Goal: Task Accomplishment & Management: Manage account settings

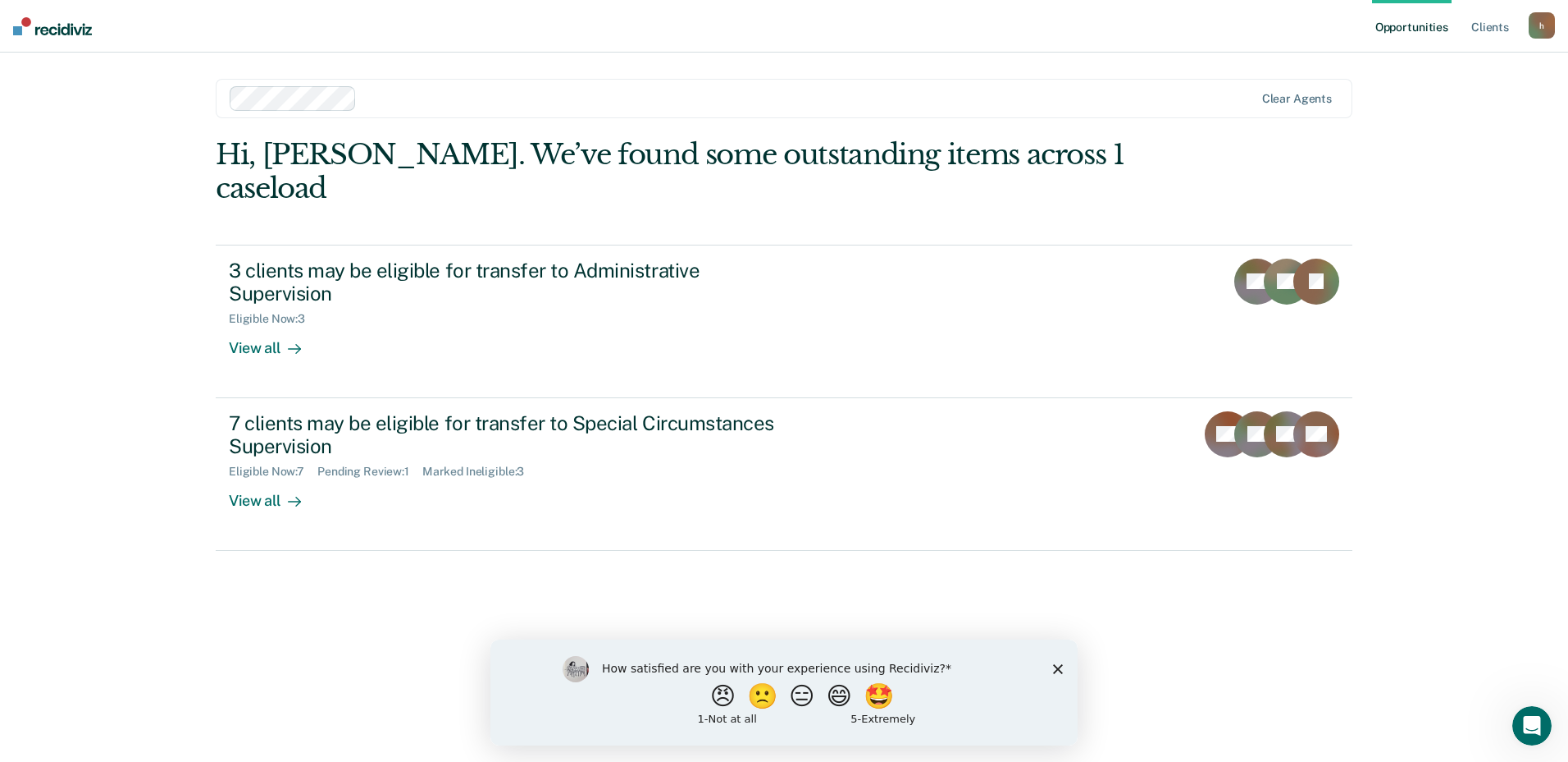
click at [1056, 668] on icon "Close survey" at bounding box center [1058, 668] width 10 height 10
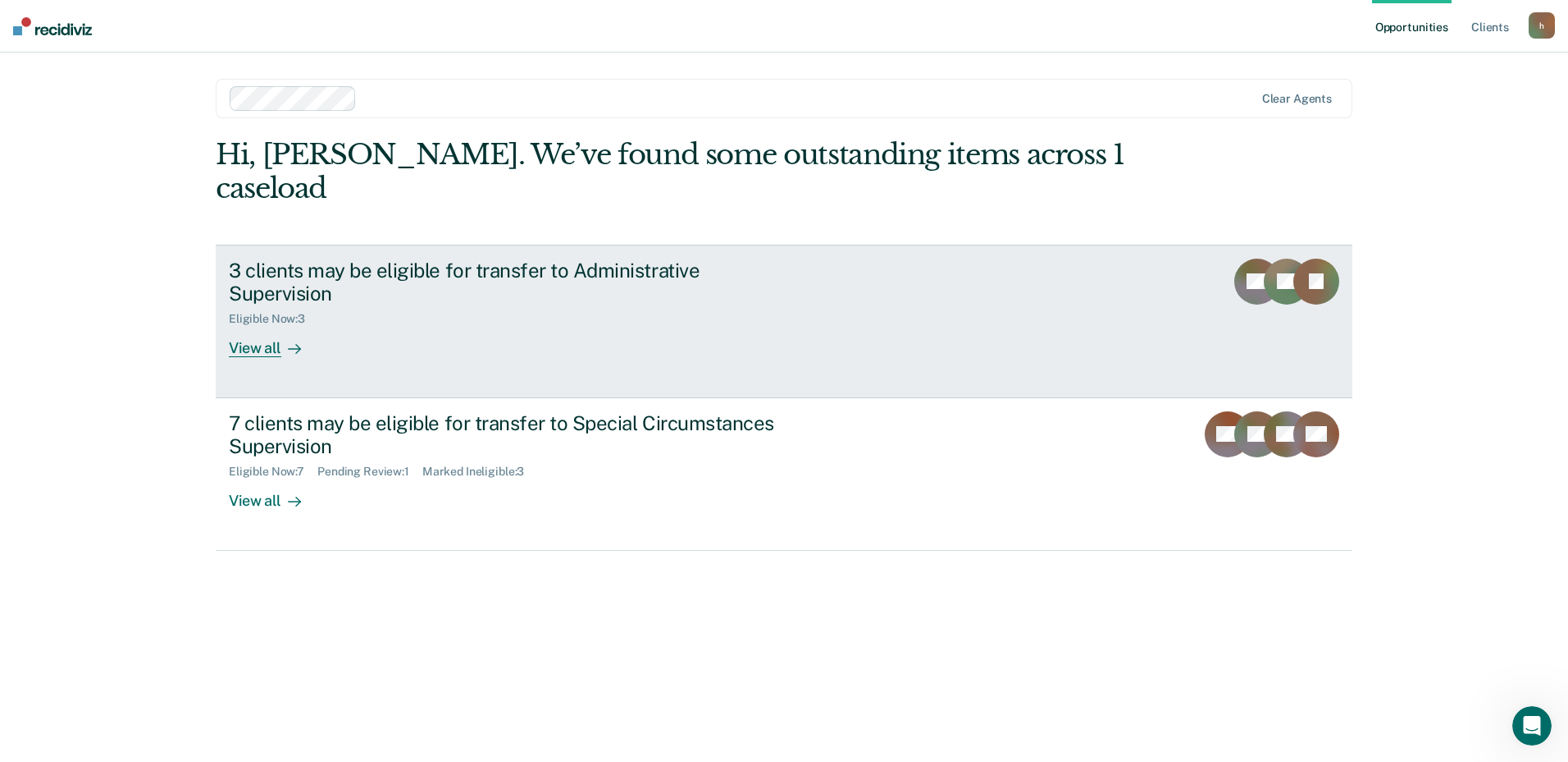
click at [242, 326] on div "View all" at bounding box center [274, 342] width 92 height 32
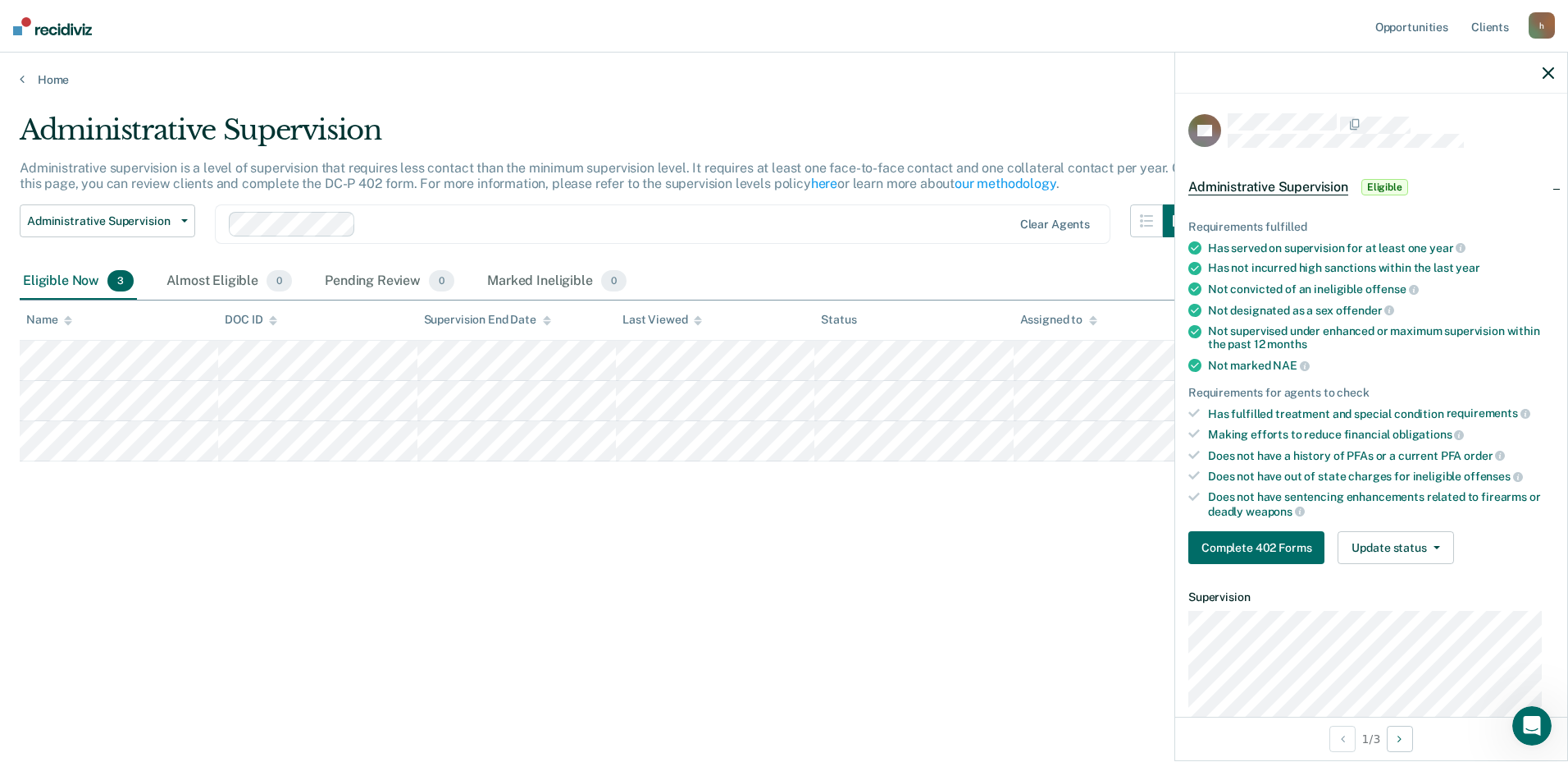
click at [932, 547] on div "Administrative Supervision Administrative supervision is a level of supervision…" at bounding box center [784, 376] width 1529 height 525
click at [1546, 76] on icon "button" at bounding box center [1549, 73] width 12 height 12
click at [1264, 547] on button "Complete 402 Forms" at bounding box center [1257, 547] width 136 height 33
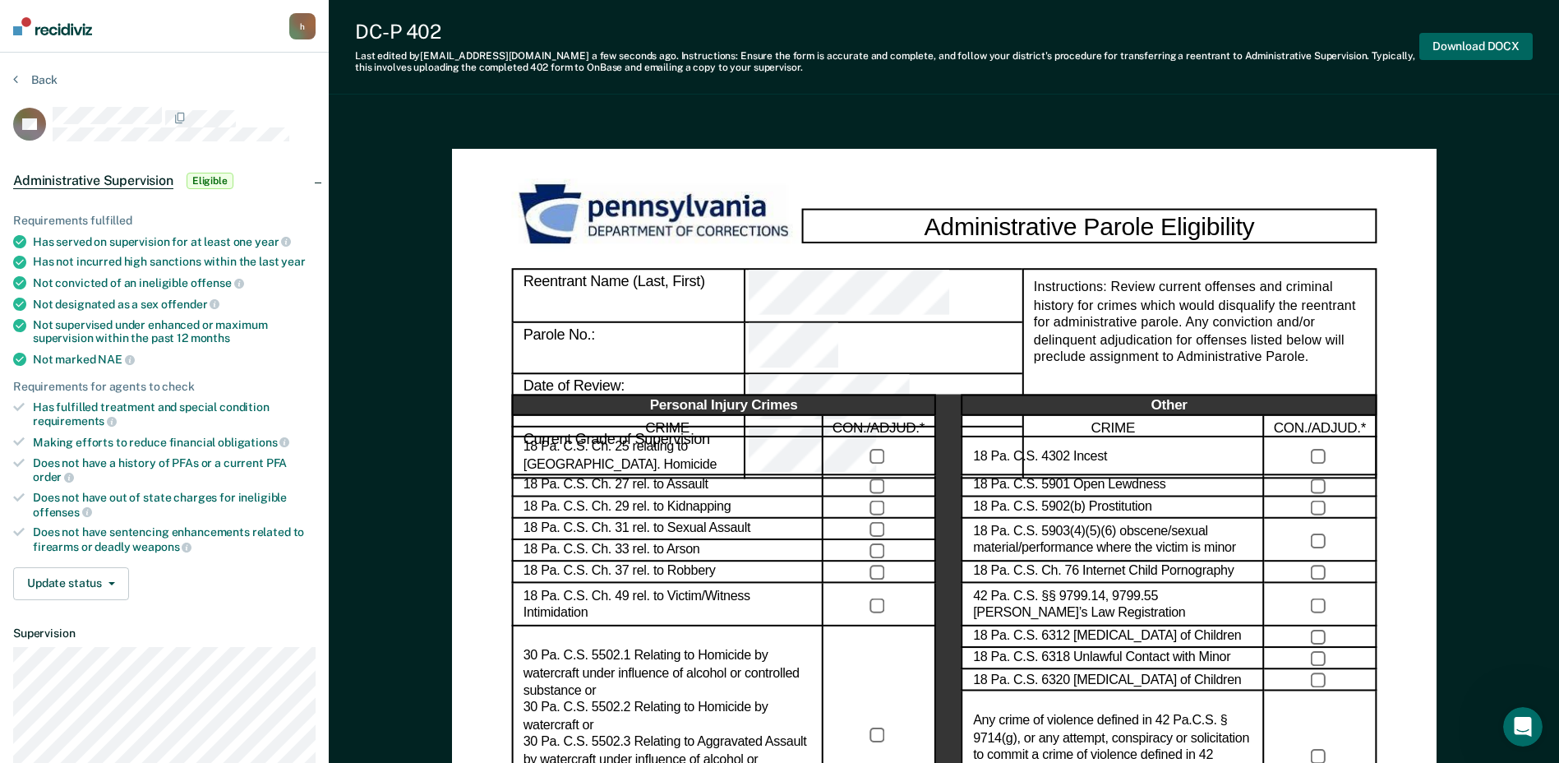
click at [1488, 48] on button "Download DOCX" at bounding box center [1475, 46] width 113 height 27
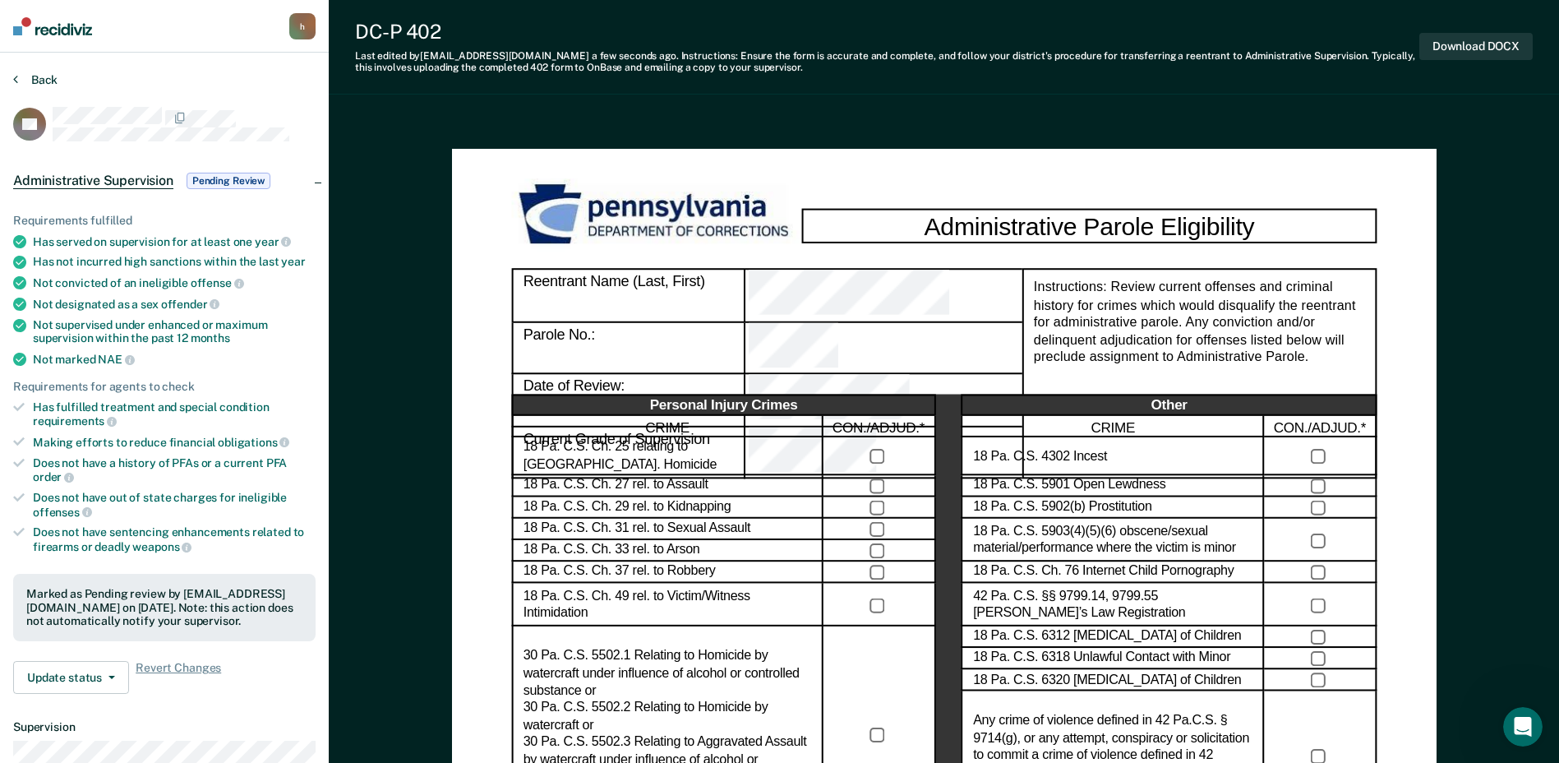
click at [39, 81] on button "Back" at bounding box center [35, 79] width 44 height 15
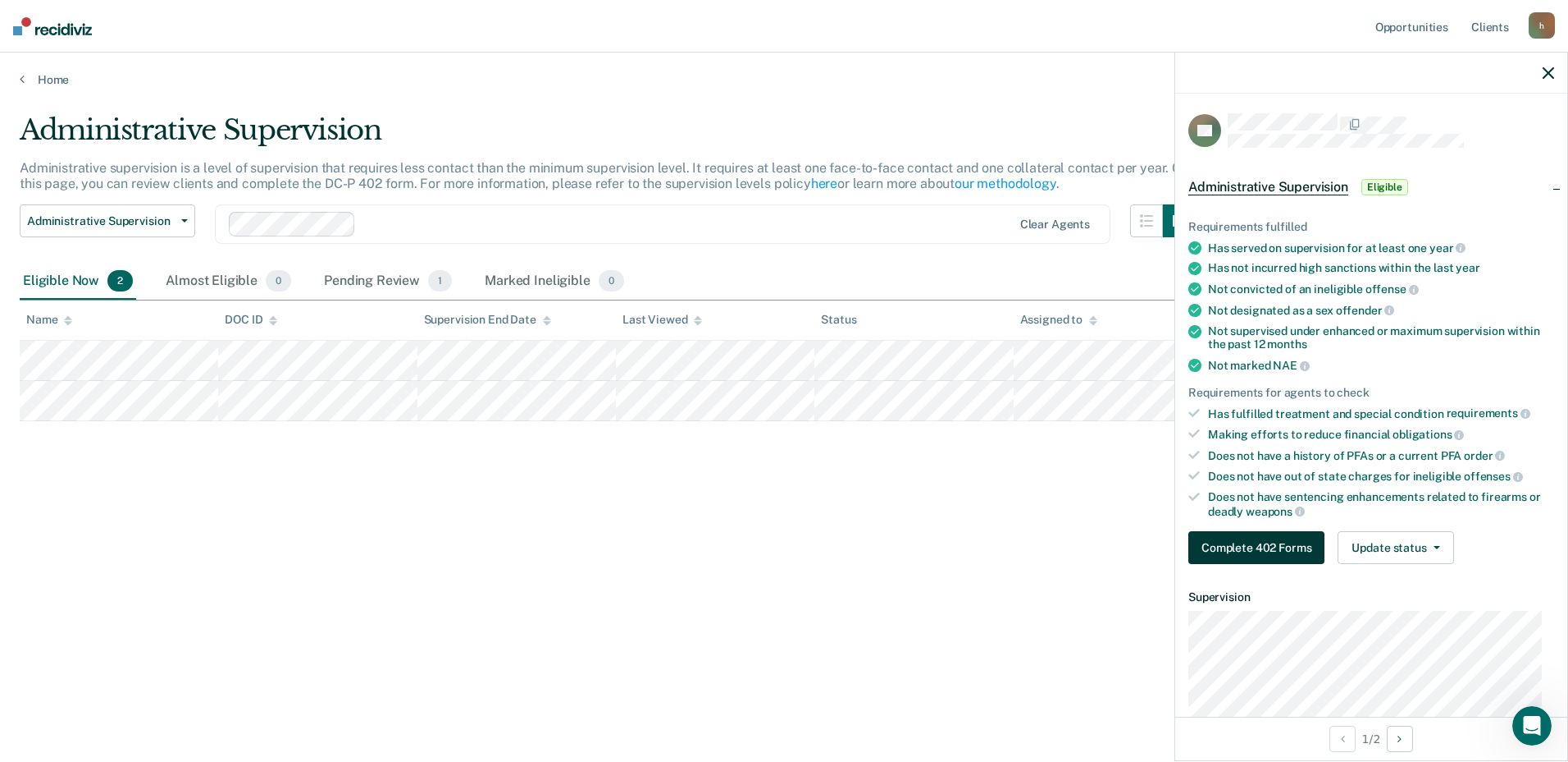
click at [1246, 544] on button "Complete 402 Forms" at bounding box center [1257, 547] width 136 height 33
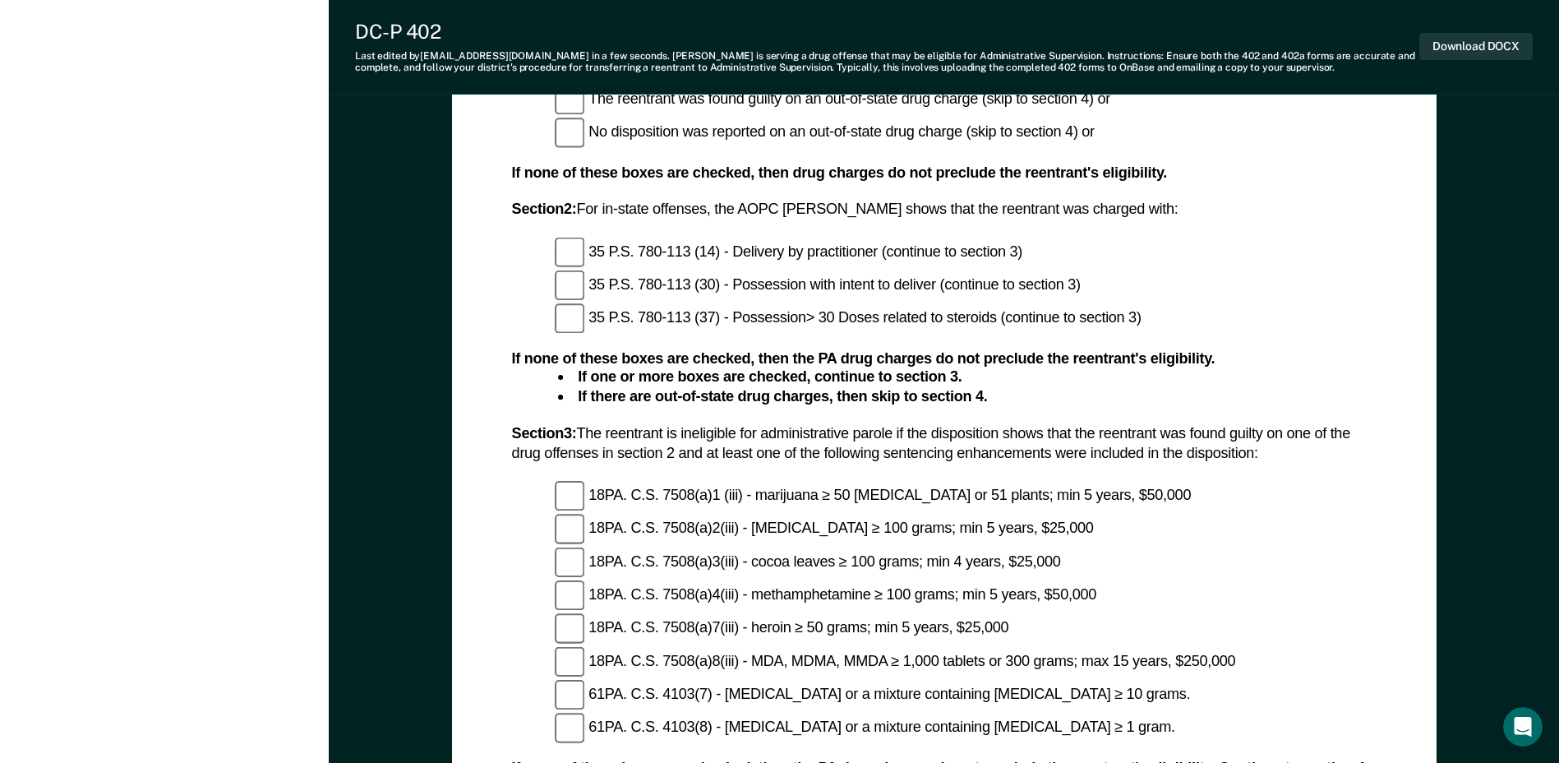
scroll to position [1233, 0]
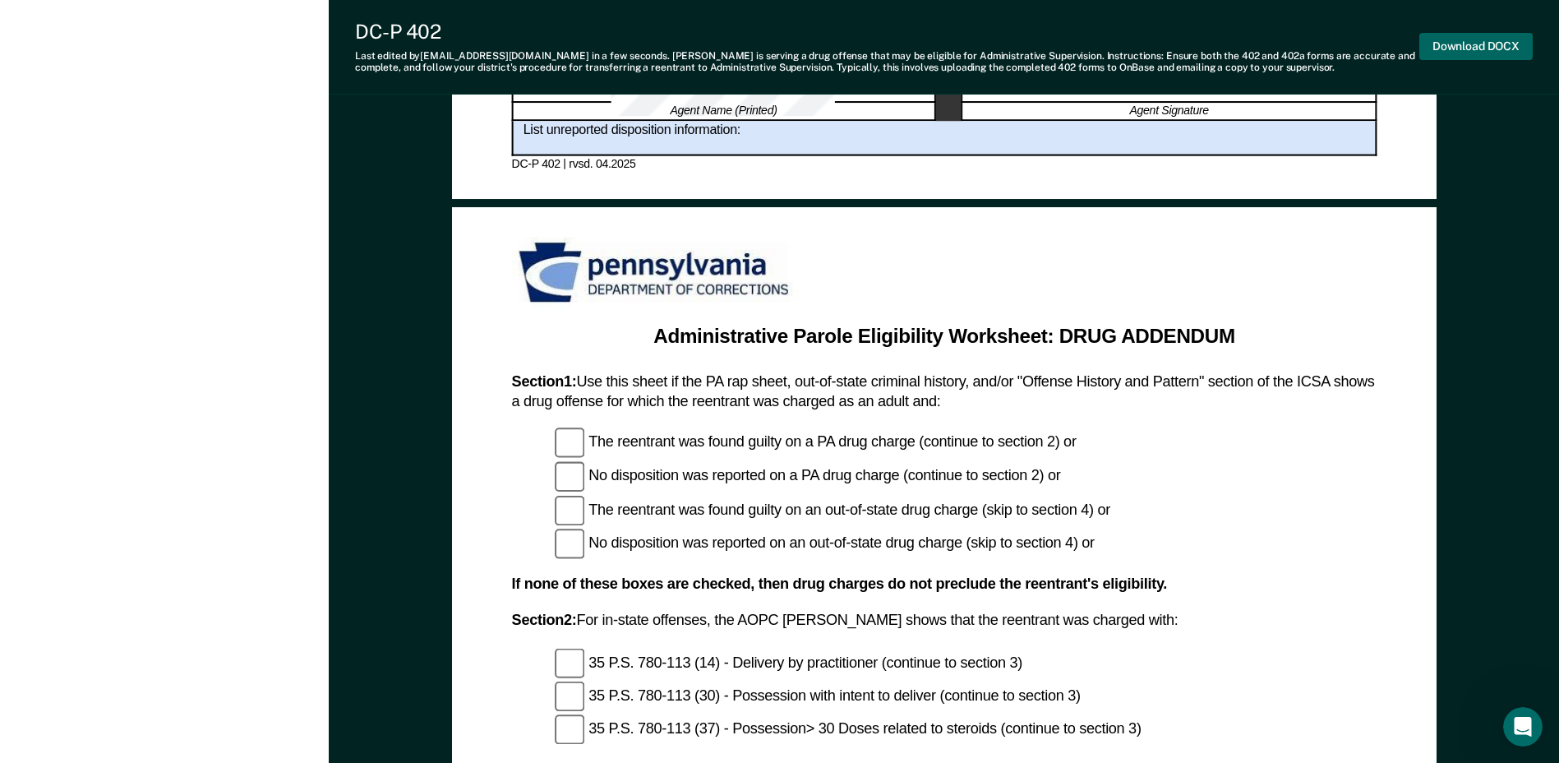
click at [1445, 44] on button "Download DOCX" at bounding box center [1475, 46] width 113 height 27
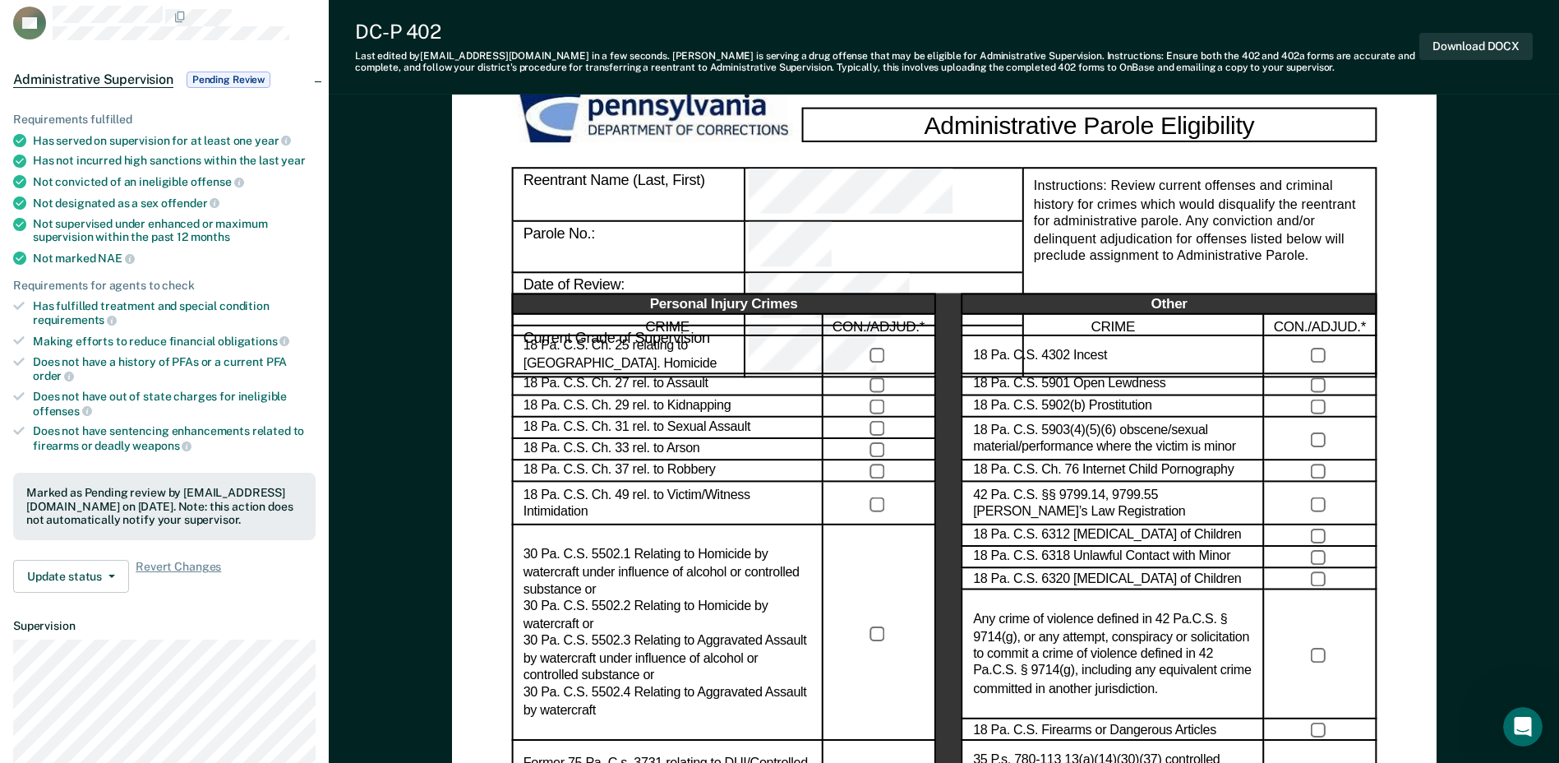
scroll to position [0, 0]
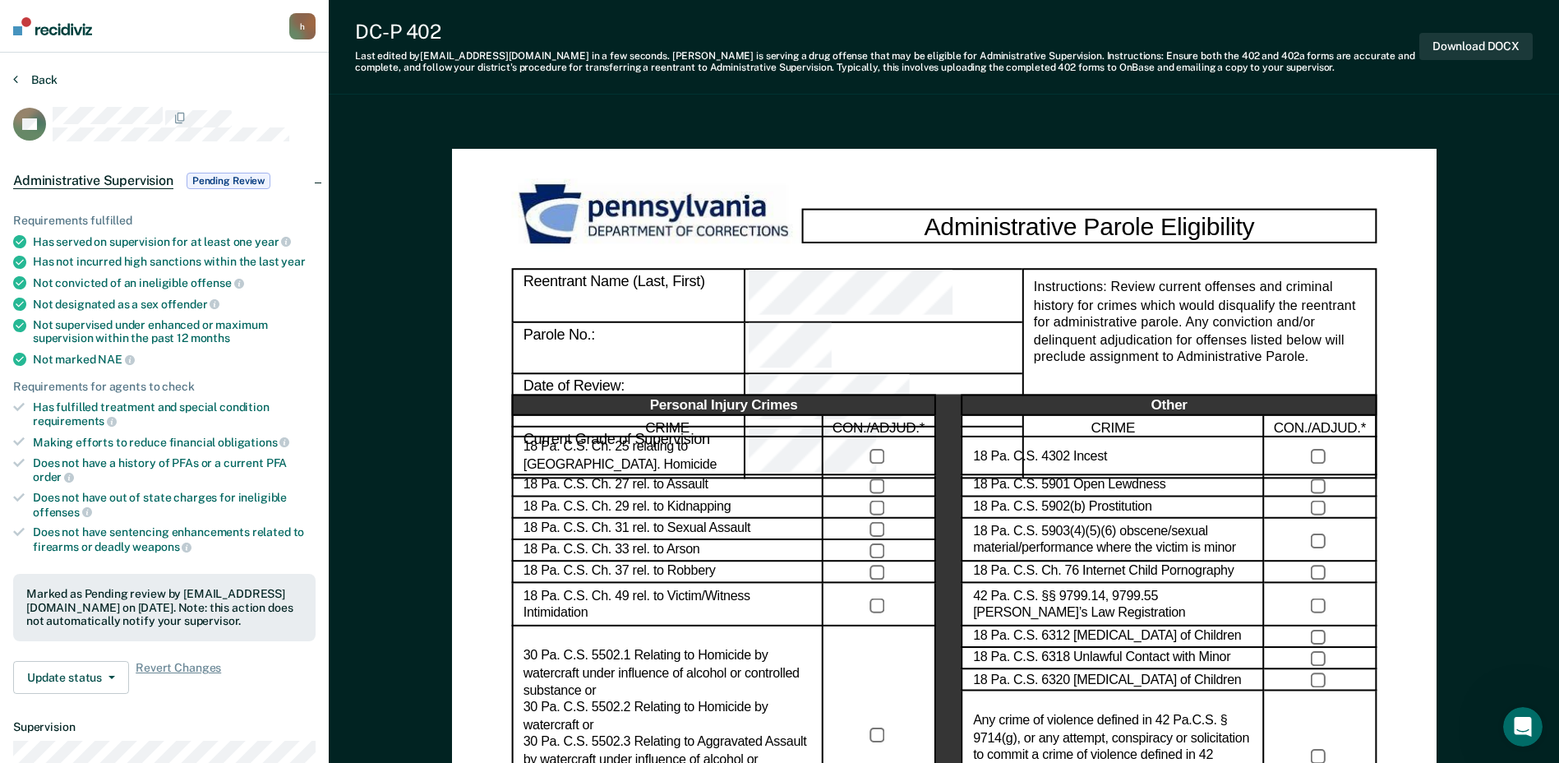
click at [33, 76] on button "Back" at bounding box center [35, 79] width 44 height 15
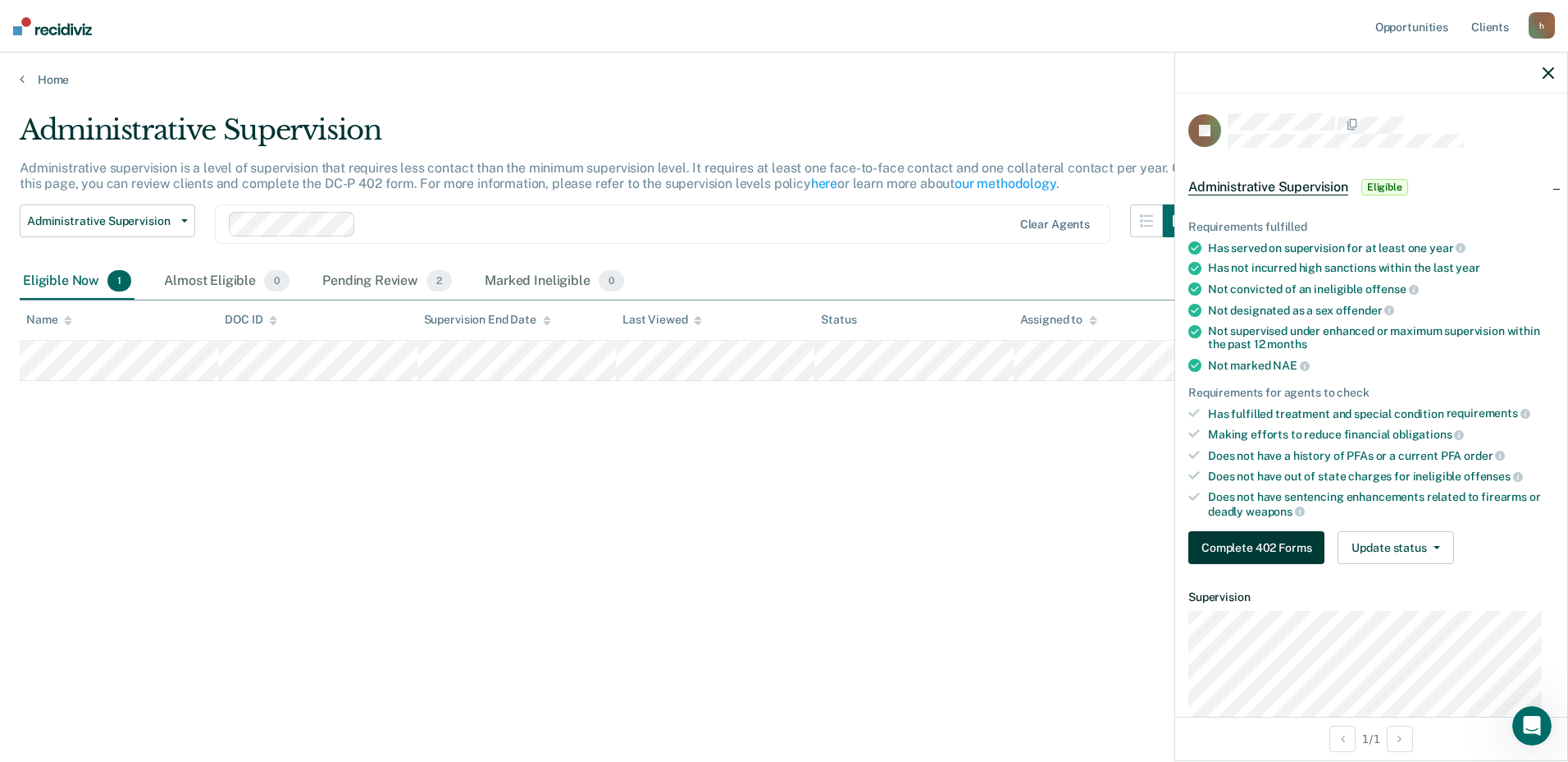
click at [1250, 551] on button "Complete 402 Forms" at bounding box center [1257, 547] width 136 height 33
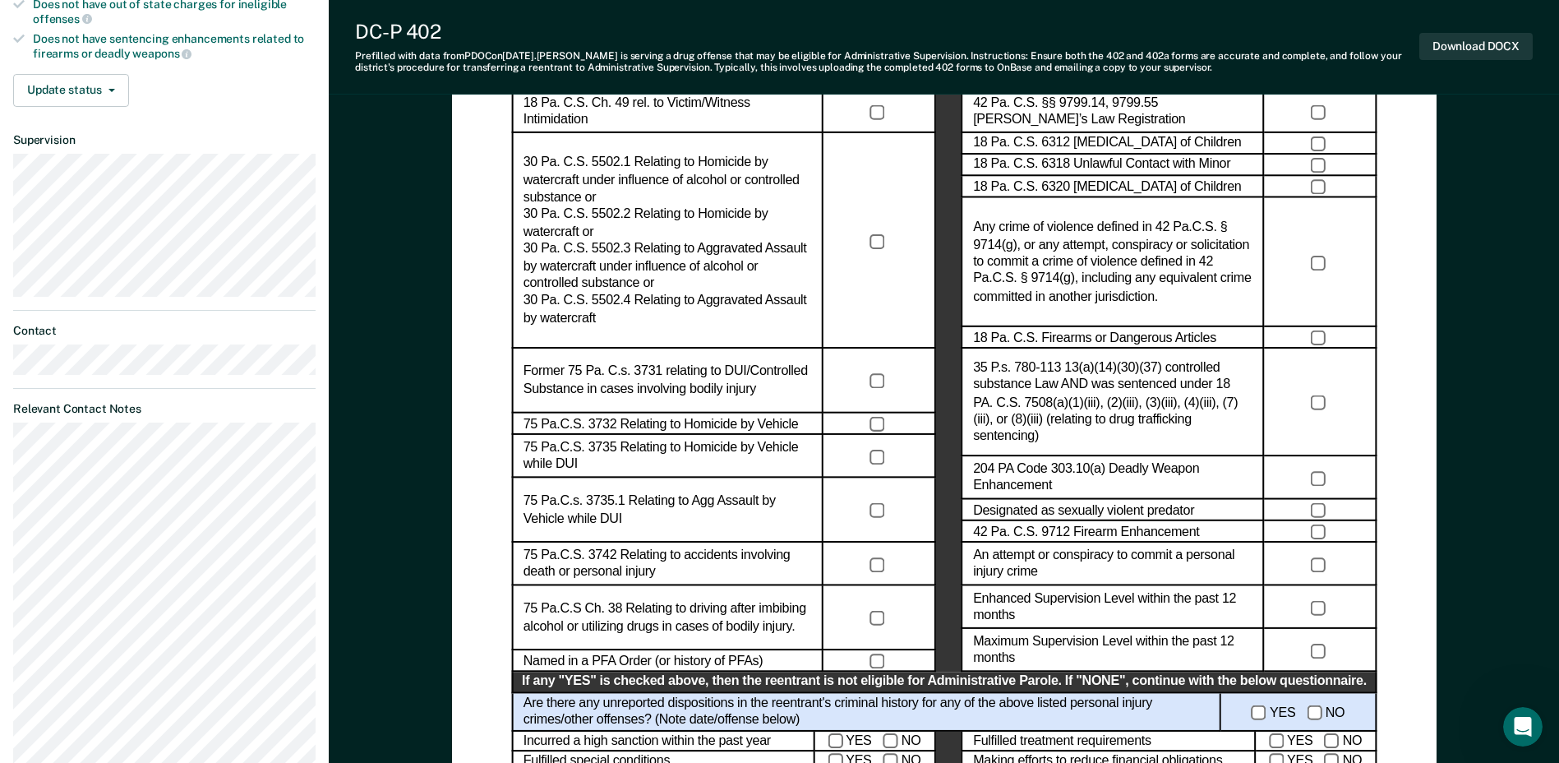
scroll to position [740, 0]
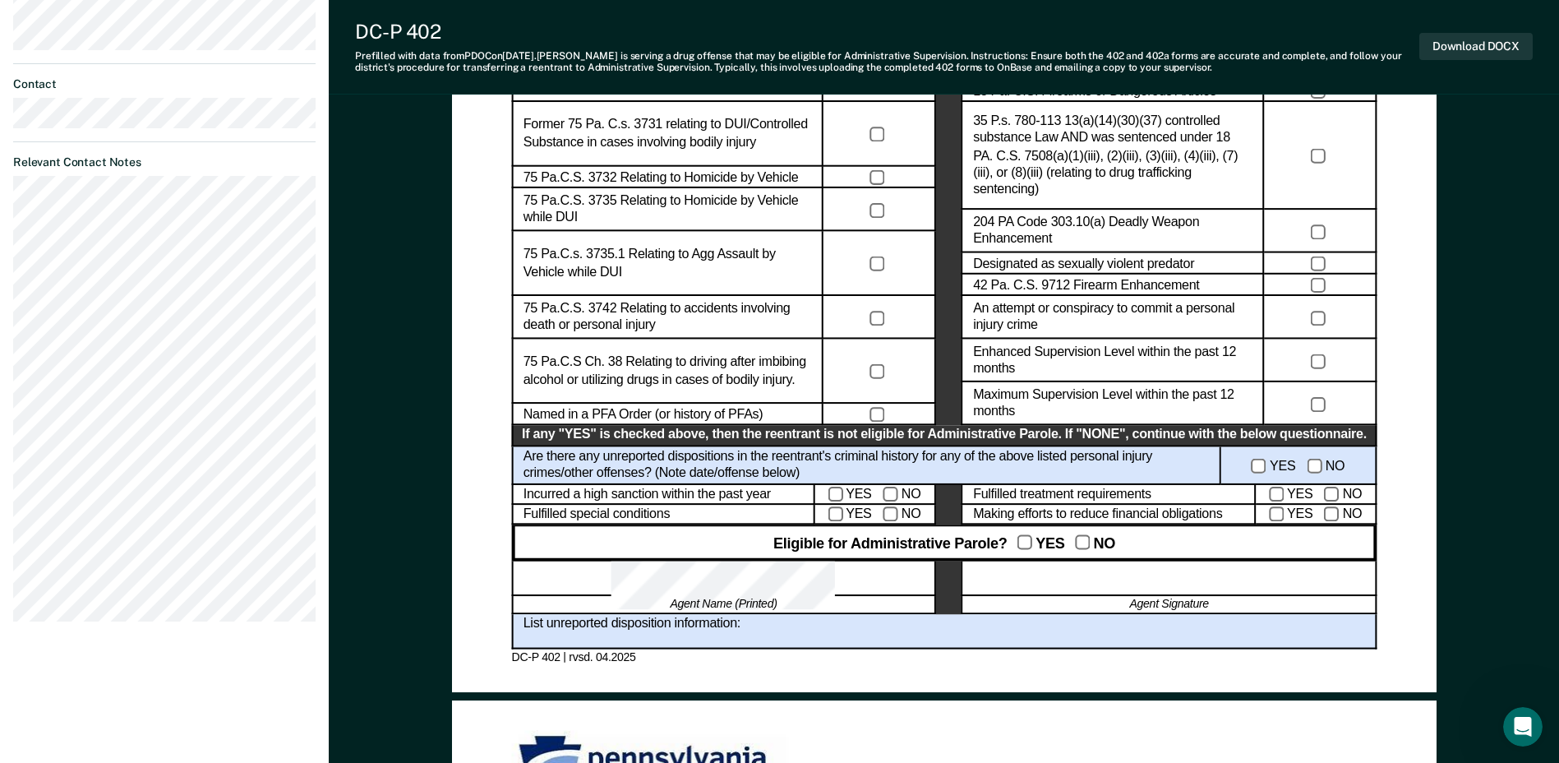
click at [1536, 277] on div "Administrative Parole Eligibility Reentrant Name (Last, First) Parole No.: Date…" at bounding box center [944, 749] width 1230 height 2749
click at [1484, 41] on button "Download DOCX" at bounding box center [1475, 46] width 113 height 27
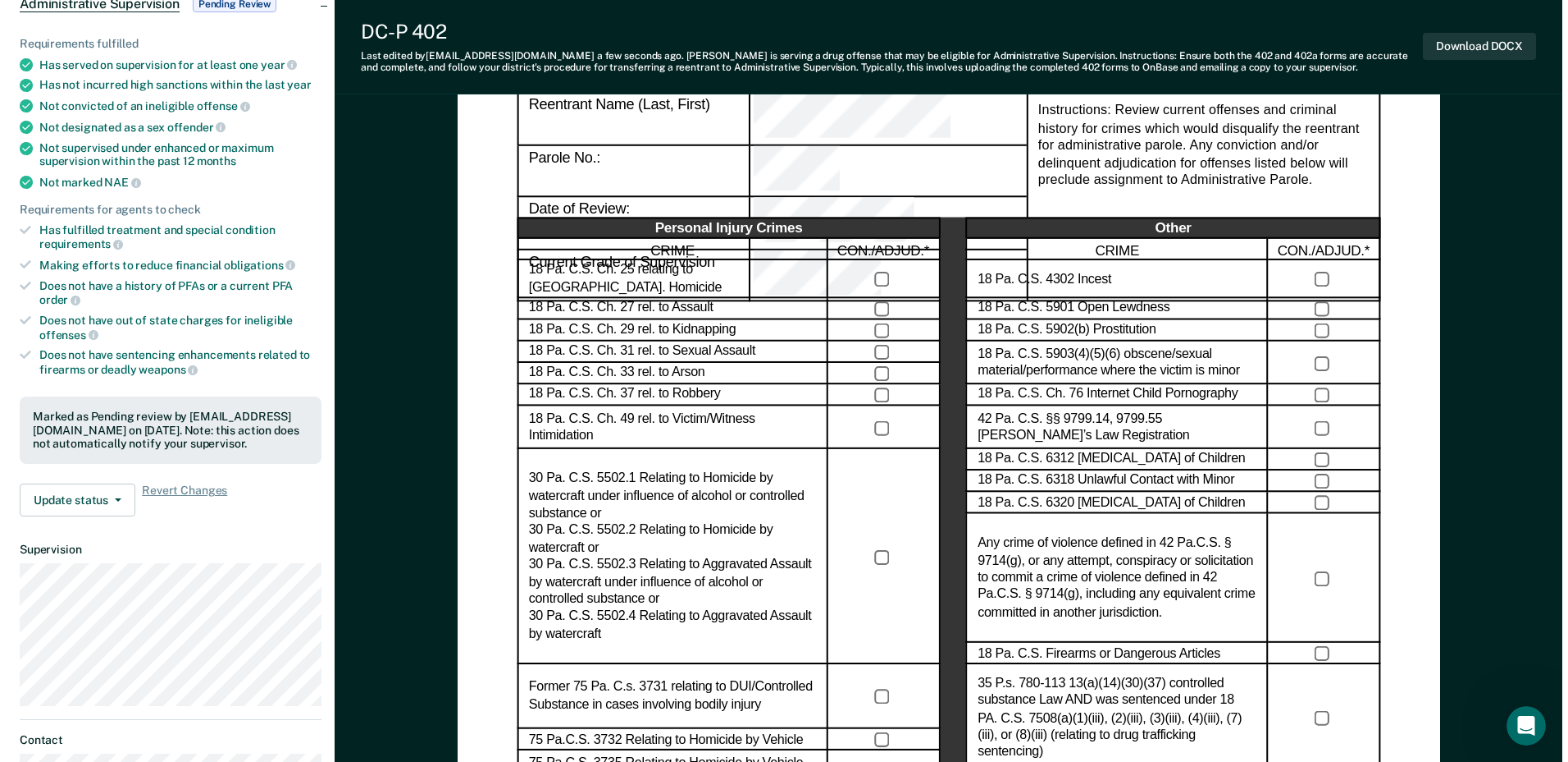
scroll to position [0, 0]
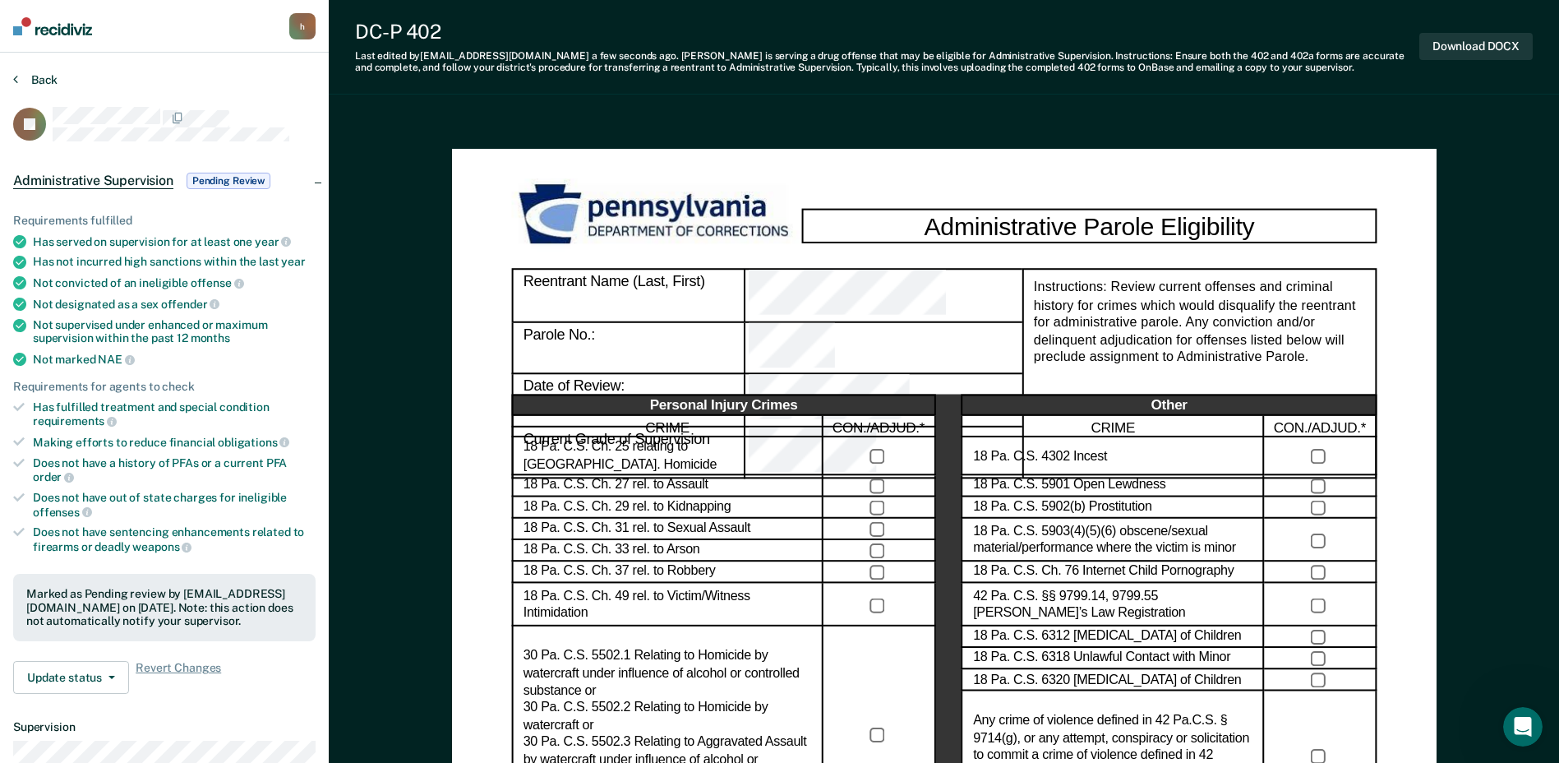
click at [39, 78] on button "Back" at bounding box center [35, 79] width 44 height 15
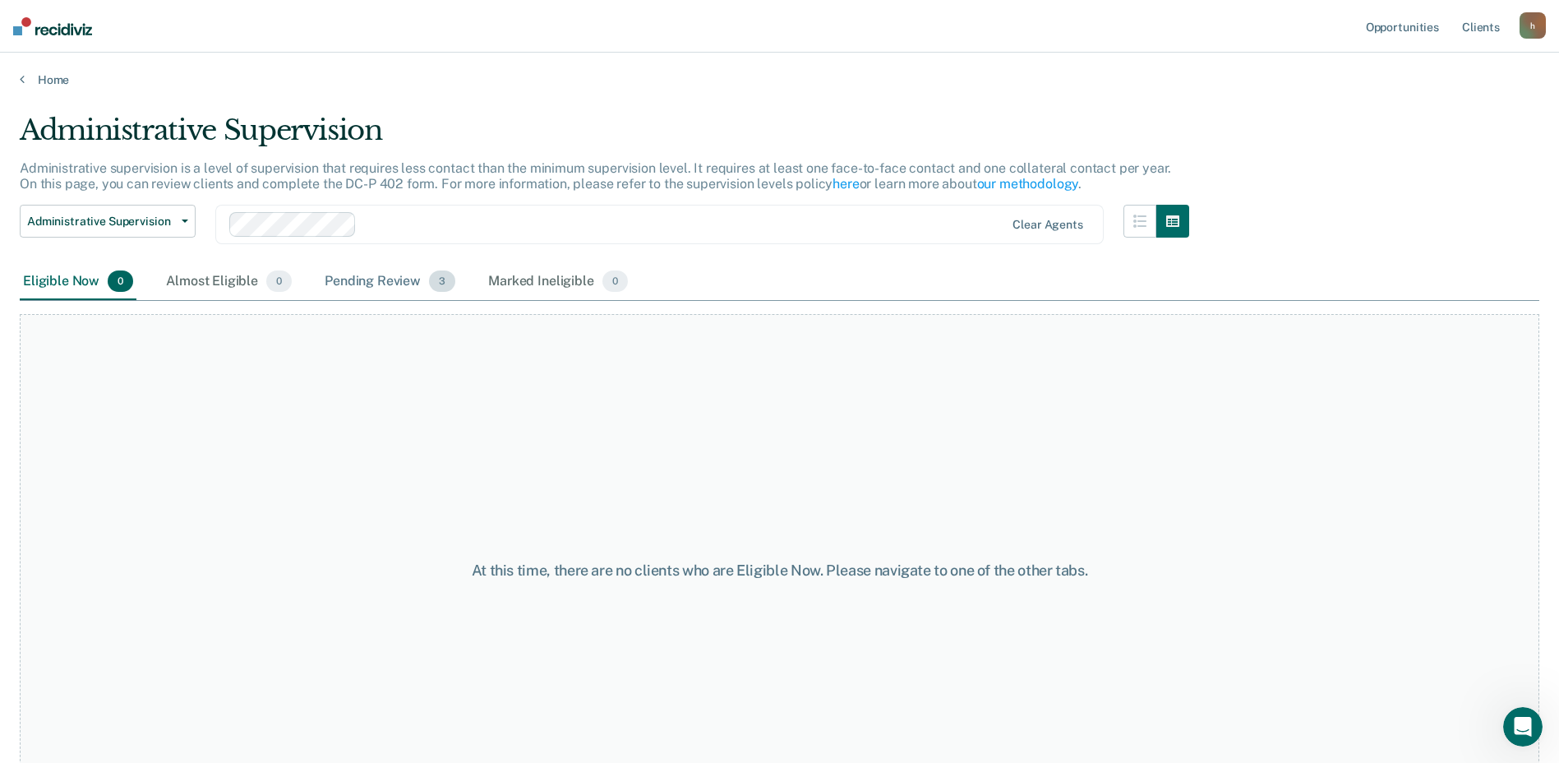
click at [377, 284] on div "Pending Review 3" at bounding box center [389, 282] width 137 height 36
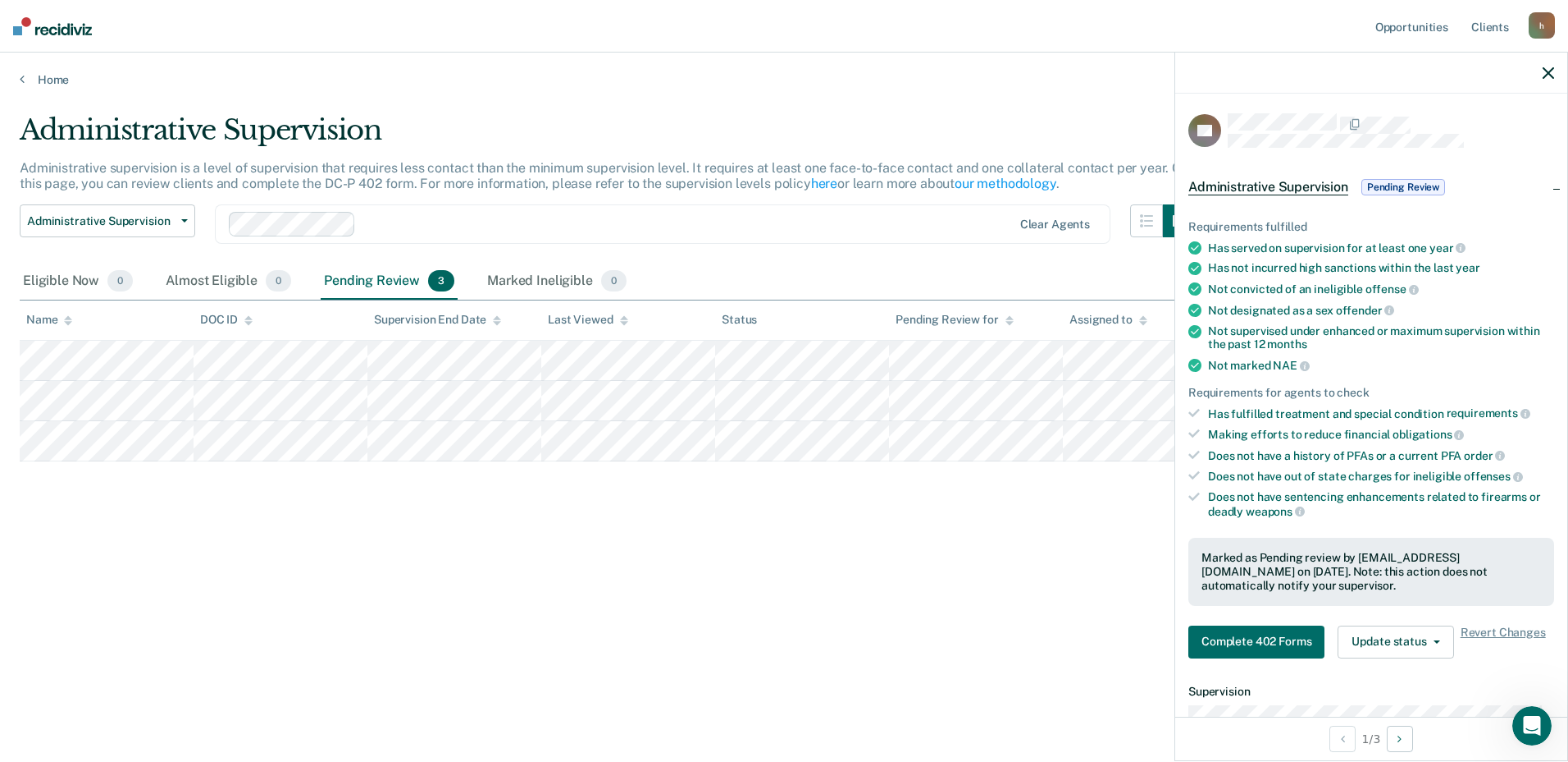
click at [900, 533] on div "Administrative Supervision Administrative supervision is a level of supervision…" at bounding box center [784, 376] width 1529 height 525
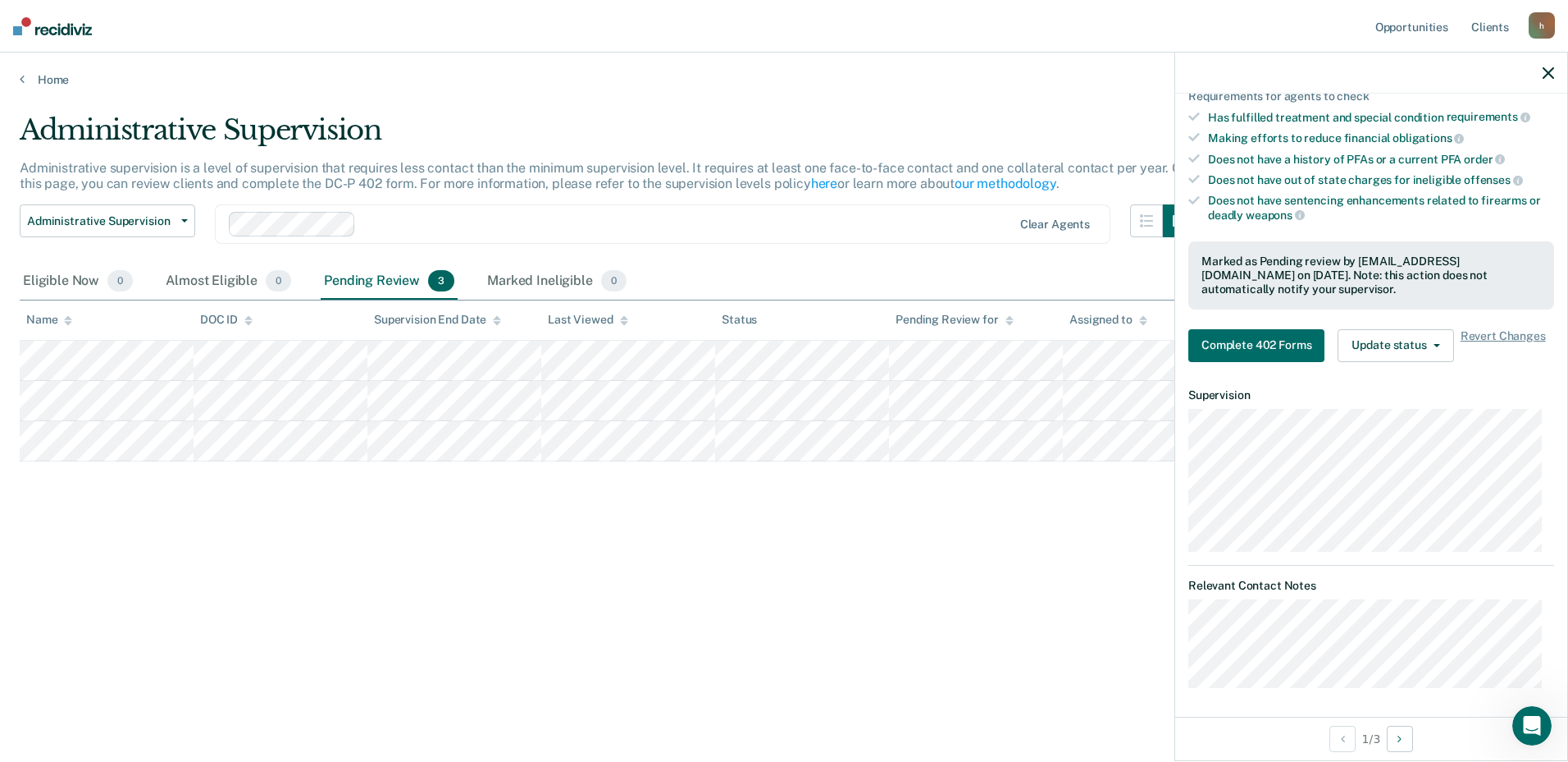
scroll to position [298, 0]
click at [1434, 345] on button "Update status" at bounding box center [1396, 344] width 116 height 33
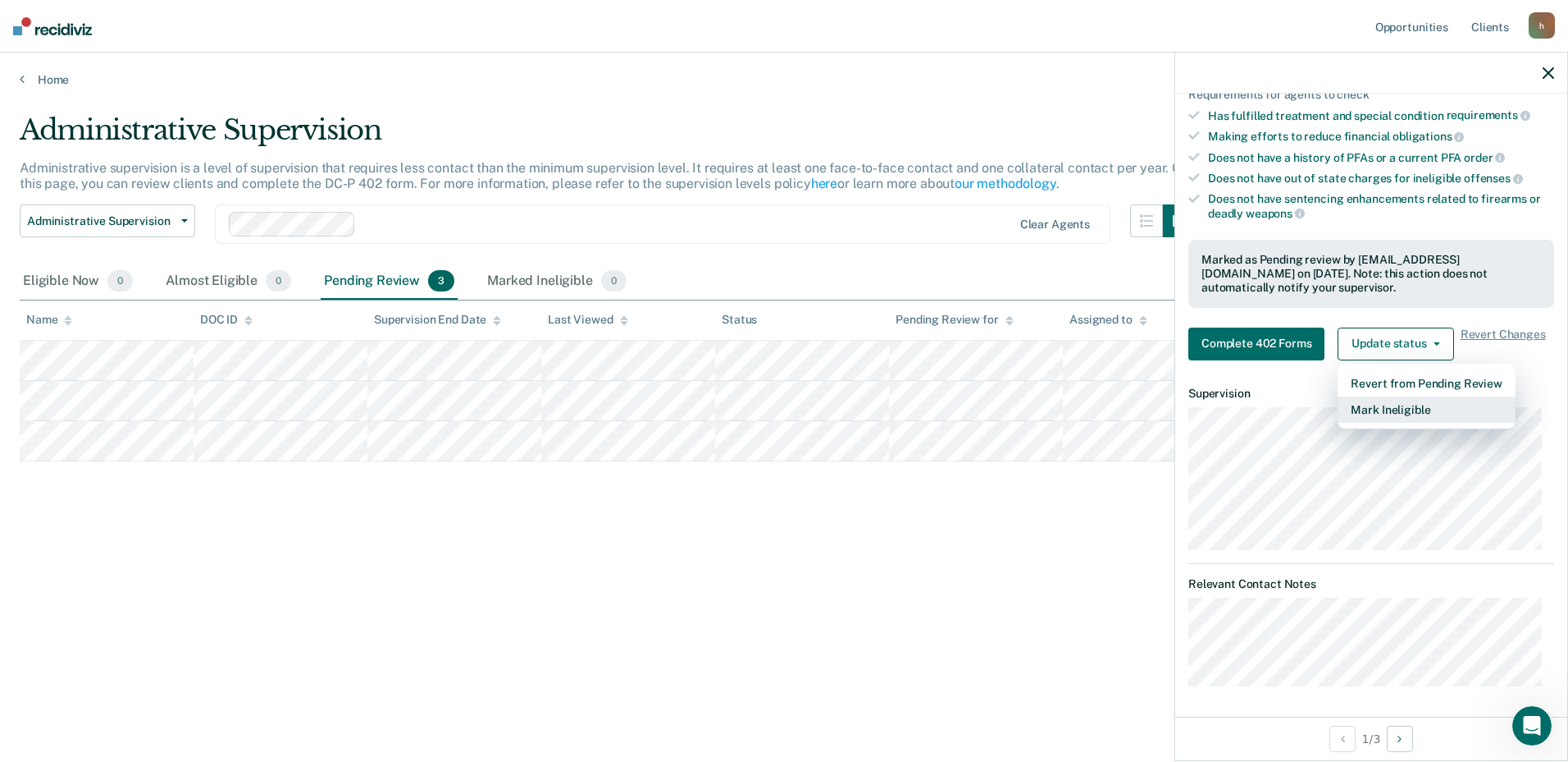
click at [1407, 413] on button "Mark Ineligible" at bounding box center [1427, 409] width 178 height 26
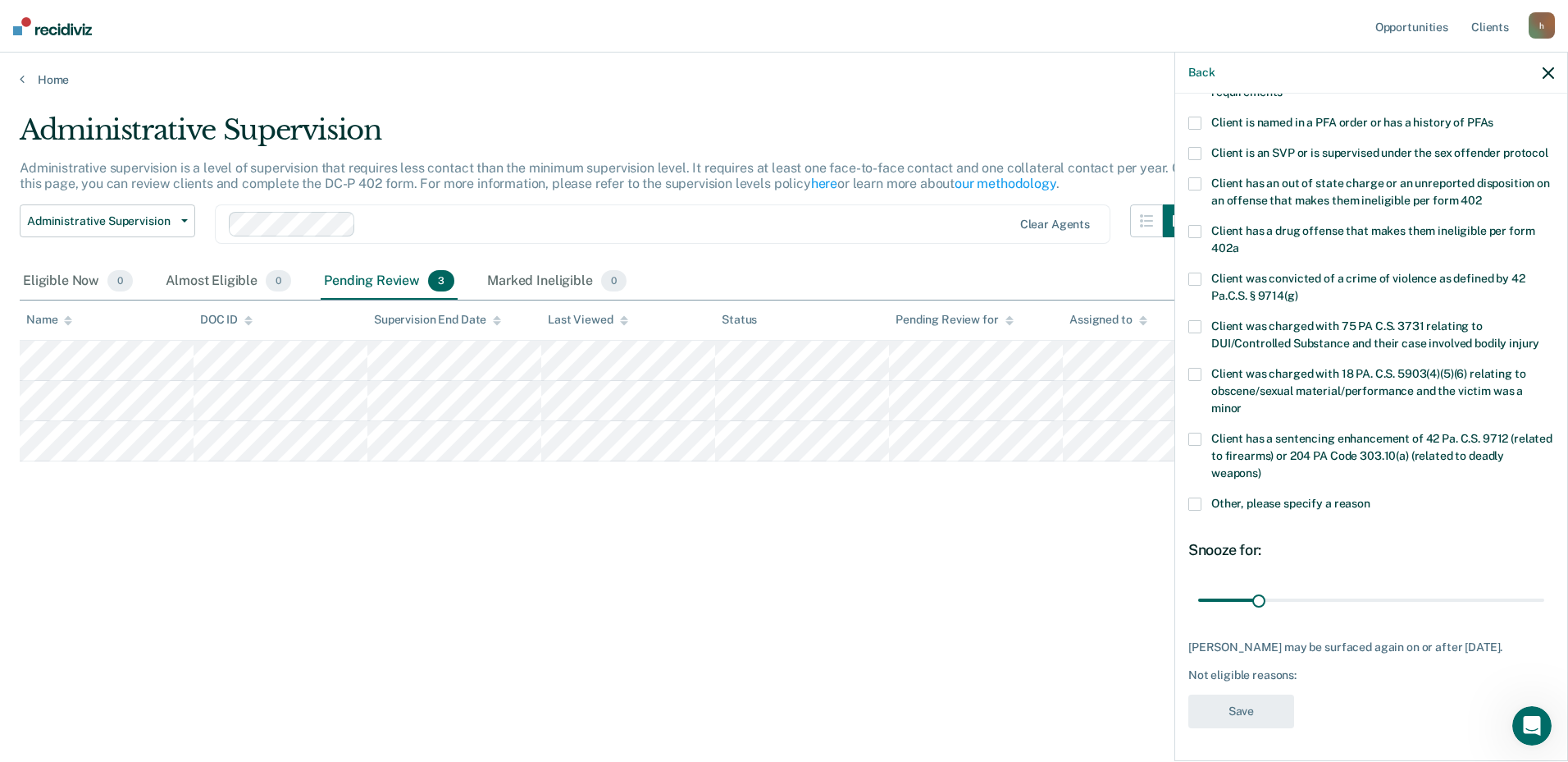
scroll to position [0, 0]
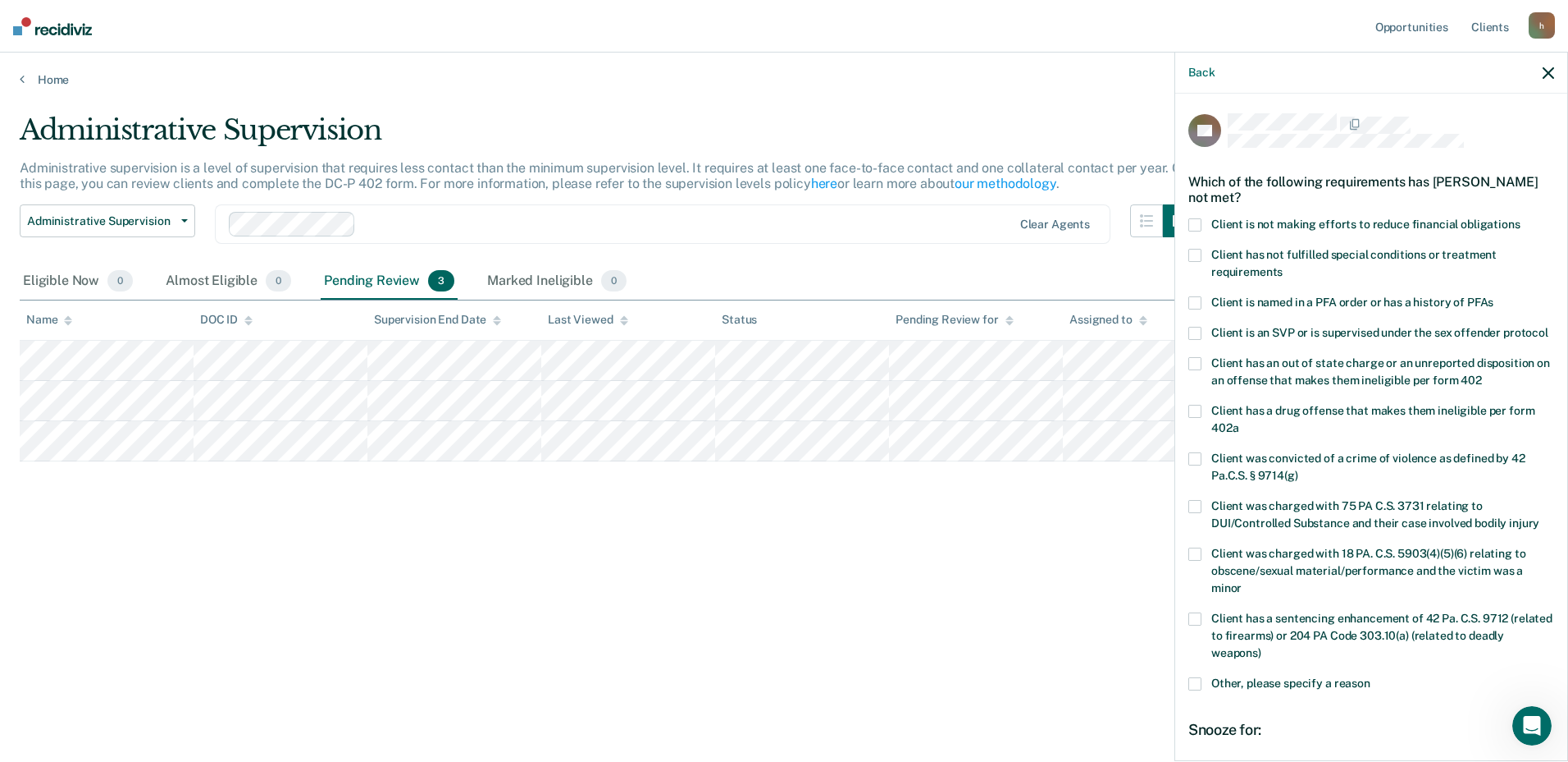
click at [1197, 223] on span at bounding box center [1195, 225] width 13 height 13
click at [1521, 219] on input "Client is not making efforts to reduce financial obligations" at bounding box center [1521, 219] width 0 height 0
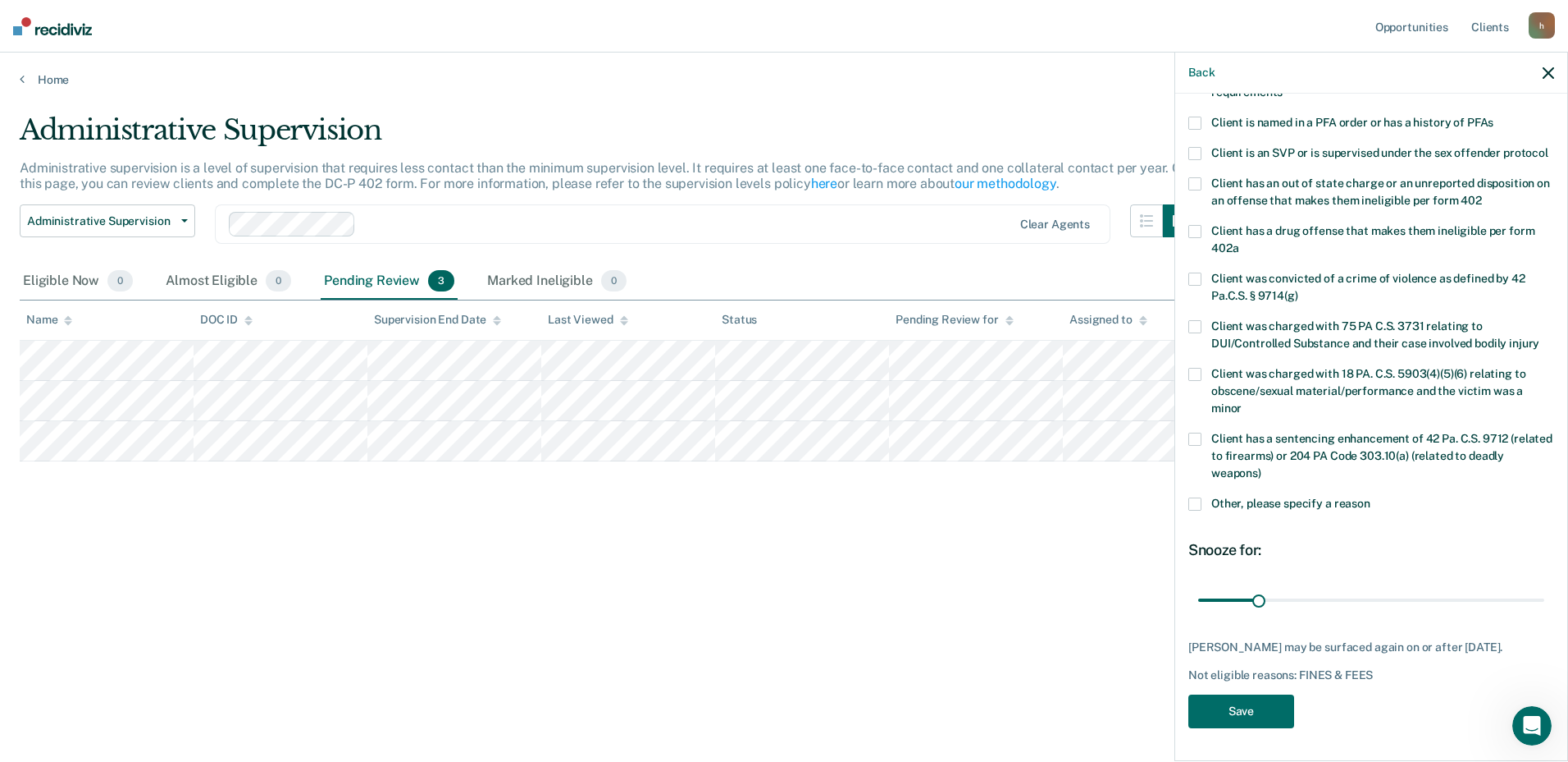
scroll to position [210, 0]
click at [1292, 587] on input "range" at bounding box center [1371, 599] width 346 height 29
click at [1302, 586] on input "range" at bounding box center [1371, 599] width 346 height 29
click at [1306, 585] on input "range" at bounding box center [1371, 599] width 346 height 29
click at [1314, 585] on input "range" at bounding box center [1371, 599] width 346 height 29
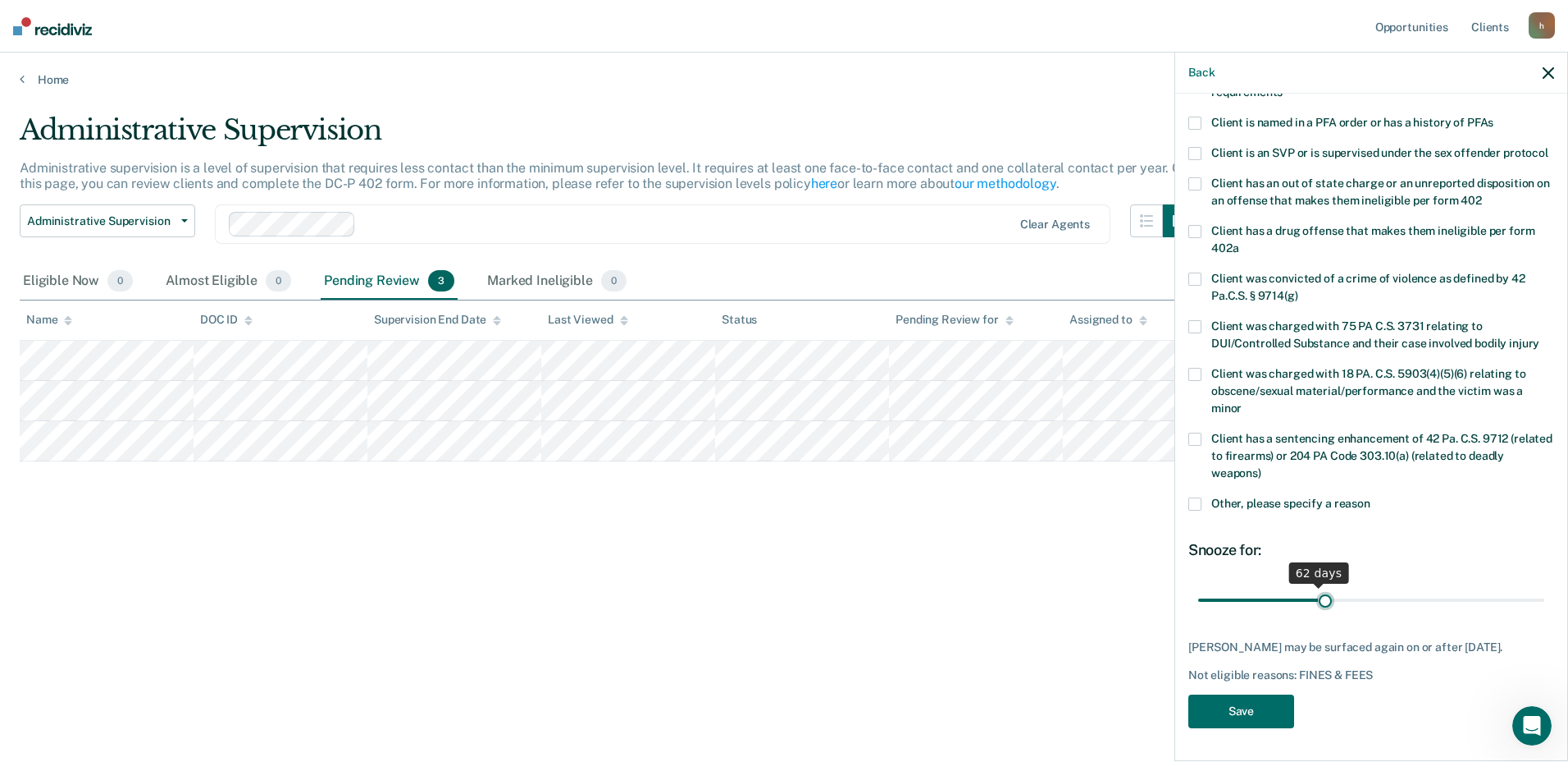
click at [1322, 585] on input "range" at bounding box center [1371, 599] width 346 height 29
click at [1331, 585] on input "range" at bounding box center [1371, 599] width 346 height 29
click at [1314, 585] on input "range" at bounding box center [1371, 599] width 346 height 29
click at [1291, 588] on input "range" at bounding box center [1371, 599] width 346 height 29
click at [1260, 587] on input "range" at bounding box center [1371, 599] width 346 height 29
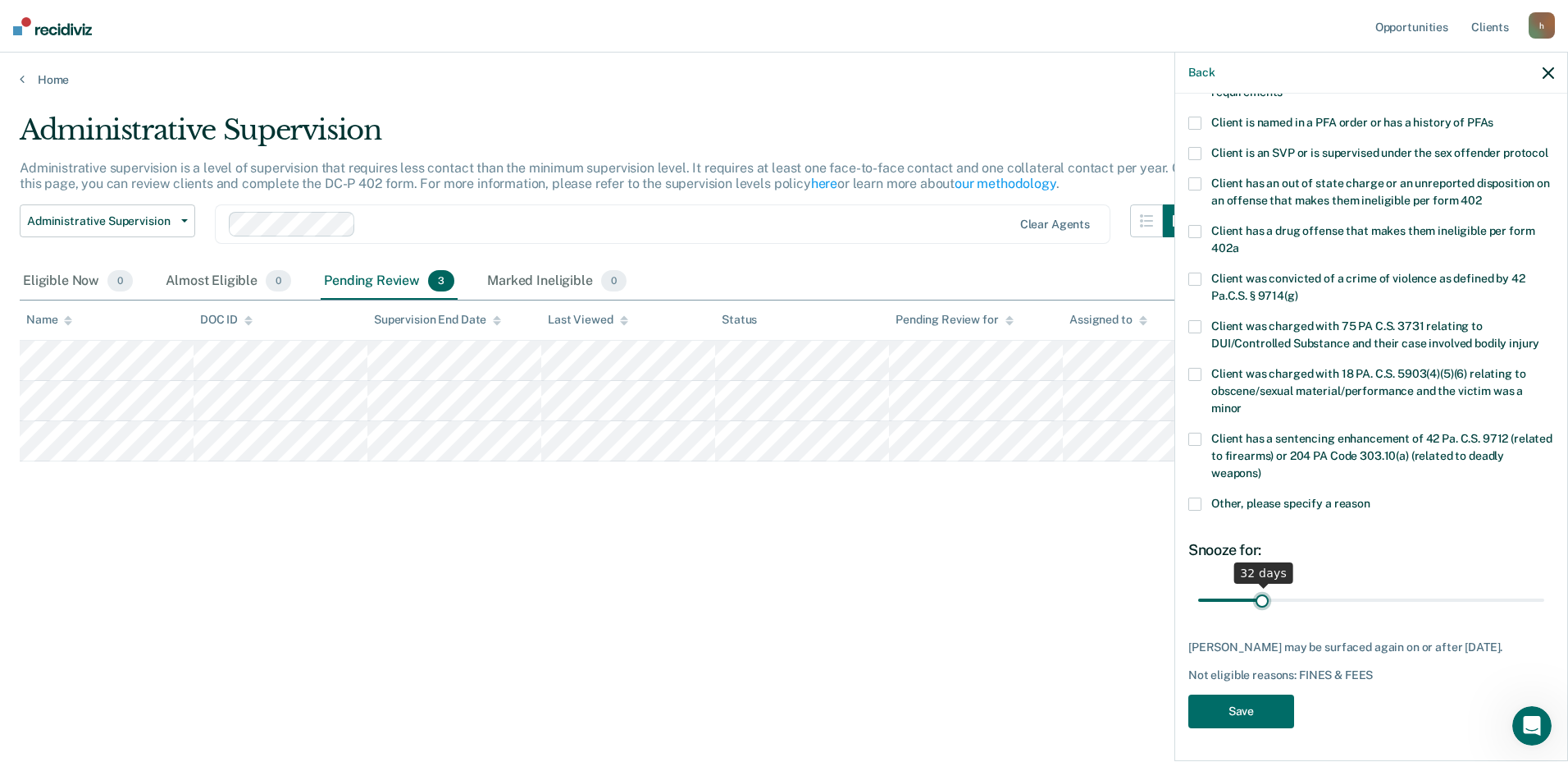
click at [1255, 587] on input "range" at bounding box center [1371, 599] width 346 height 29
click at [1254, 585] on input "range" at bounding box center [1371, 599] width 346 height 29
click at [1250, 585] on input "range" at bounding box center [1371, 599] width 346 height 29
type input "30"
click at [1257, 585] on input "range" at bounding box center [1371, 599] width 346 height 29
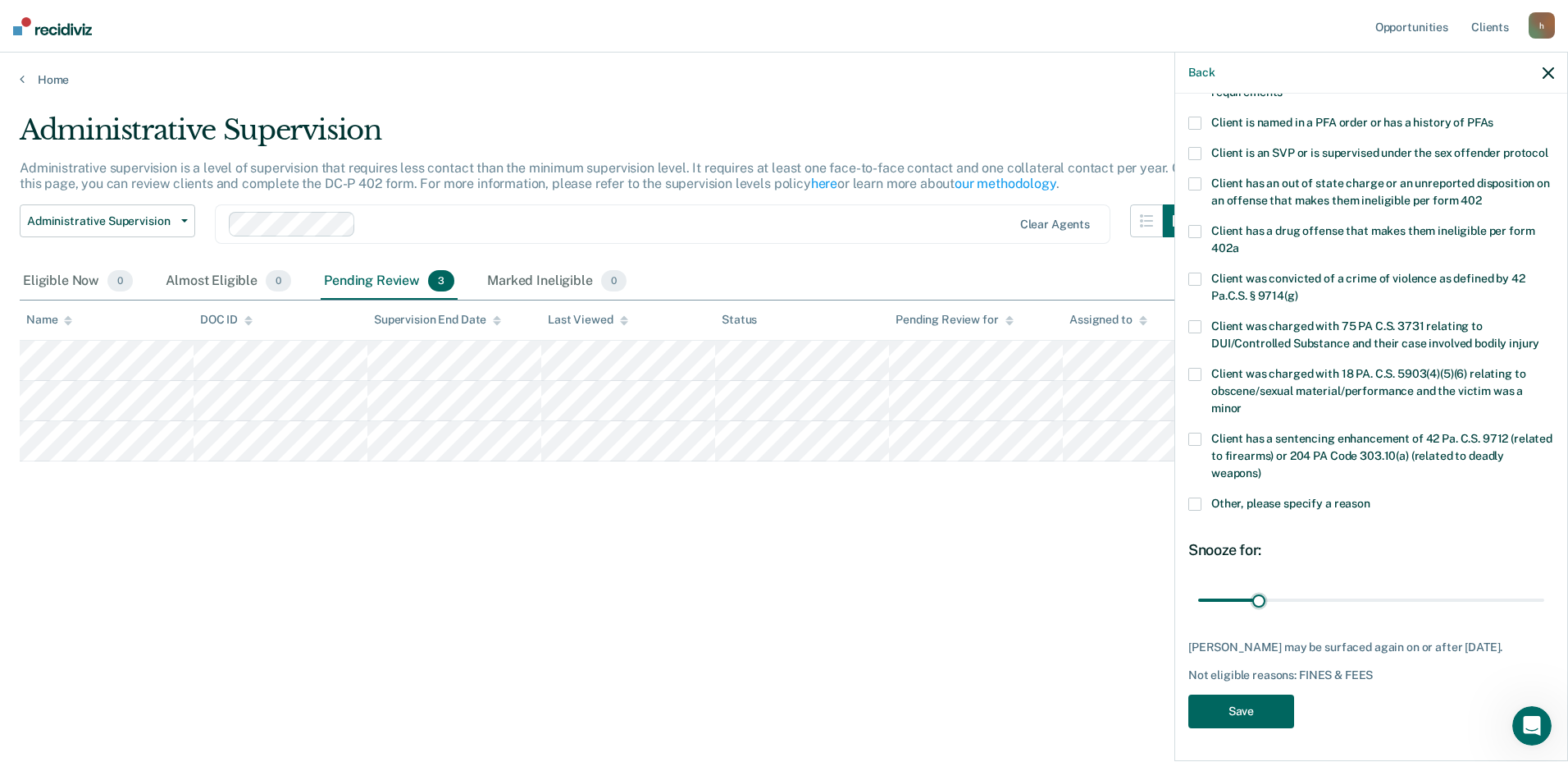
click at [1247, 721] on button "Save" at bounding box center [1242, 711] width 106 height 34
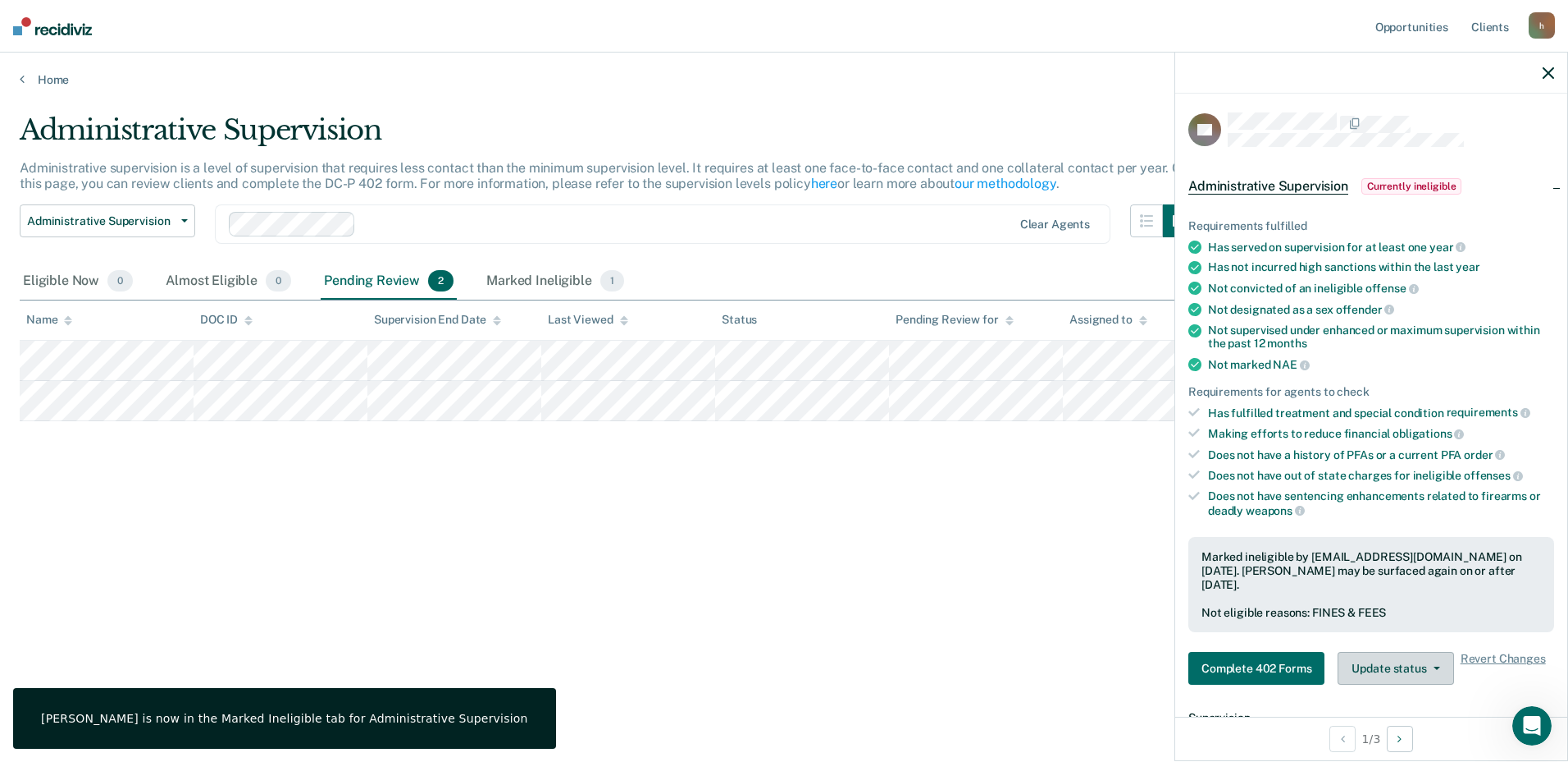
scroll to position [0, 0]
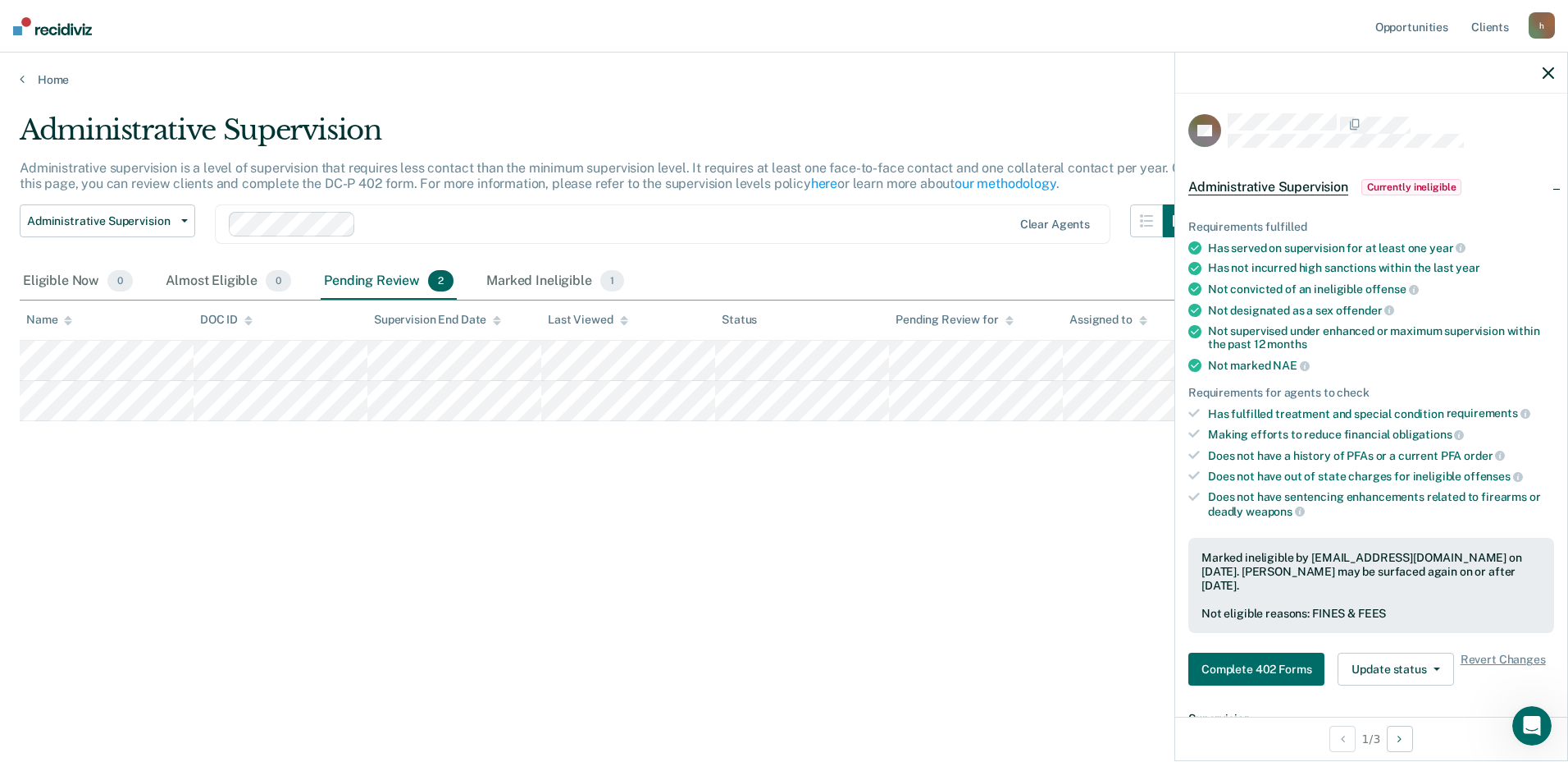
click at [957, 514] on div "Administrative Supervision Administrative supervision is a level of supervision…" at bounding box center [784, 376] width 1529 height 525
click at [1553, 79] on icon "button" at bounding box center [1549, 73] width 12 height 12
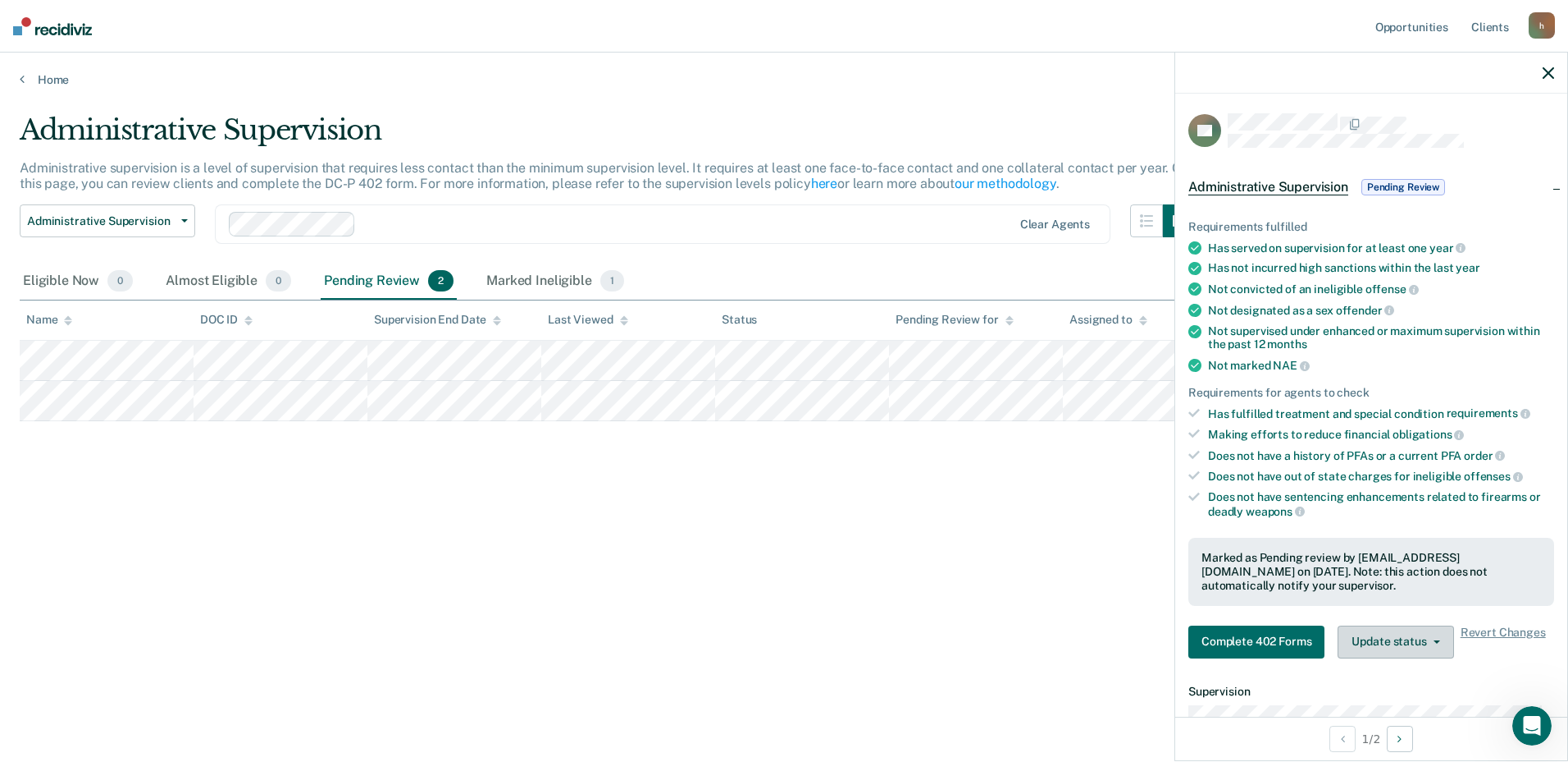
click at [1442, 651] on button "Update status" at bounding box center [1396, 641] width 116 height 33
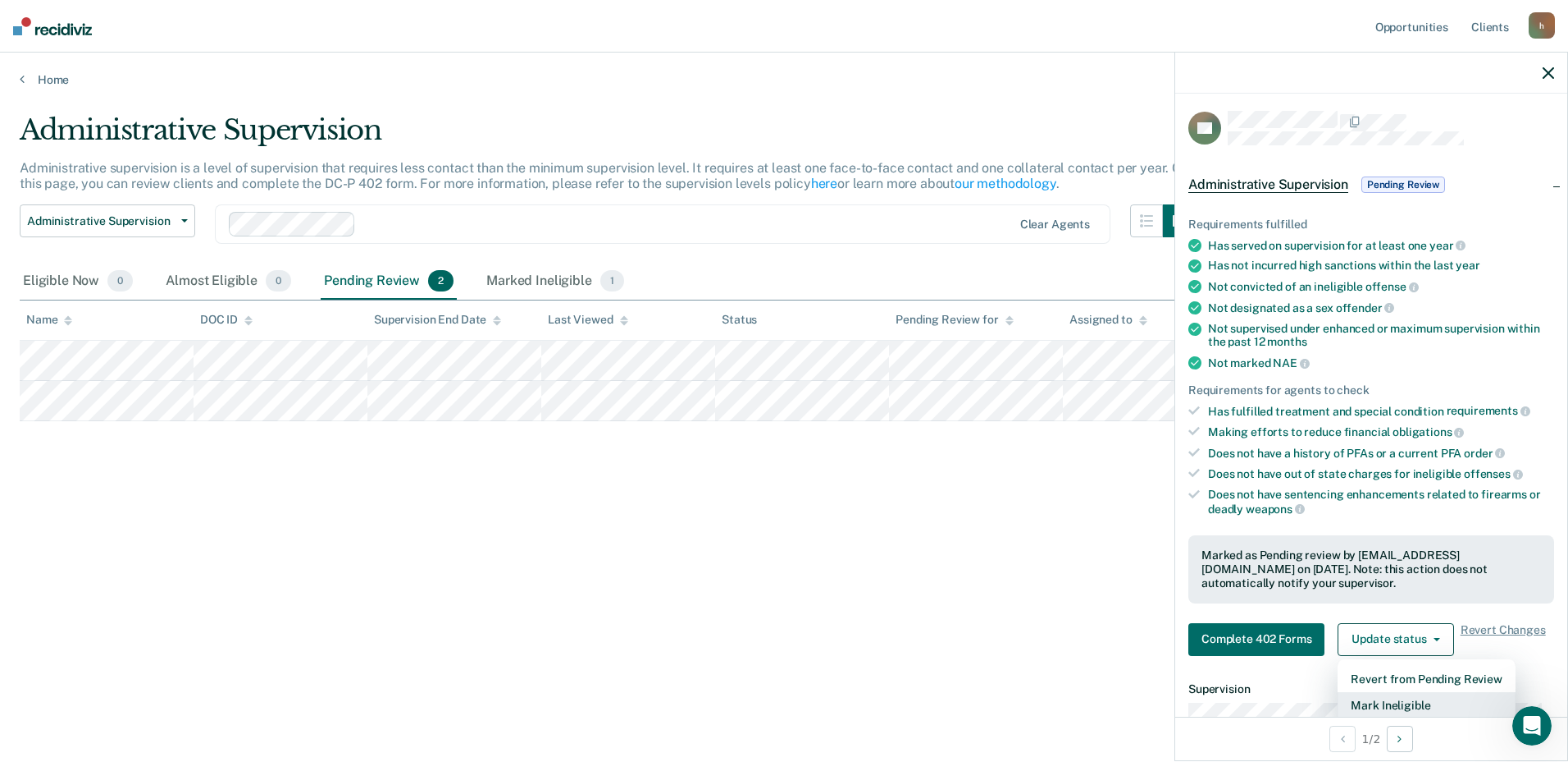
click at [1413, 703] on button "Mark Ineligible" at bounding box center [1427, 705] width 178 height 26
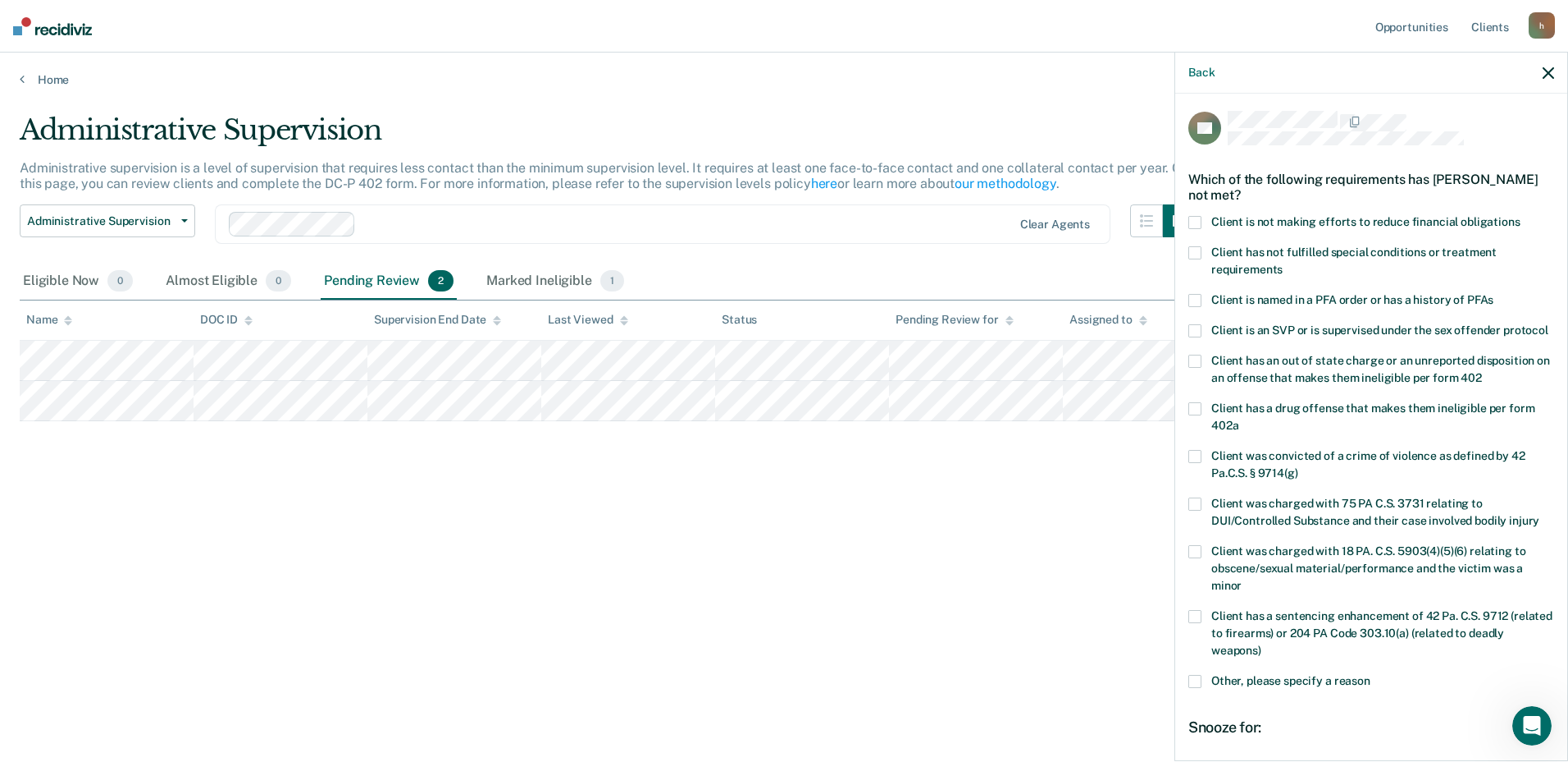
click at [1198, 224] on span at bounding box center [1195, 222] width 13 height 13
click at [1521, 216] on input "Client is not making efforts to reduce financial obligations" at bounding box center [1521, 216] width 0 height 0
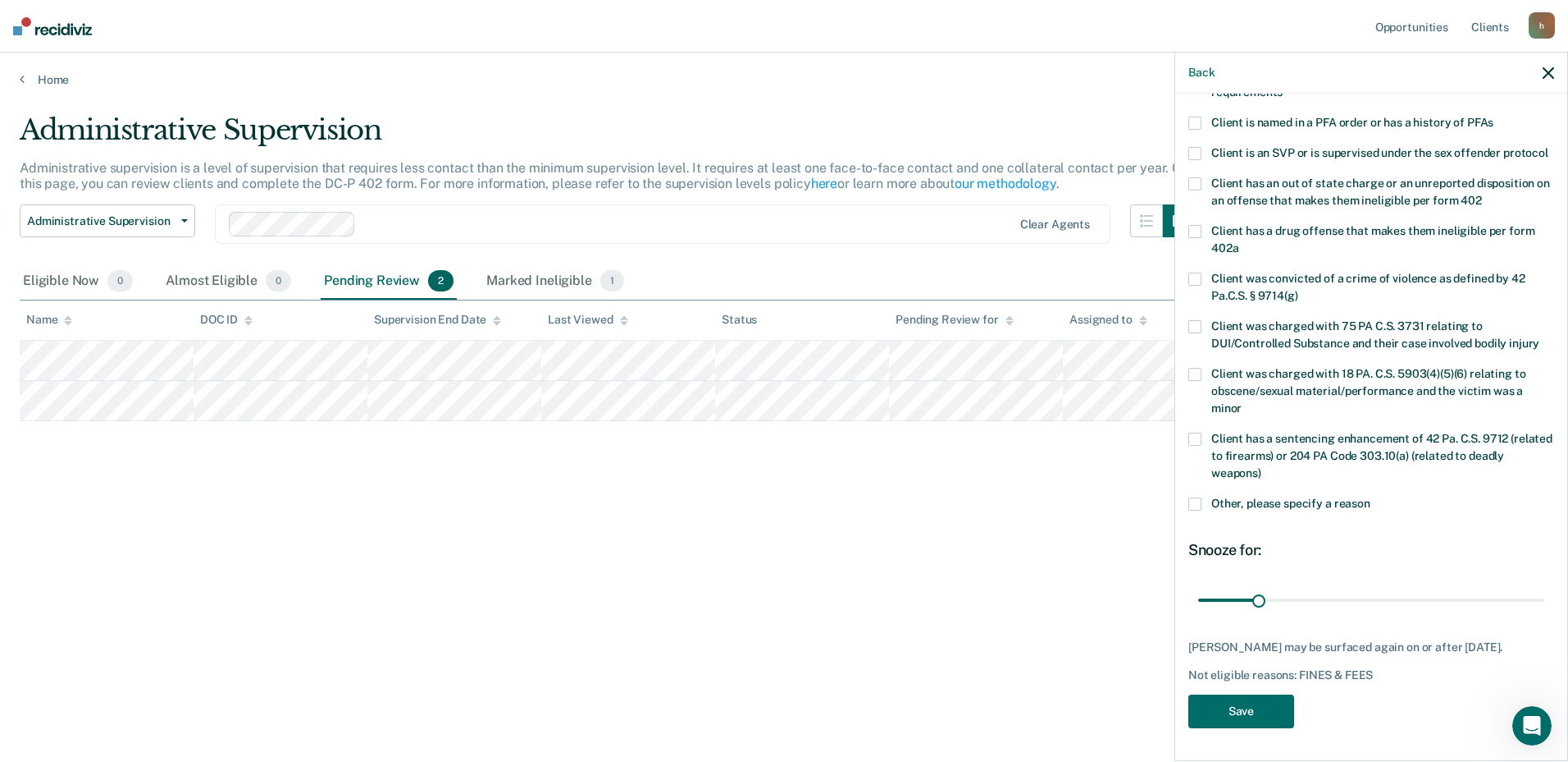
scroll to position [210, 0]
click at [1256, 707] on button "Save" at bounding box center [1242, 711] width 106 height 34
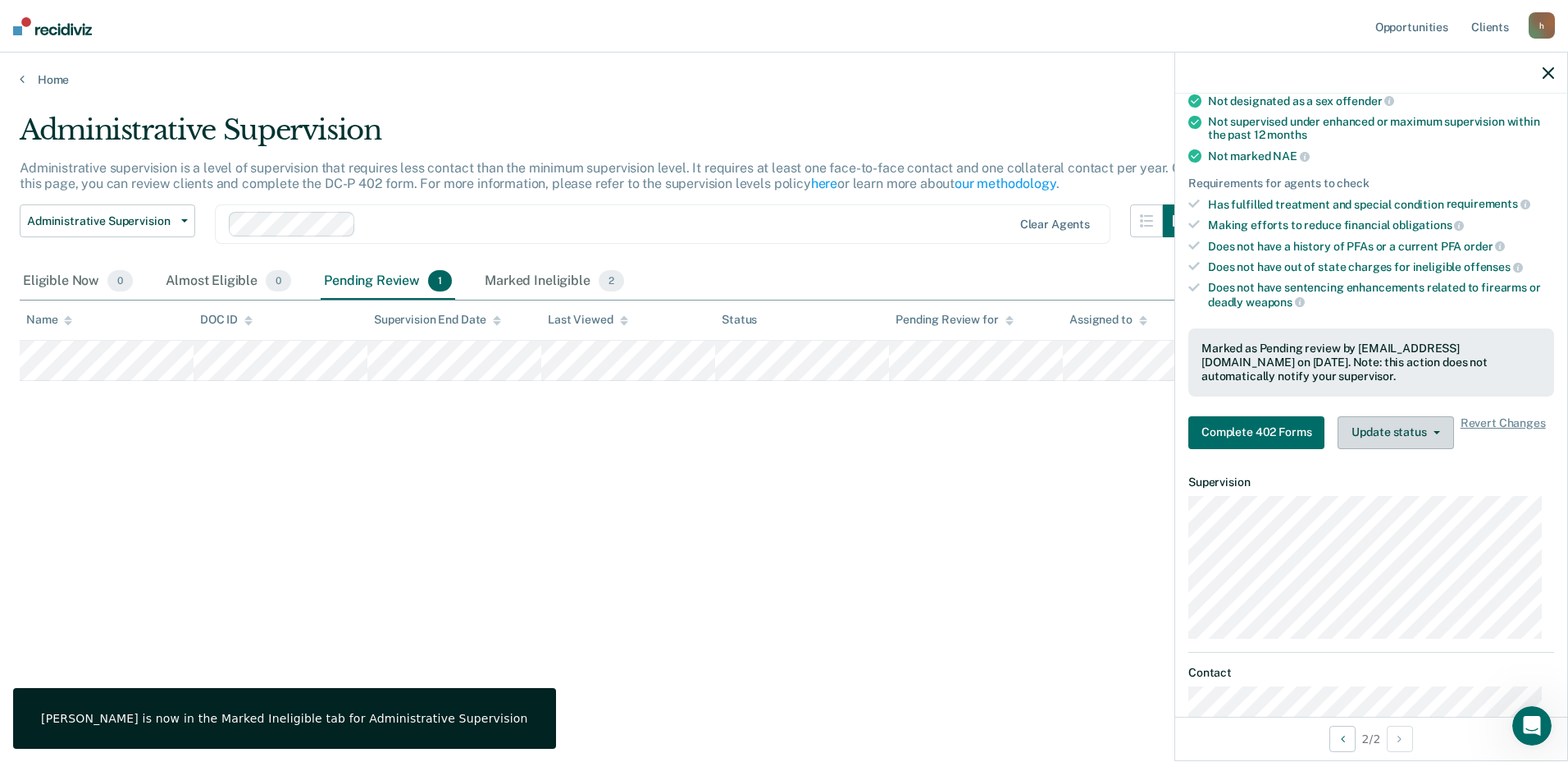
click at [1430, 442] on button "Update status" at bounding box center [1396, 432] width 116 height 33
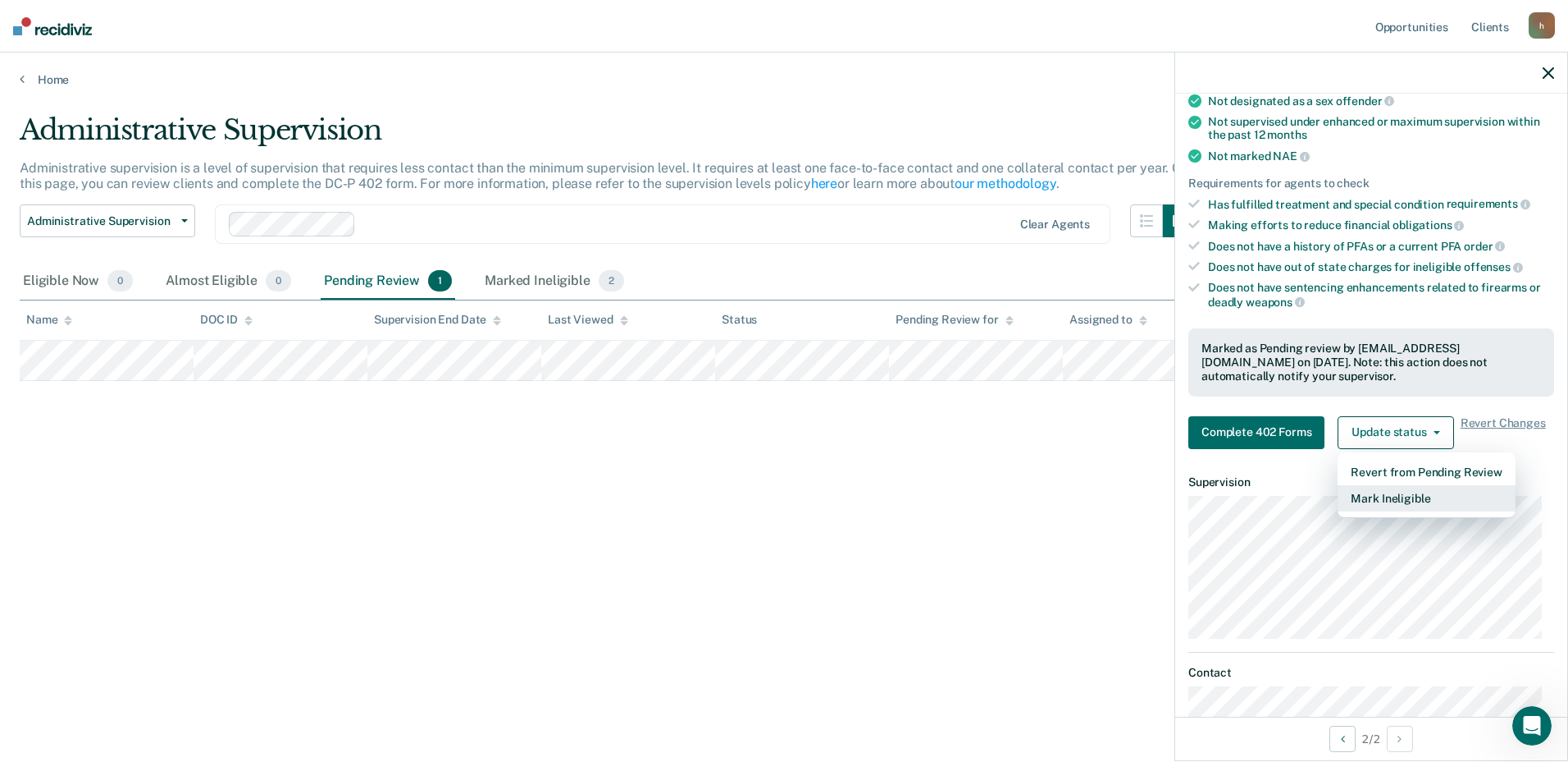
click at [1411, 497] on button "Mark Ineligible" at bounding box center [1427, 498] width 178 height 26
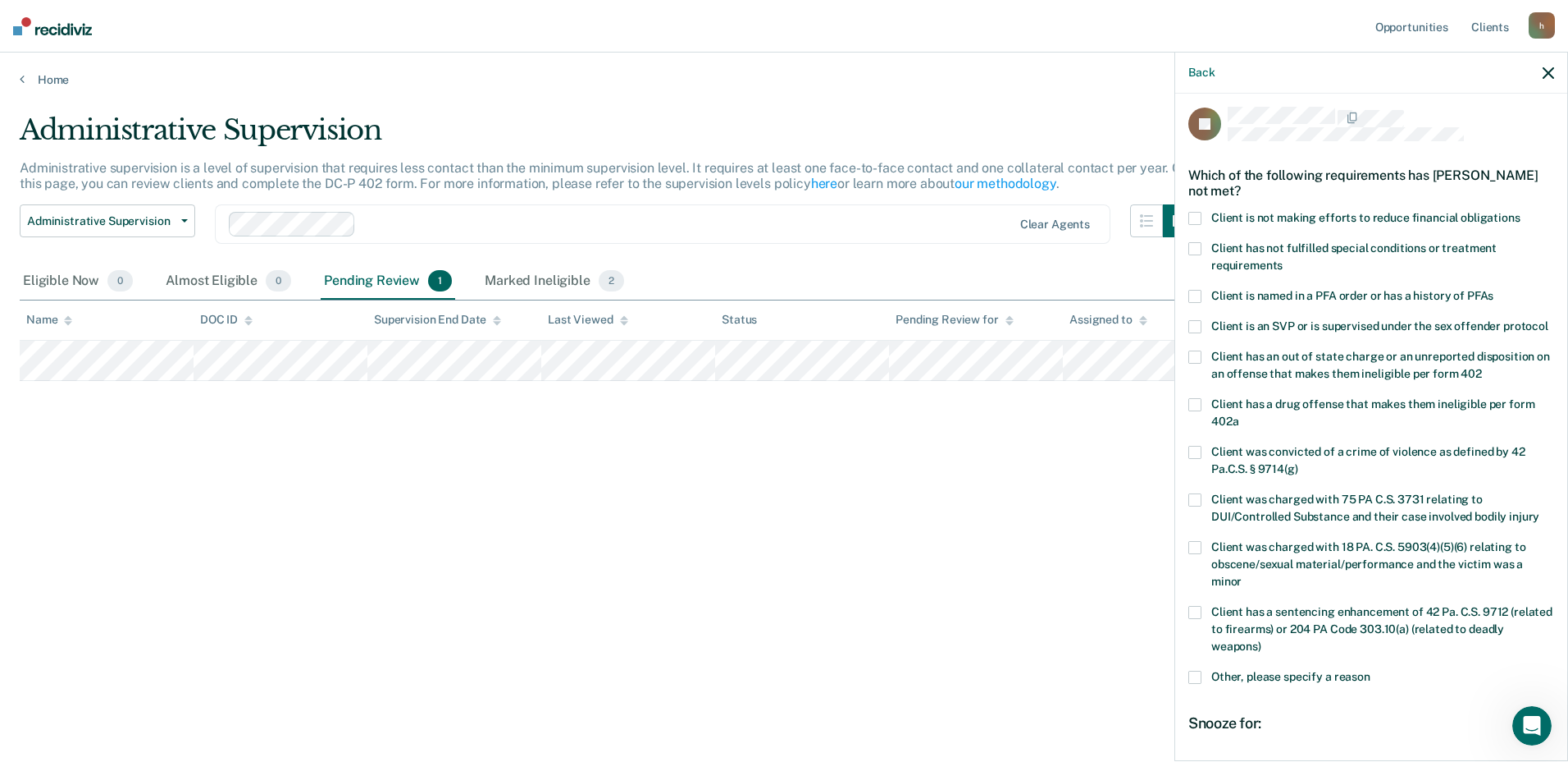
scroll to position [0, 0]
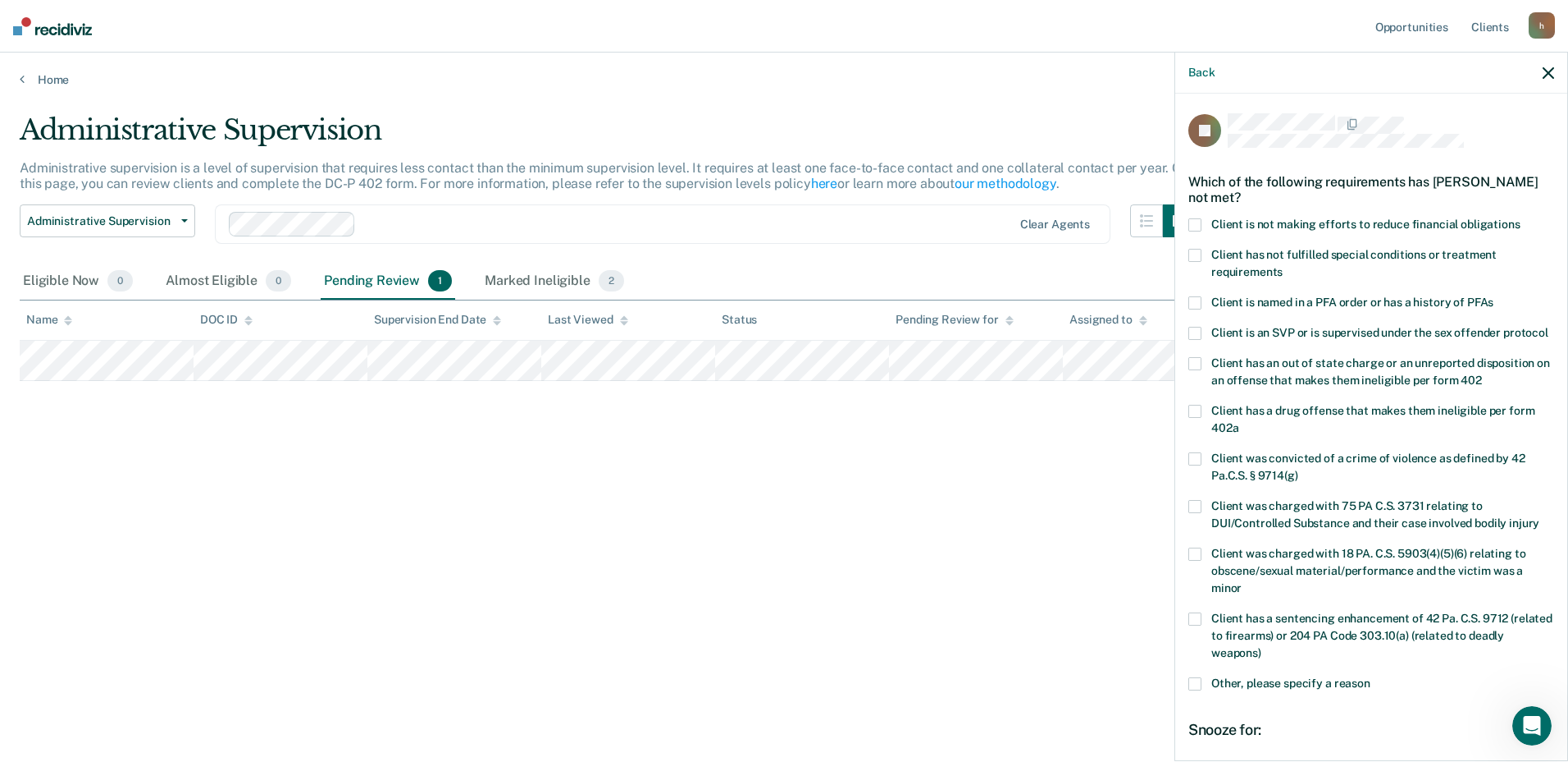
click at [1195, 221] on span at bounding box center [1195, 225] width 13 height 13
click at [1521, 219] on input "Client is not making efforts to reduce financial obligations" at bounding box center [1521, 219] width 0 height 0
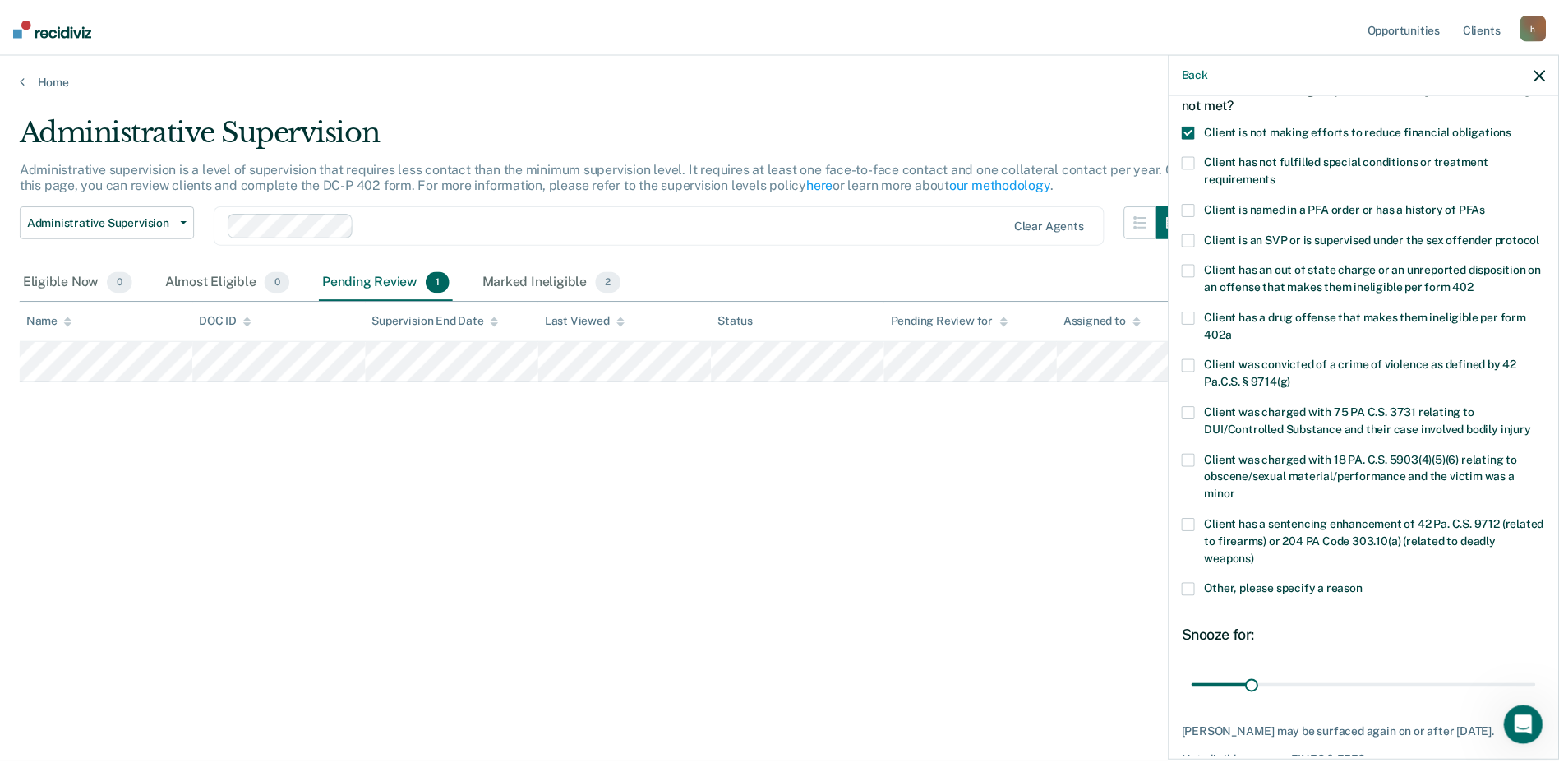
scroll to position [210, 0]
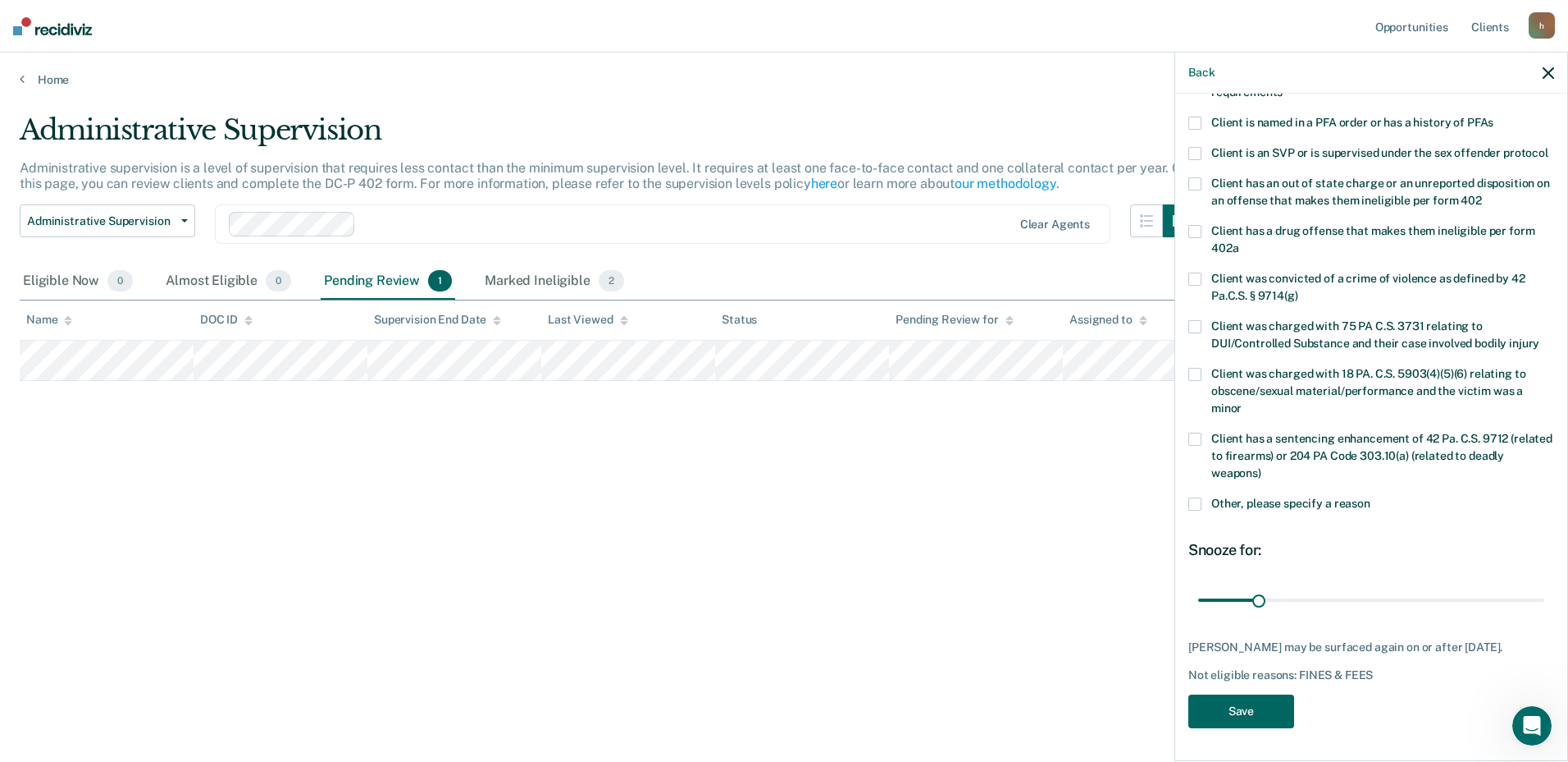
click at [1288, 708] on button "Save" at bounding box center [1242, 711] width 106 height 34
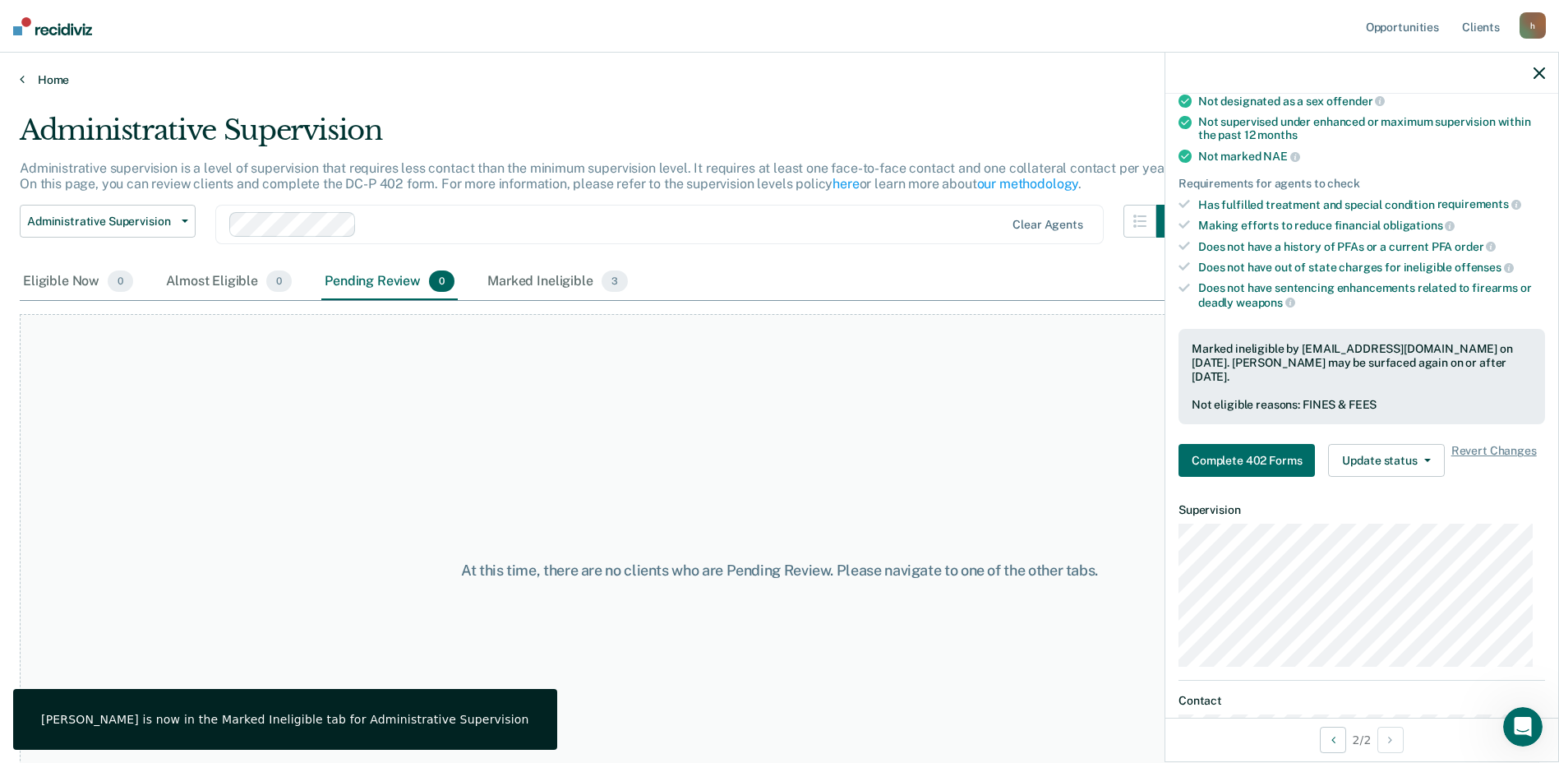
click at [35, 80] on link "Home" at bounding box center [780, 79] width 1520 height 15
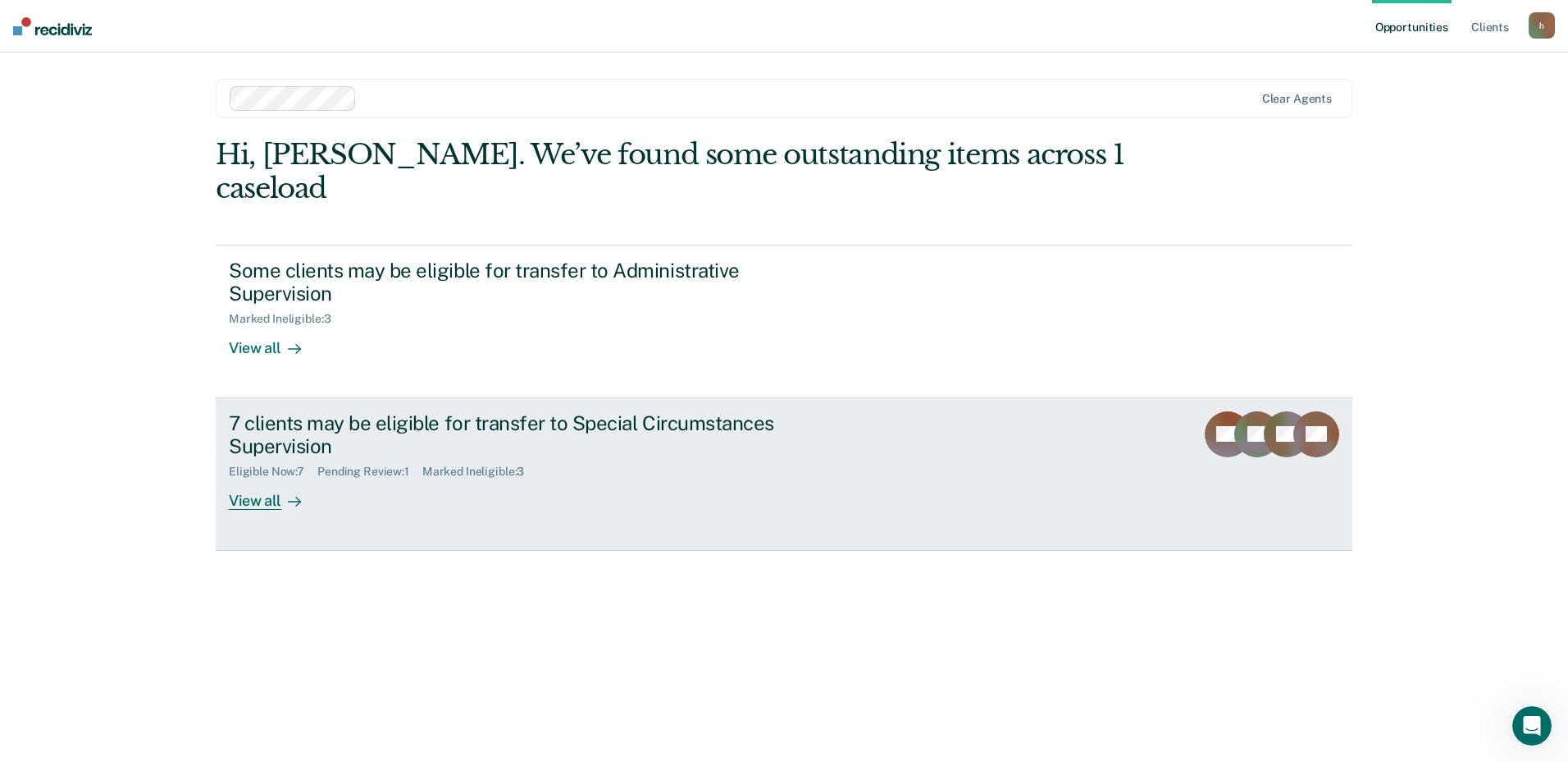
click at [271, 497] on div "View all" at bounding box center [274, 494] width 92 height 32
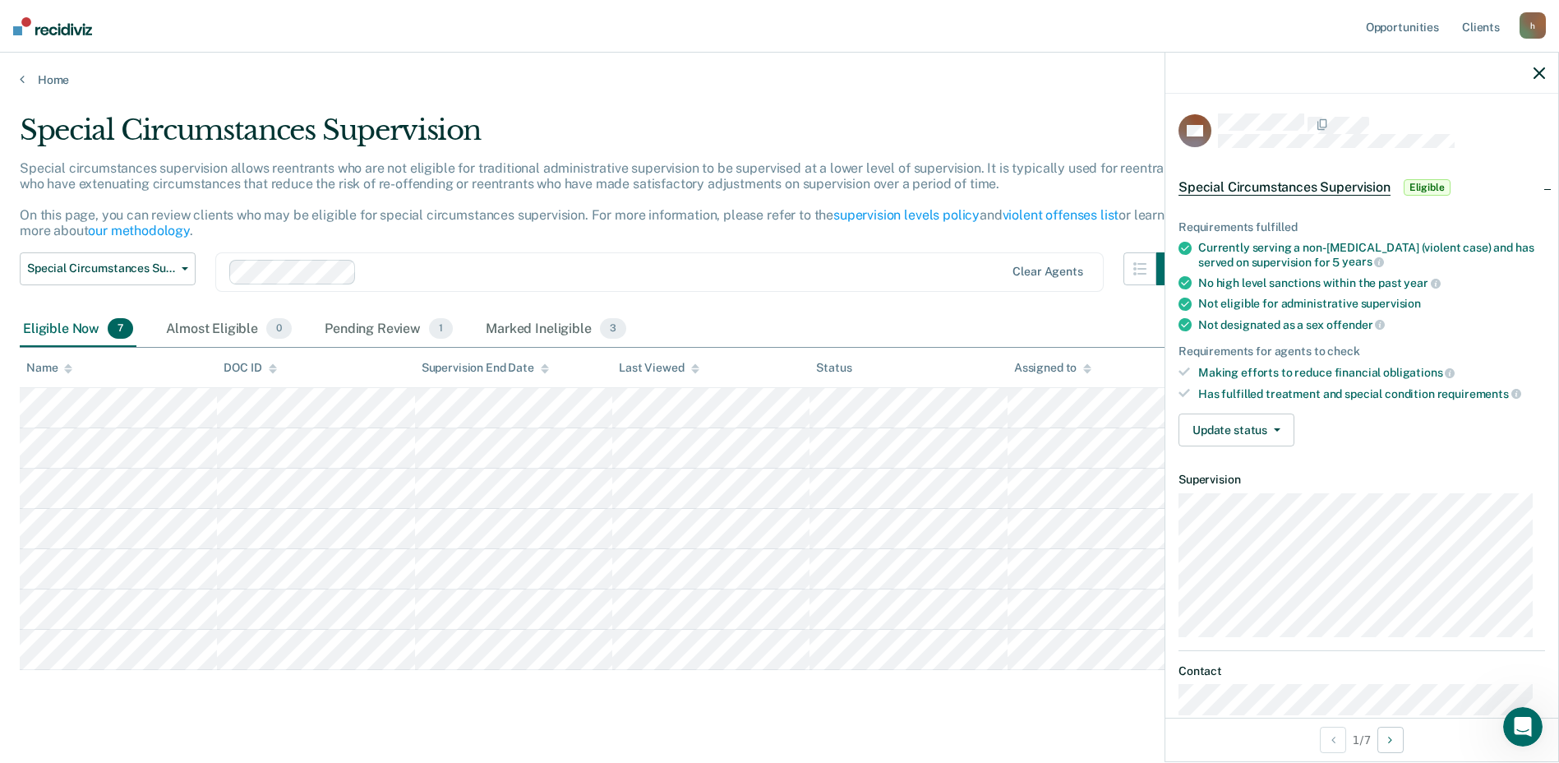
click at [1534, 70] on icon "button" at bounding box center [1540, 73] width 12 height 12
click at [1262, 428] on button "Update status" at bounding box center [1237, 429] width 116 height 33
click at [1410, 450] on div "Requirements fulfilled Currently serving a non-[MEDICAL_DATA] (violent case) an…" at bounding box center [1361, 326] width 393 height 265
click at [1400, 738] on button "Next Opportunity" at bounding box center [1390, 740] width 26 height 26
click at [1331, 745] on button "Previous Opportunity" at bounding box center [1333, 740] width 26 height 26
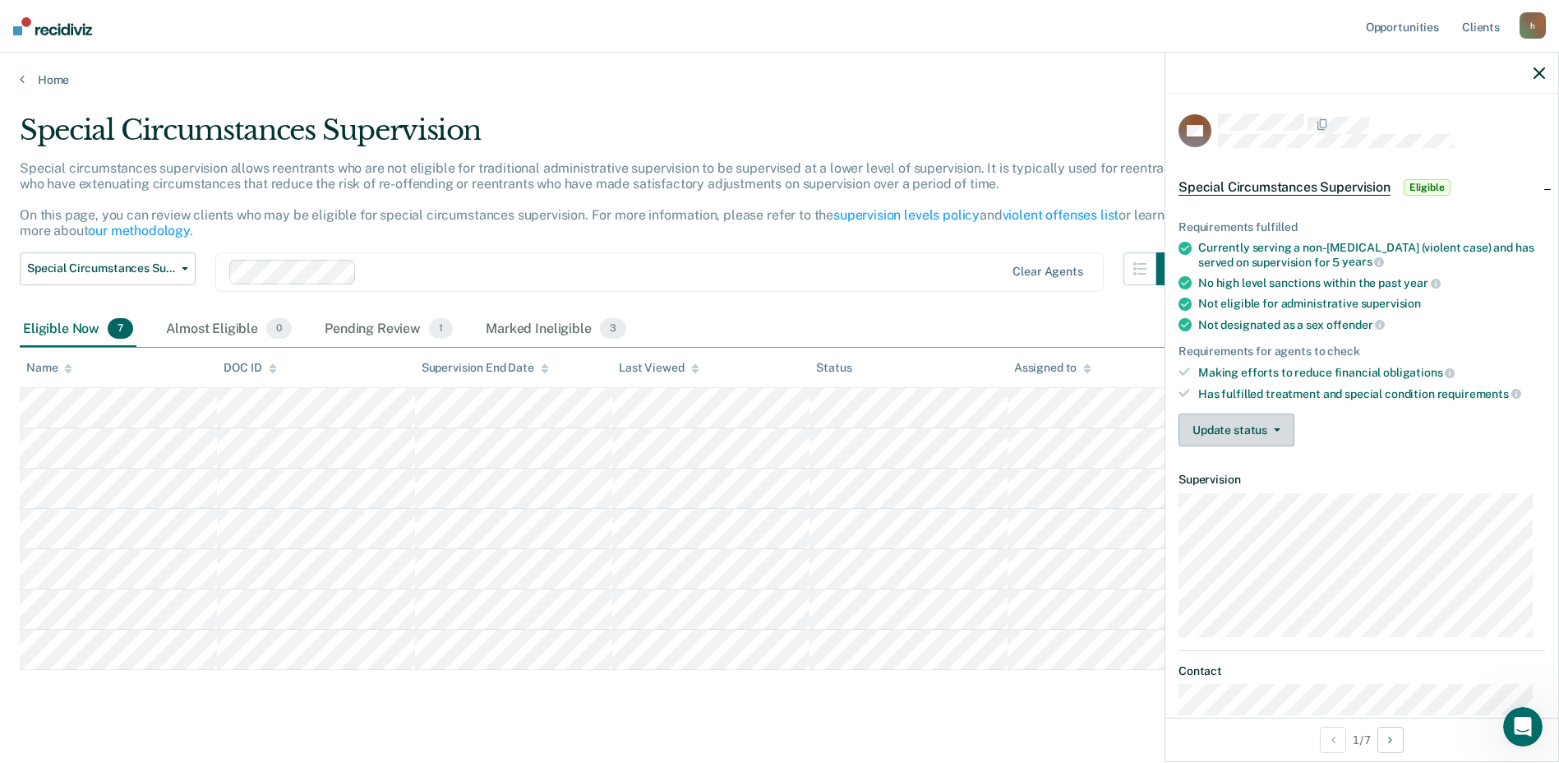
click at [1279, 431] on button "Update status" at bounding box center [1237, 429] width 116 height 33
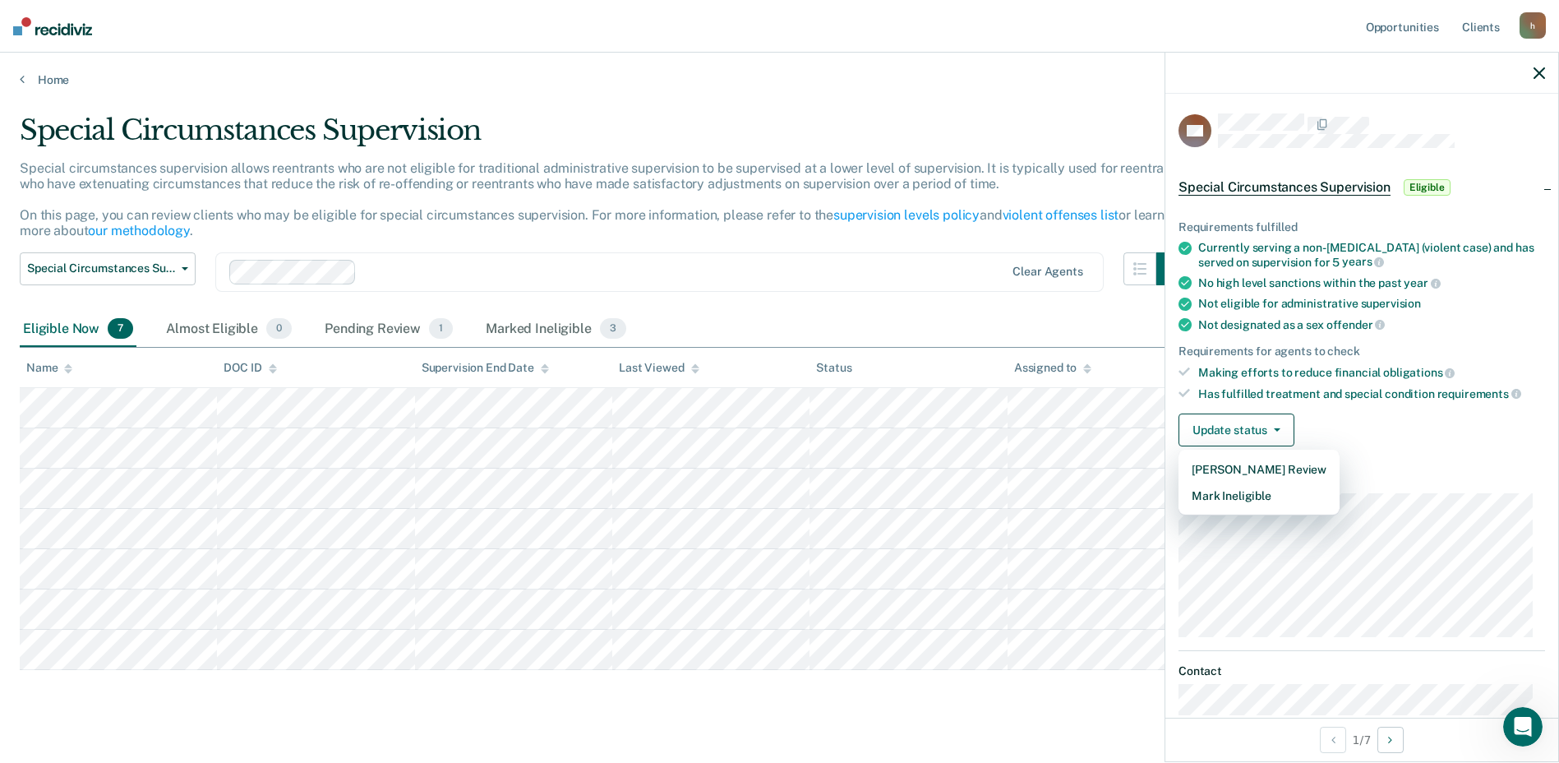
click at [884, 306] on div "Special Circumstances Supervision Administrative Supervision Special Circumstan…" at bounding box center [605, 281] width 1170 height 59
click at [1538, 74] on icon "button" at bounding box center [1540, 73] width 12 height 12
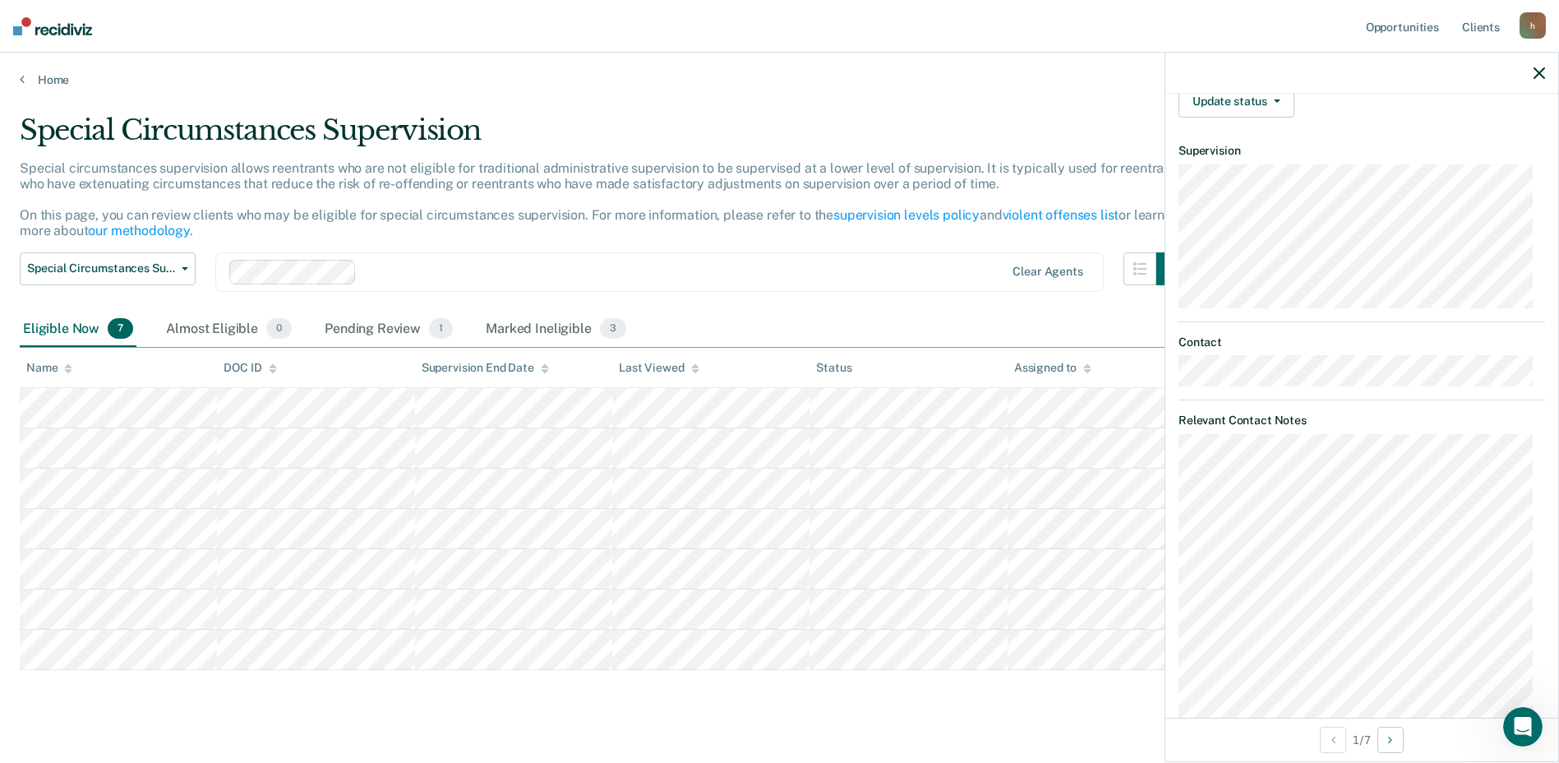
scroll to position [395, 0]
click at [547, 202] on div "Special circumstances supervision allows reentrants who are not eligible for tr…" at bounding box center [605, 206] width 1170 height 92
click at [1544, 77] on icon "button" at bounding box center [1540, 73] width 12 height 12
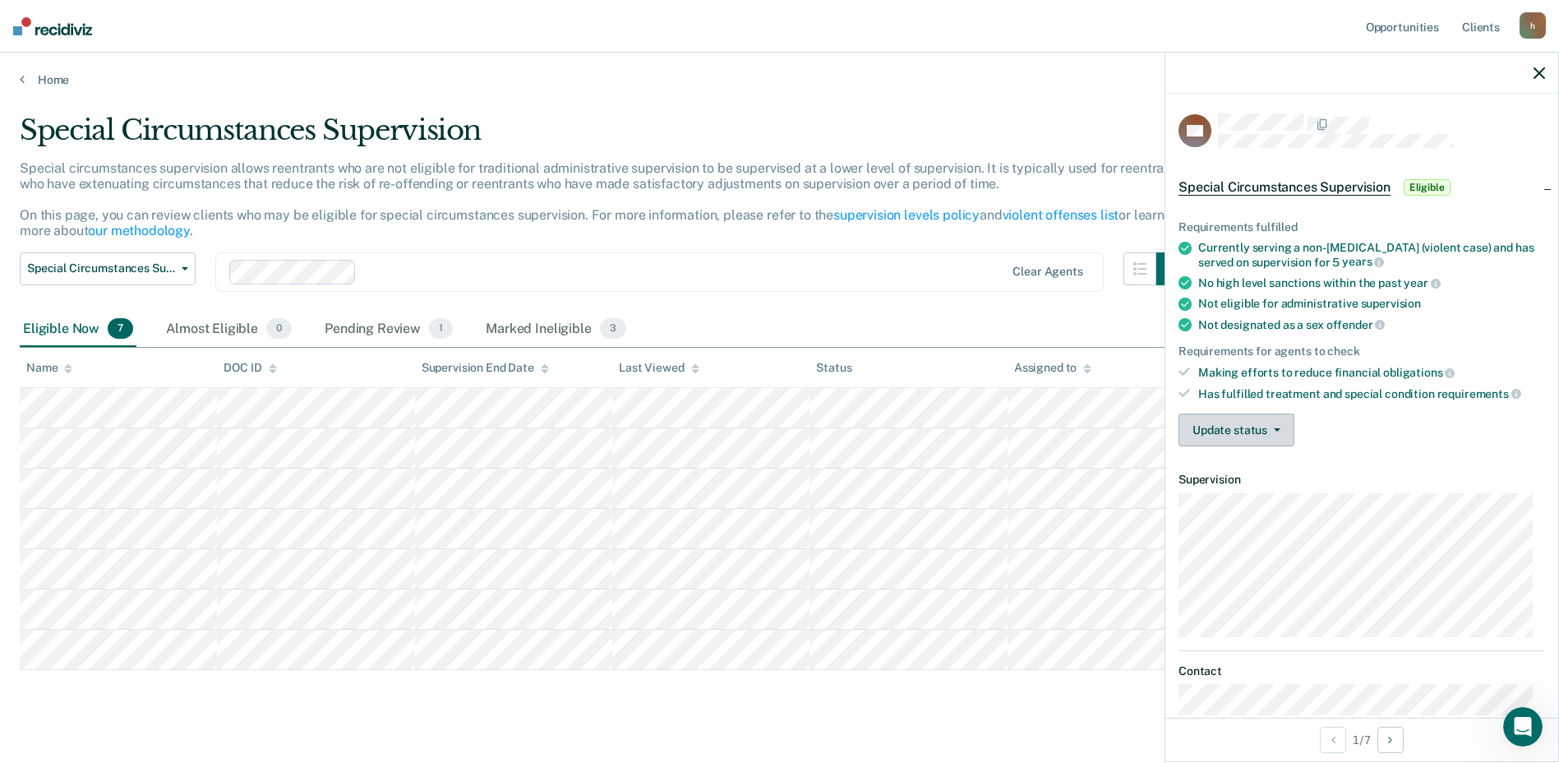
click at [1273, 437] on button "Update status" at bounding box center [1237, 429] width 116 height 33
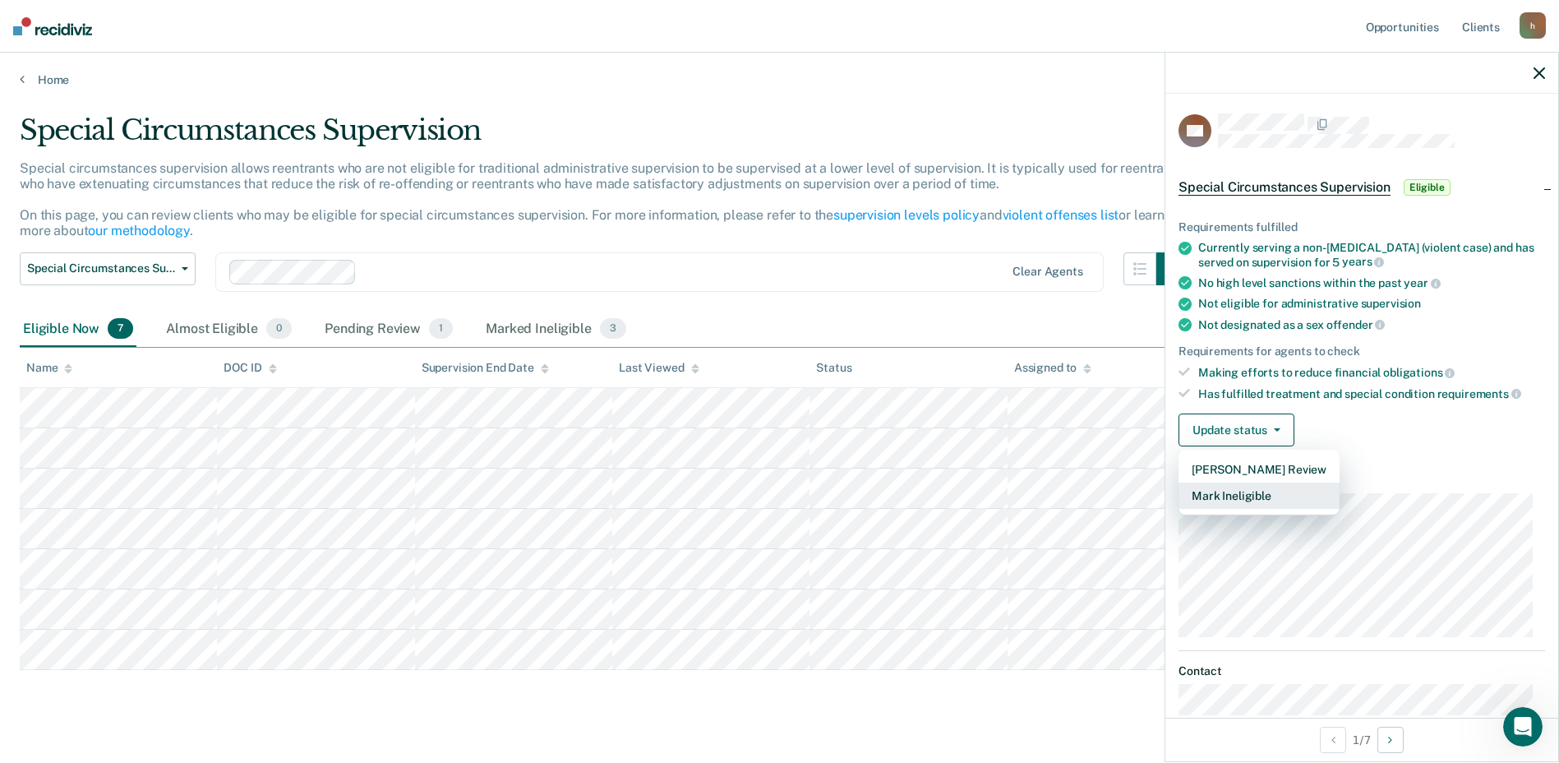
click at [1256, 494] on button "Mark Ineligible" at bounding box center [1259, 495] width 161 height 26
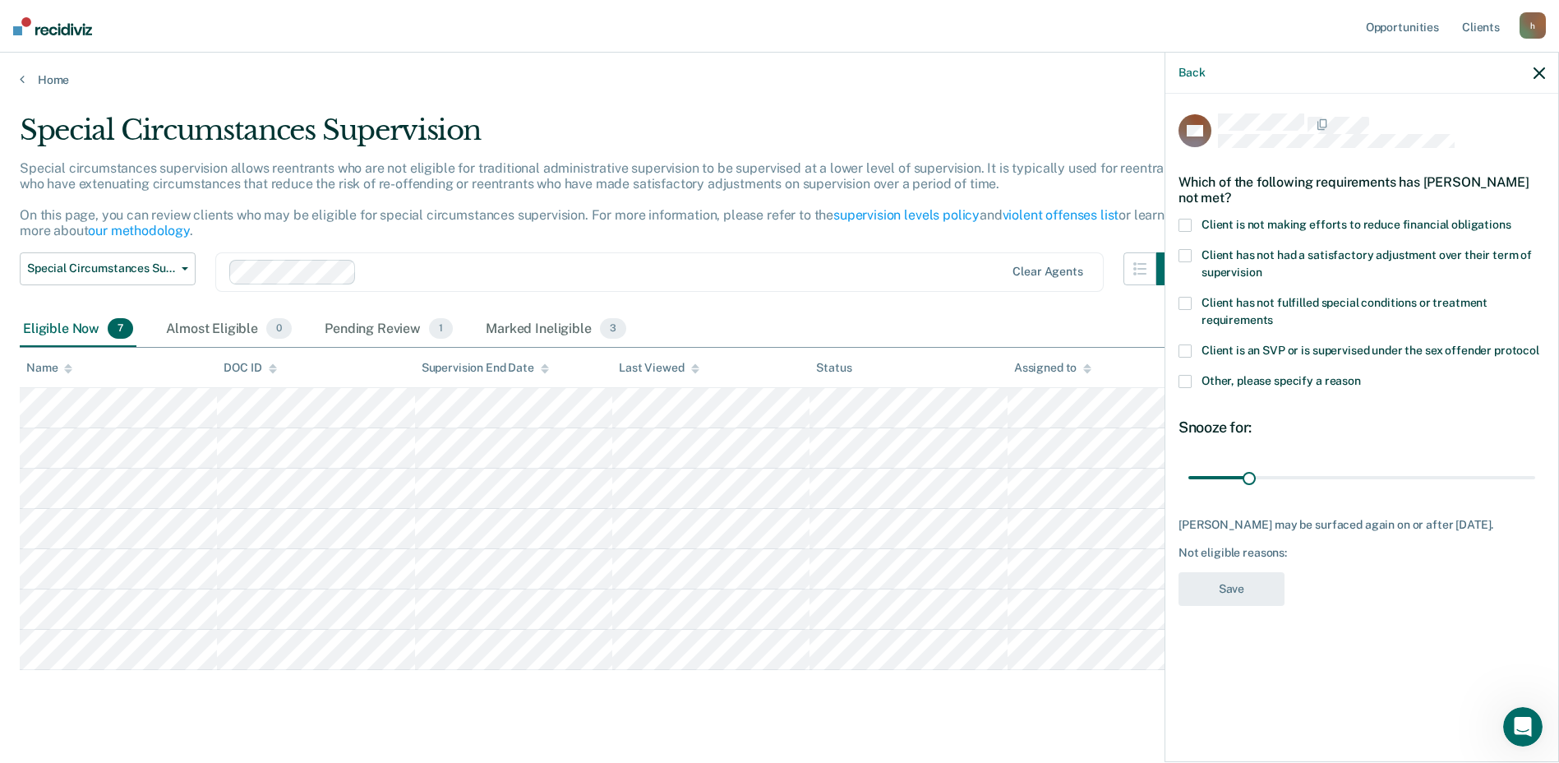
click at [1188, 224] on span at bounding box center [1185, 225] width 13 height 13
click at [1511, 219] on input "Client is not making efforts to reduce financial obligations" at bounding box center [1511, 219] width 0 height 0
click at [1253, 579] on button "Save" at bounding box center [1232, 589] width 106 height 34
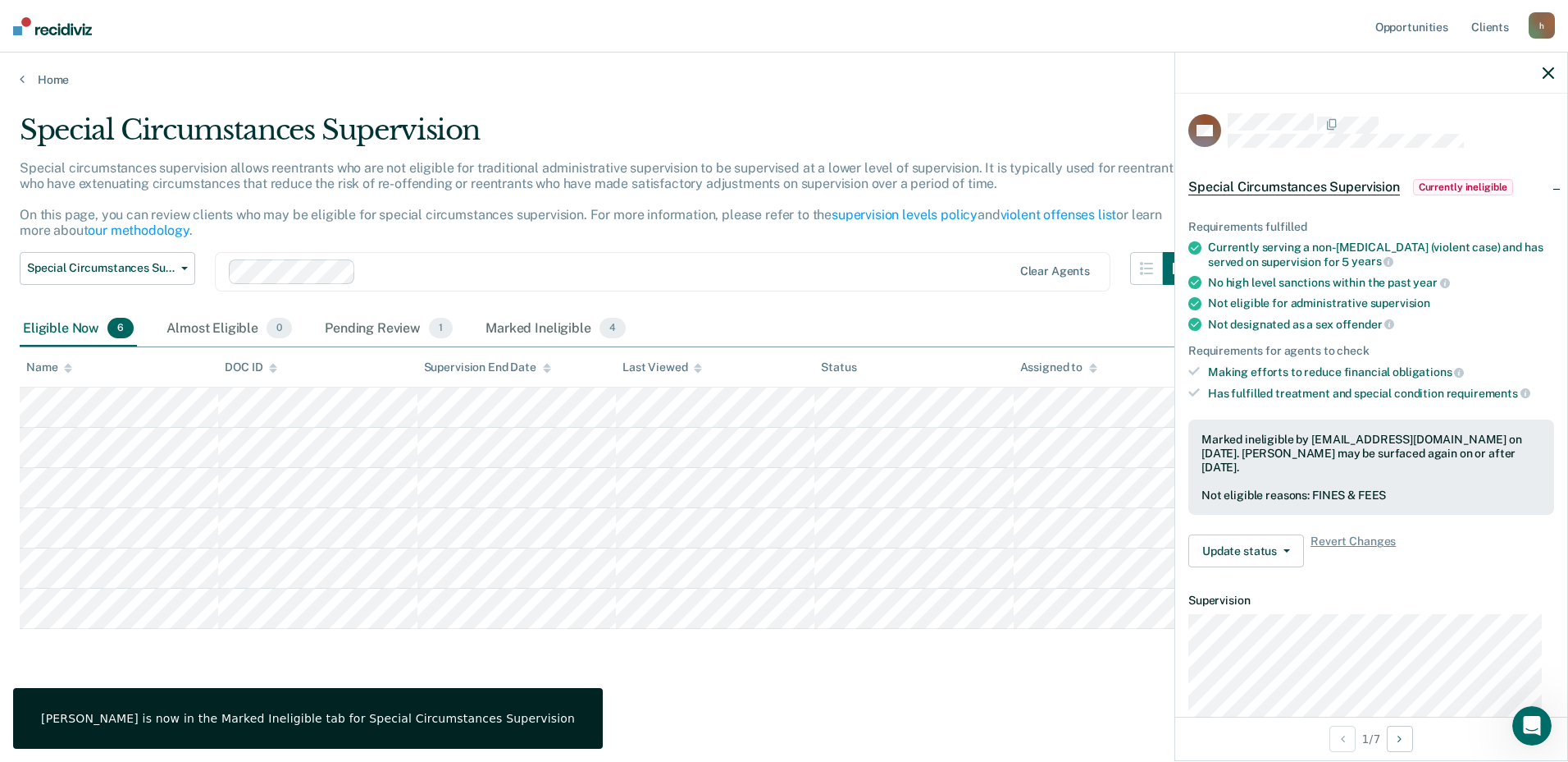
click at [1551, 67] on icon "button" at bounding box center [1549, 73] width 12 height 12
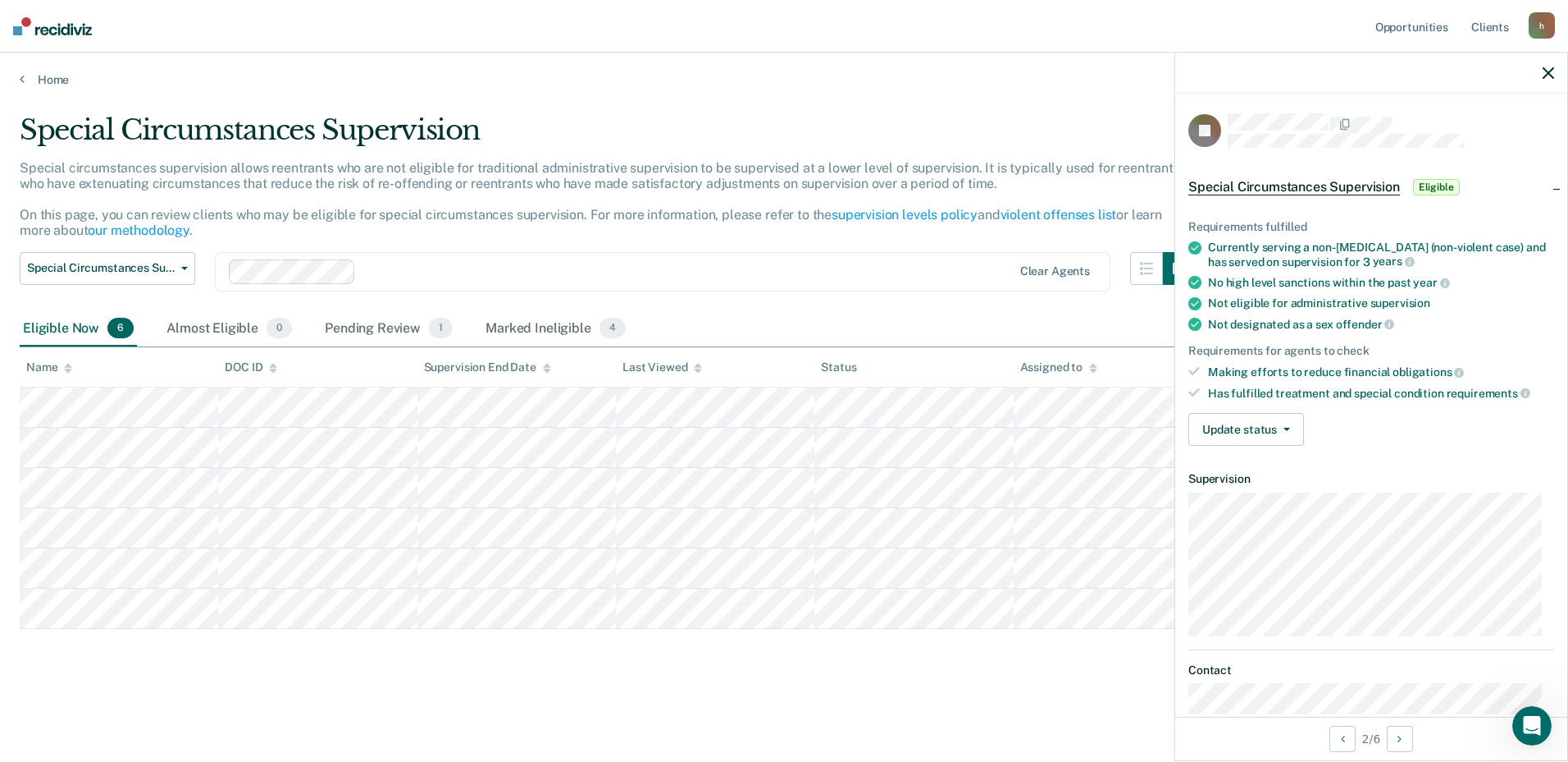
click at [1307, 436] on div "Update status [PERSON_NAME] Review Mark Ineligible" at bounding box center [1371, 428] width 366 height 33
click at [1297, 435] on button "Update status" at bounding box center [1247, 428] width 116 height 33
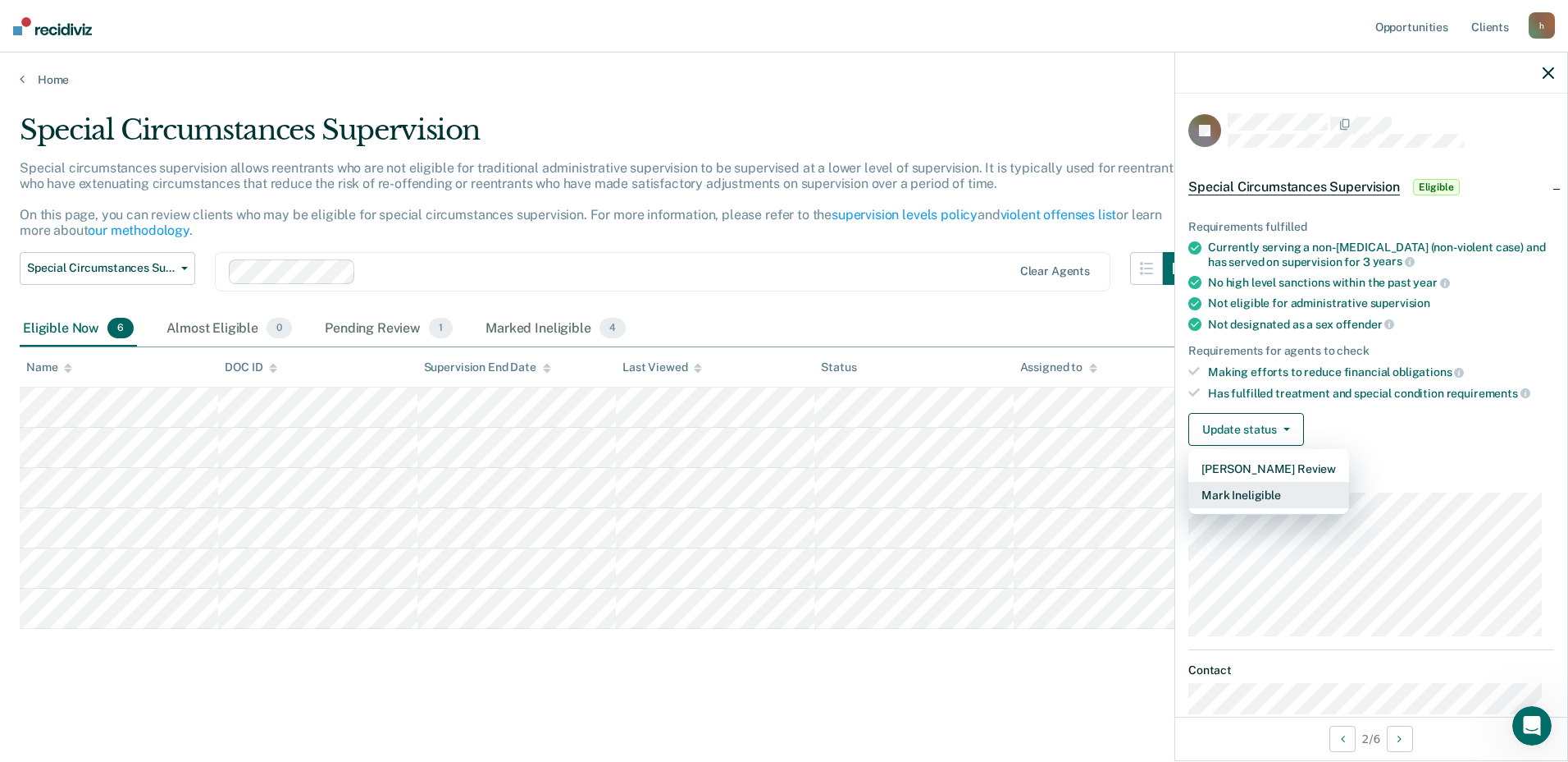
click at [1266, 504] on button "Mark Ineligible" at bounding box center [1269, 494] width 161 height 26
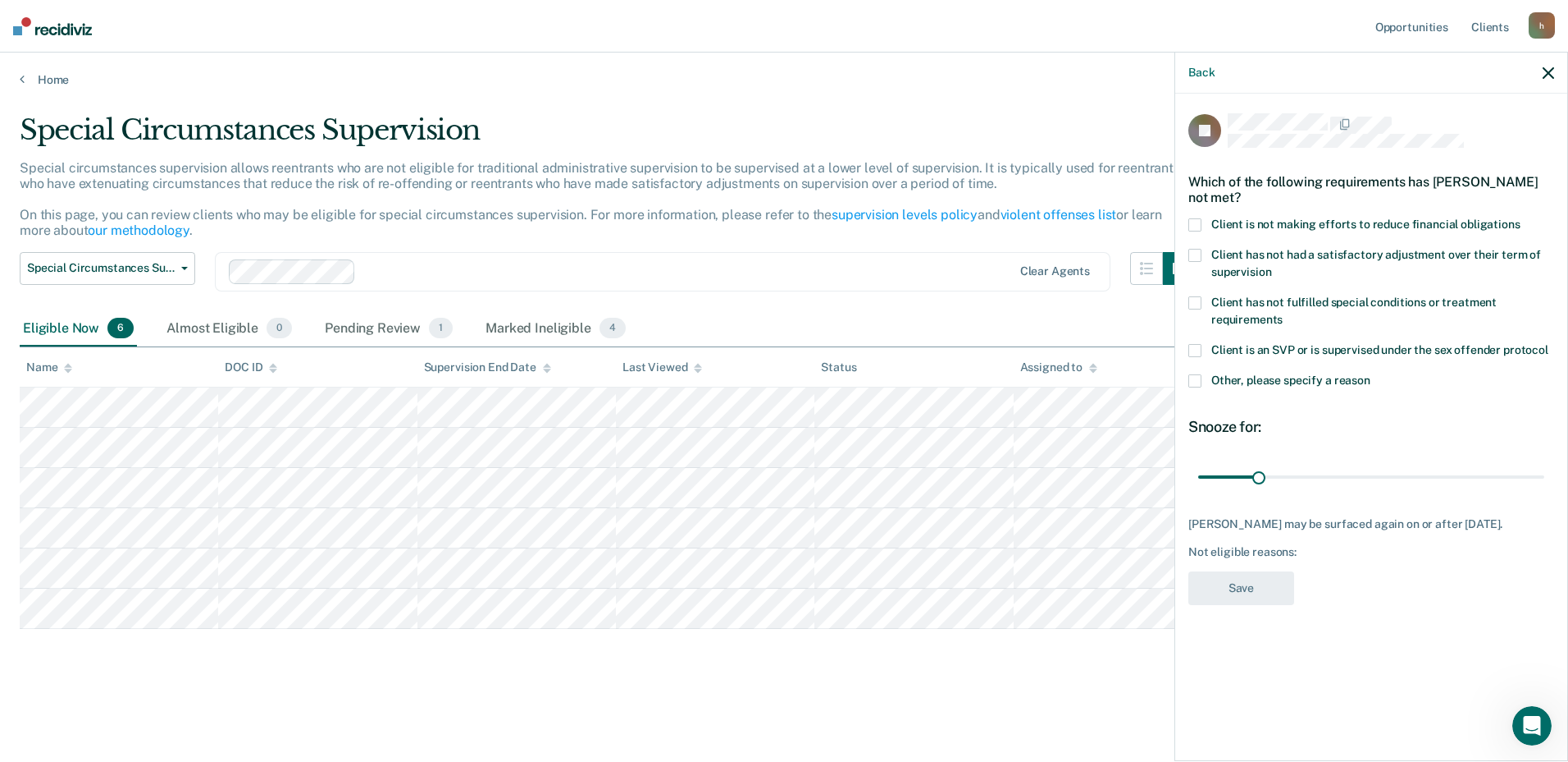
click at [1197, 224] on span at bounding box center [1195, 225] width 13 height 13
click at [1521, 219] on input "Client is not making efforts to reduce financial obligations" at bounding box center [1521, 219] width 0 height 0
click at [1262, 588] on button "Save" at bounding box center [1242, 588] width 106 height 34
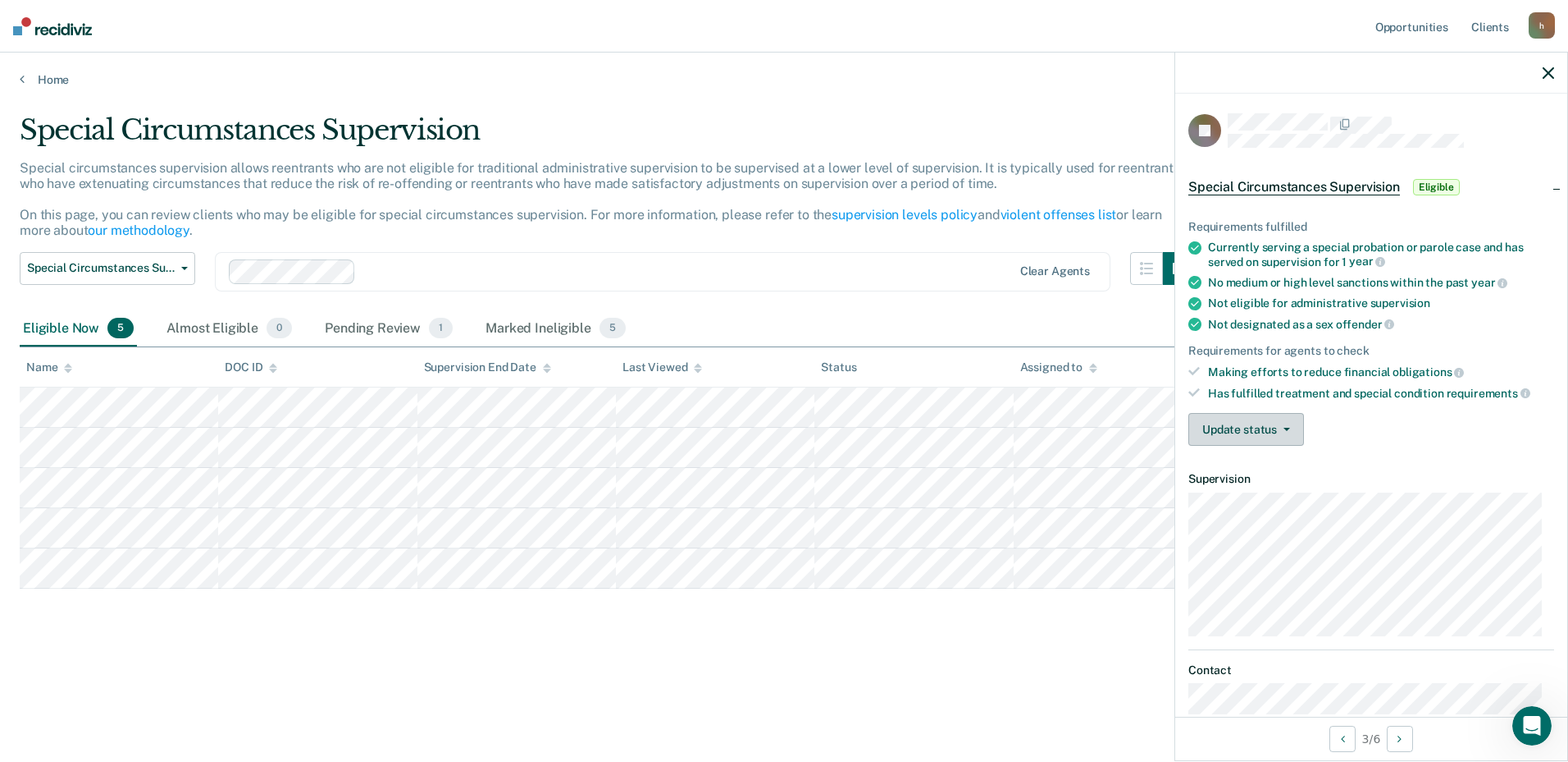
click at [1297, 435] on button "Update status" at bounding box center [1247, 428] width 116 height 33
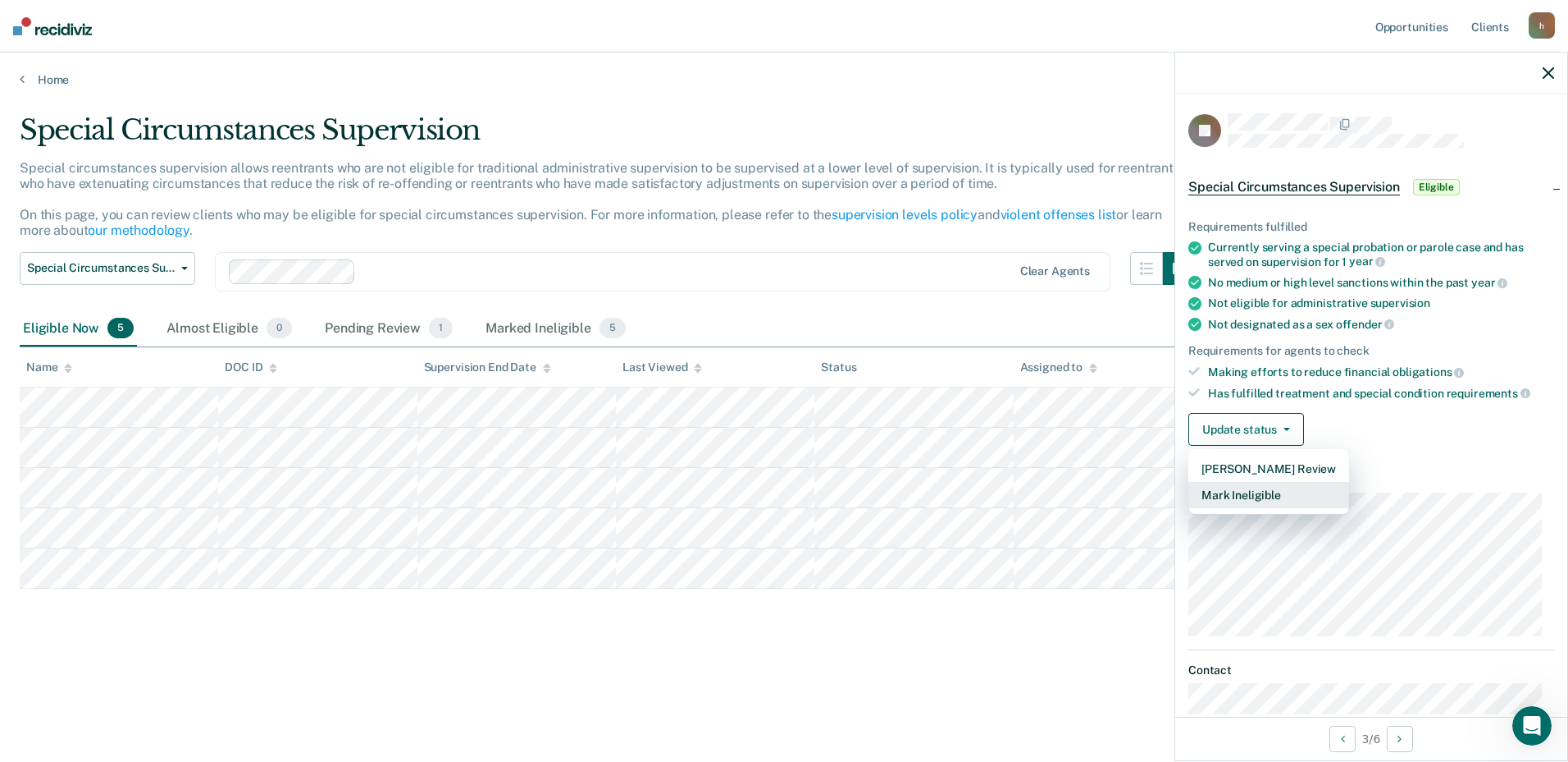
click at [1265, 497] on button "Mark Ineligible" at bounding box center [1269, 494] width 161 height 26
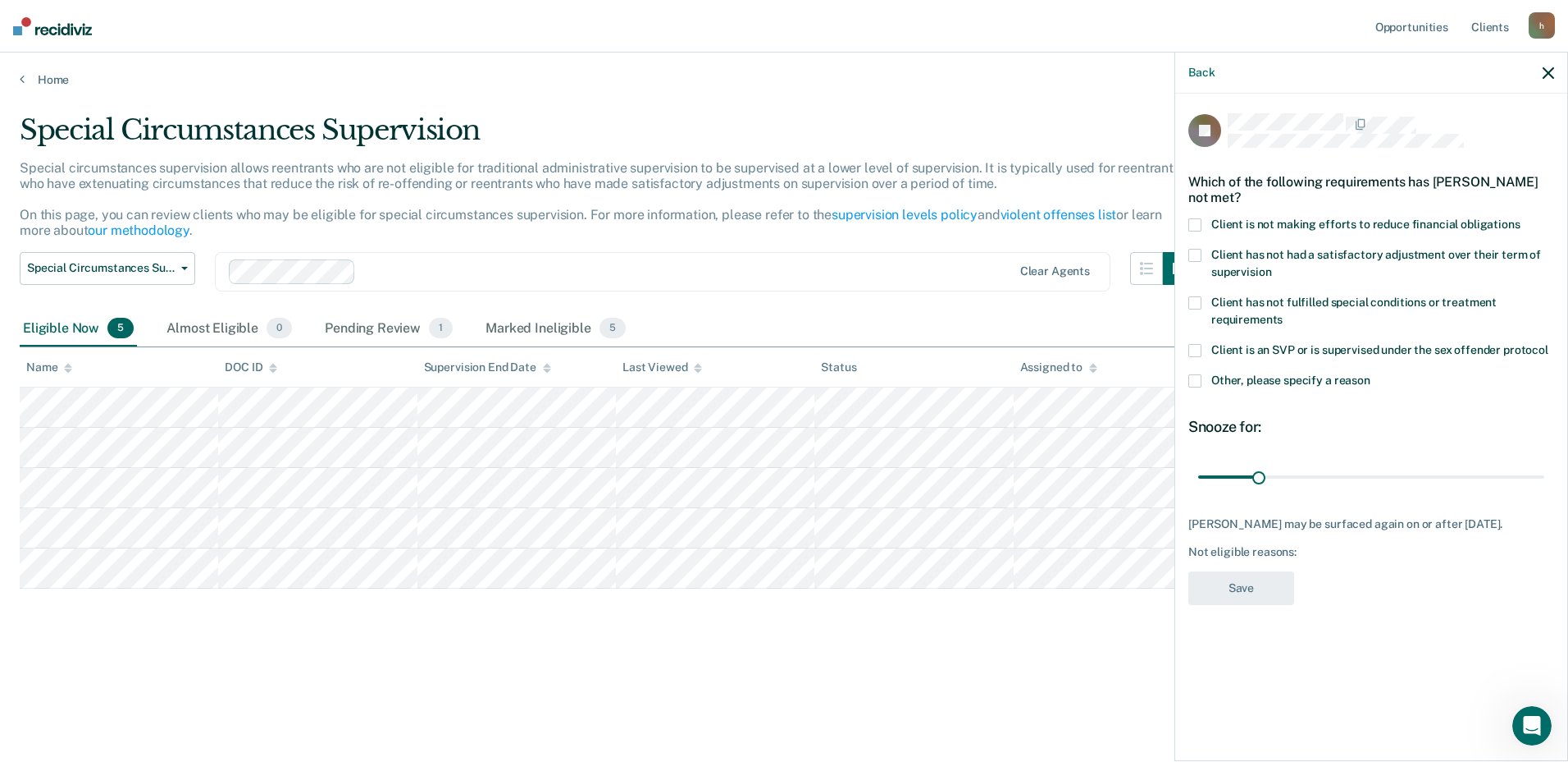
click at [1200, 224] on span at bounding box center [1195, 225] width 13 height 13
click at [1521, 219] on input "Client is not making efforts to reduce financial obligations" at bounding box center [1521, 219] width 0 height 0
click at [1195, 253] on span at bounding box center [1195, 255] width 13 height 13
click at [1272, 266] on input "Client has not had a satisfactory adjustment over their term of supervision" at bounding box center [1272, 266] width 0 height 0
click at [1197, 376] on span at bounding box center [1195, 381] width 13 height 13
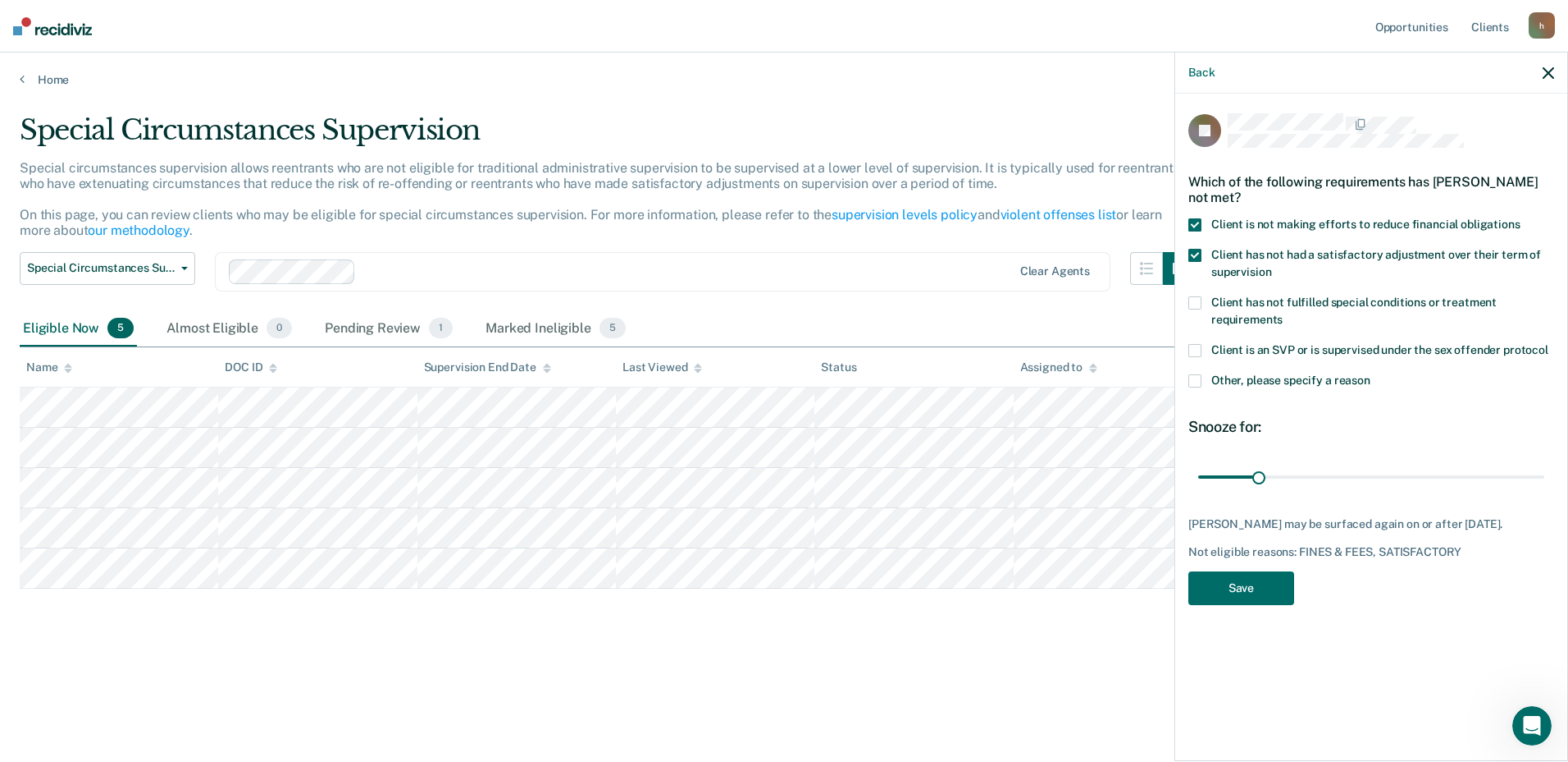
click at [1370, 375] on input "Other, please specify a reason" at bounding box center [1370, 375] width 0 height 0
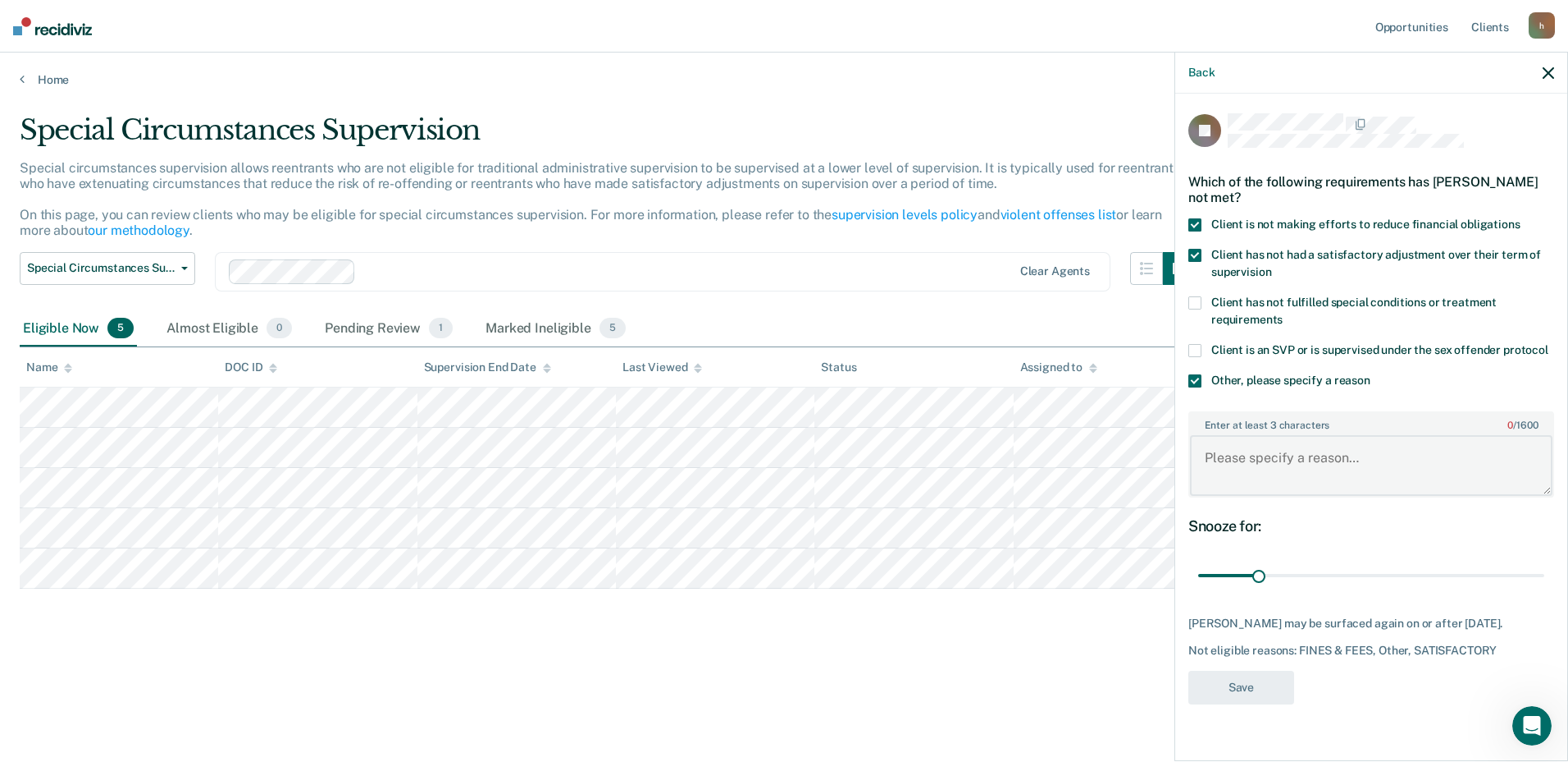
click at [1248, 461] on textarea "Enter at least 3 characters 0 / 1600" at bounding box center [1371, 465] width 362 height 61
click at [1195, 379] on span at bounding box center [1195, 381] width 13 height 13
click at [1370, 375] on input "Other, please specify a reason" at bounding box center [1370, 375] width 0 height 0
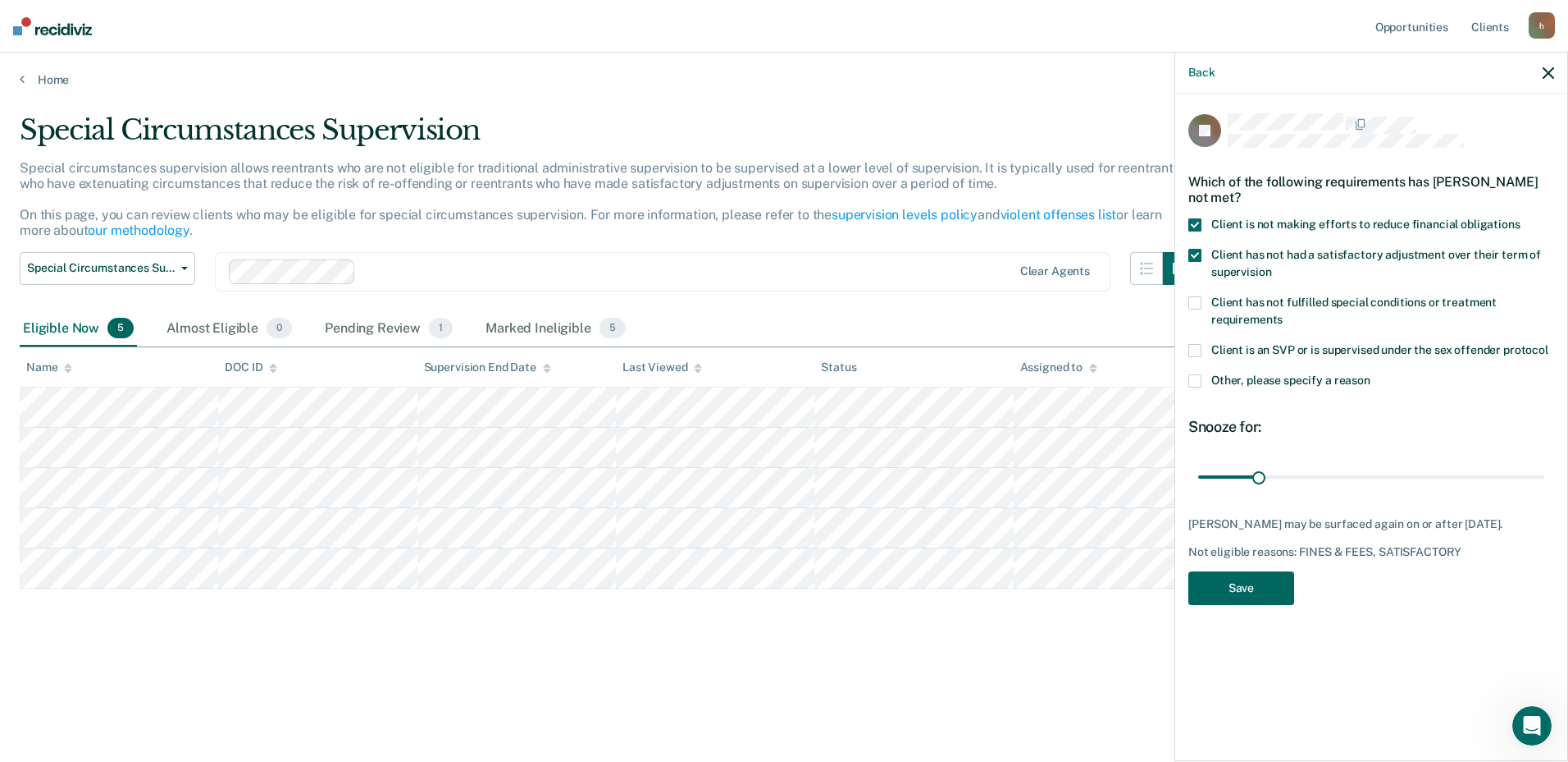
click at [1247, 581] on button "Save" at bounding box center [1242, 588] width 106 height 34
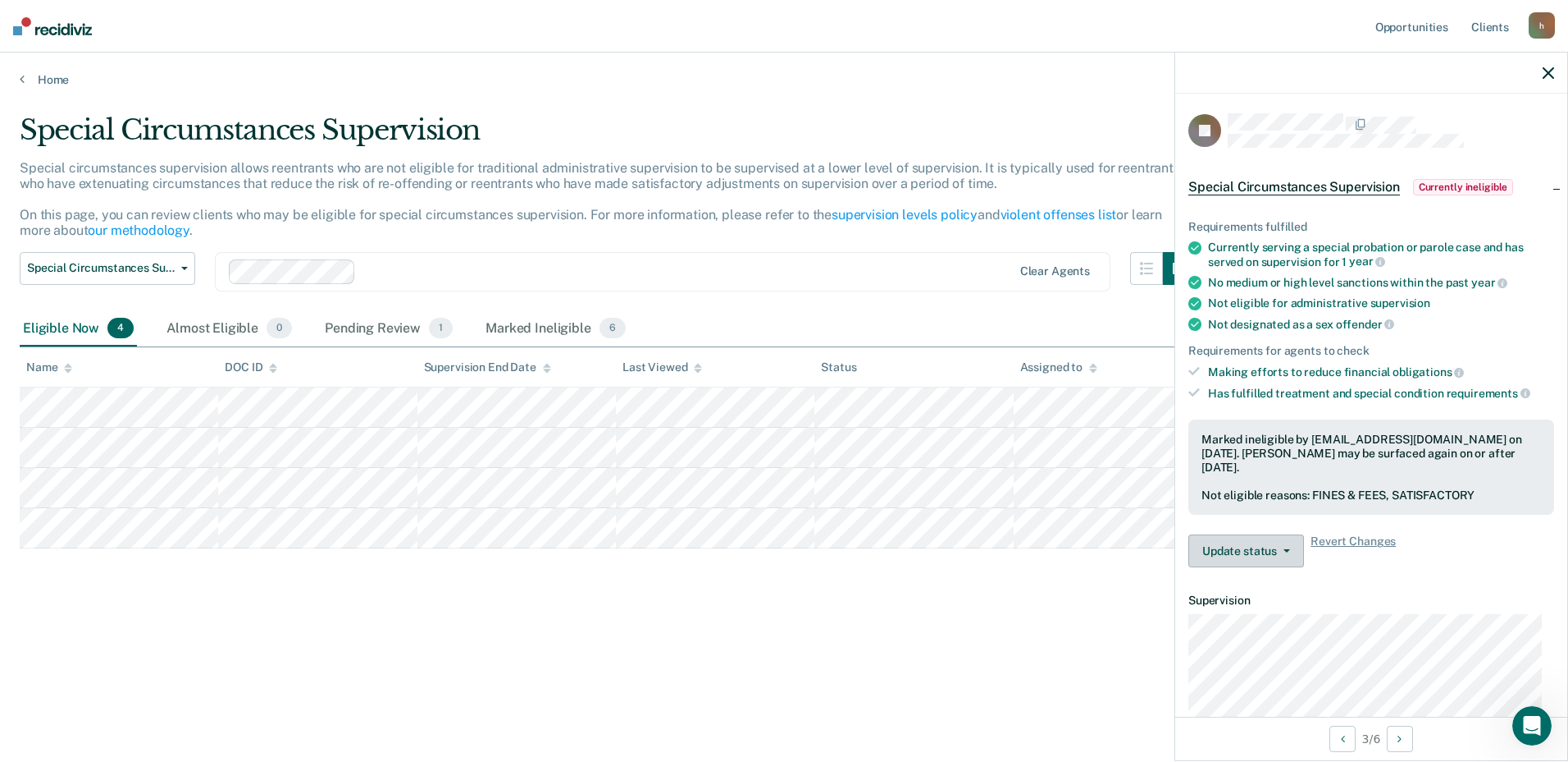
click at [1274, 555] on button "Update status" at bounding box center [1247, 550] width 116 height 33
click at [669, 624] on div "Special Circumstances Supervision Special circumstances supervision allows reen…" at bounding box center [784, 376] width 1529 height 525
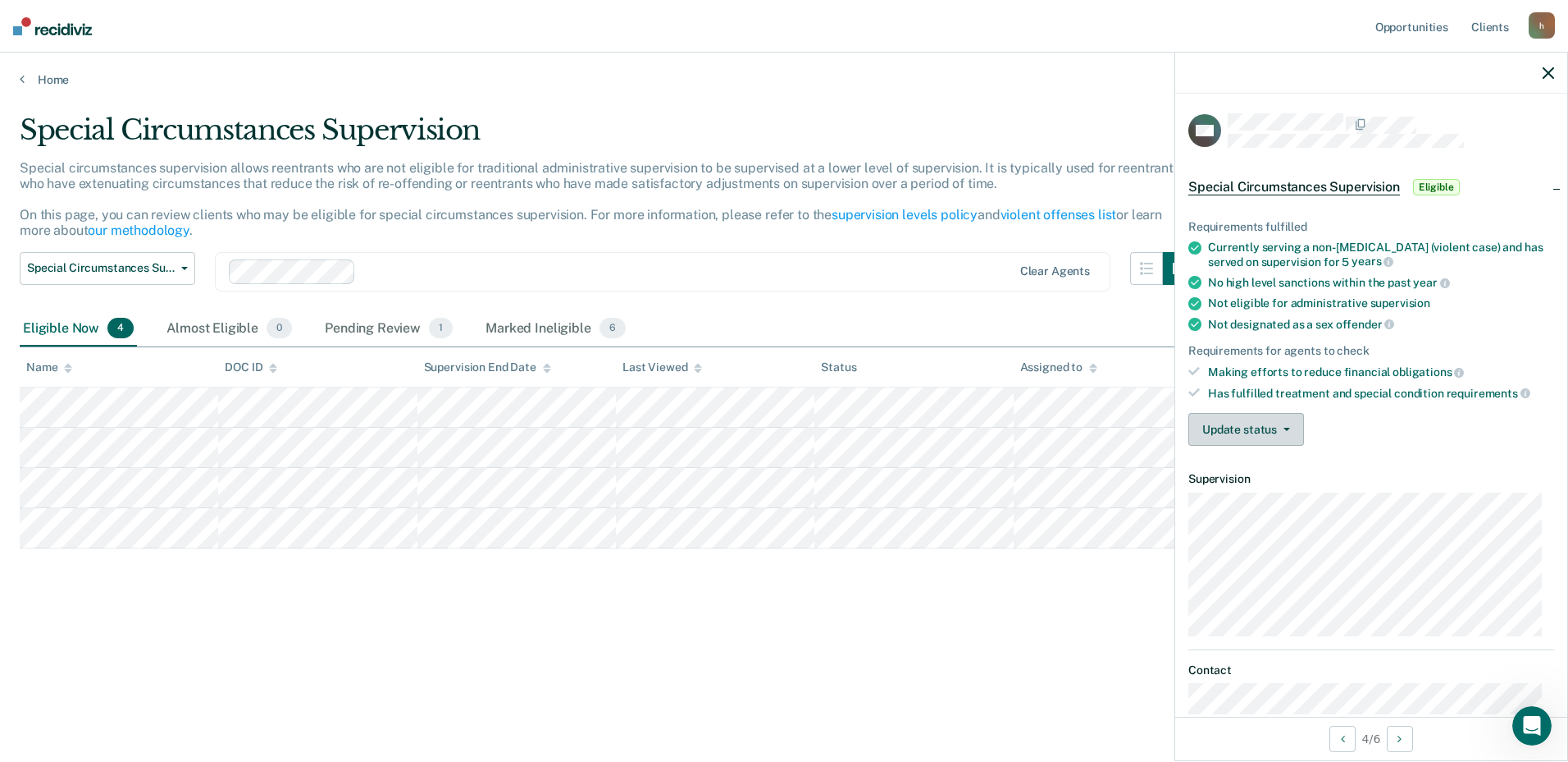
click at [1294, 431] on button "Update status" at bounding box center [1247, 428] width 116 height 33
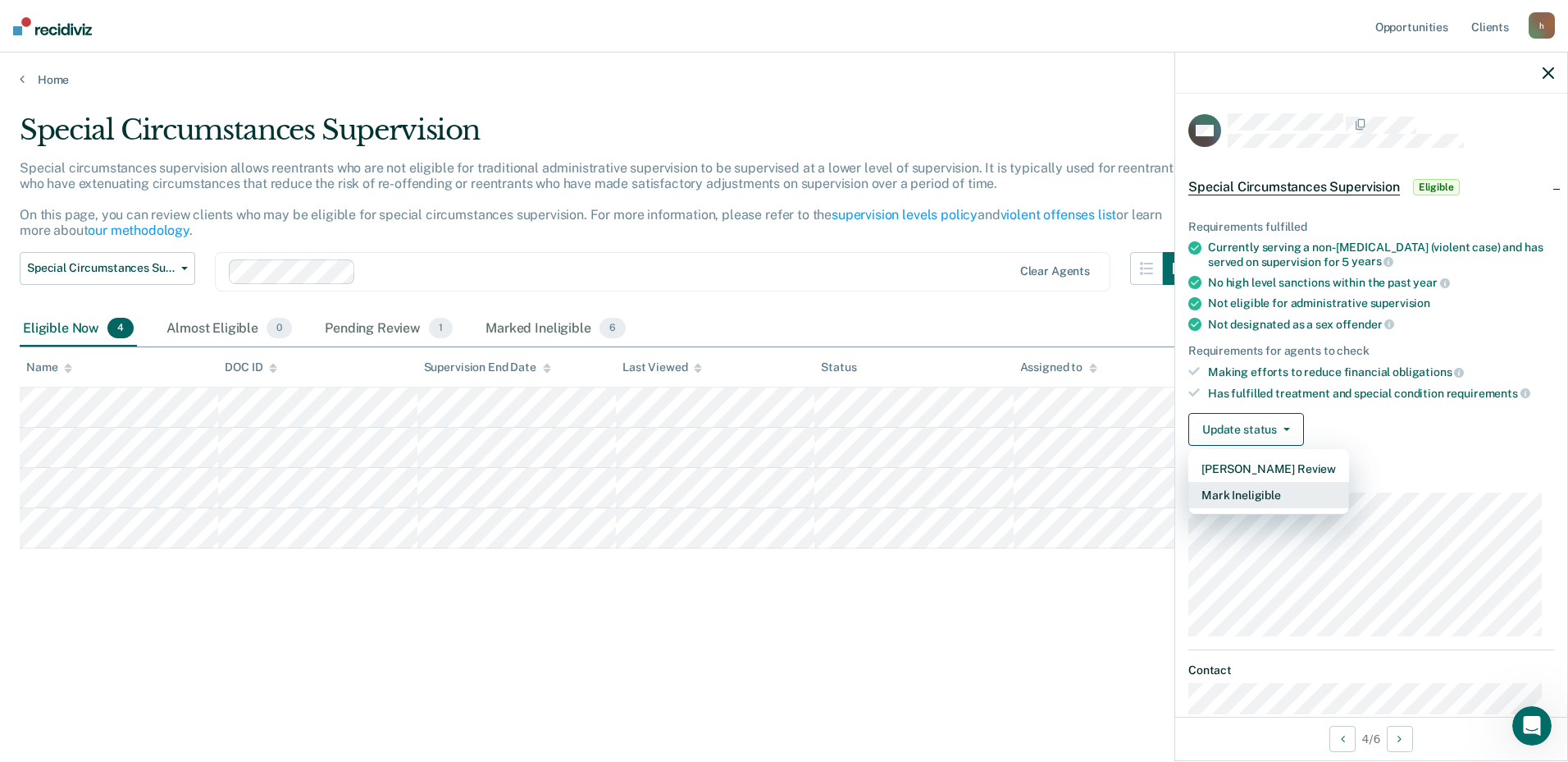
click at [1260, 488] on button "Mark Ineligible" at bounding box center [1269, 494] width 161 height 26
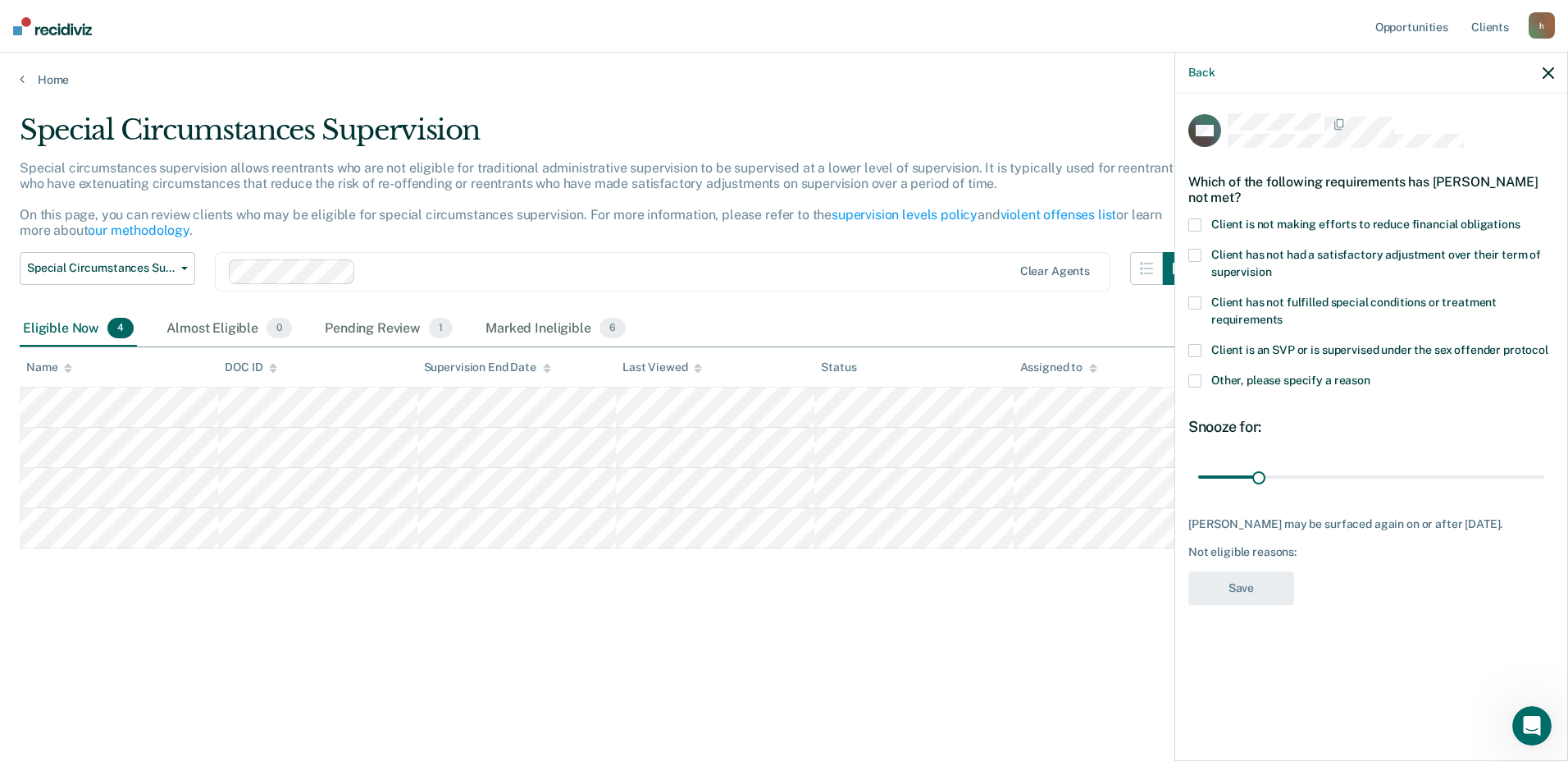
click at [1199, 219] on span at bounding box center [1195, 225] width 13 height 13
click at [1521, 219] on input "Client is not making efforts to reduce financial obligations" at bounding box center [1521, 219] width 0 height 0
click at [1215, 590] on button "Save" at bounding box center [1242, 588] width 106 height 34
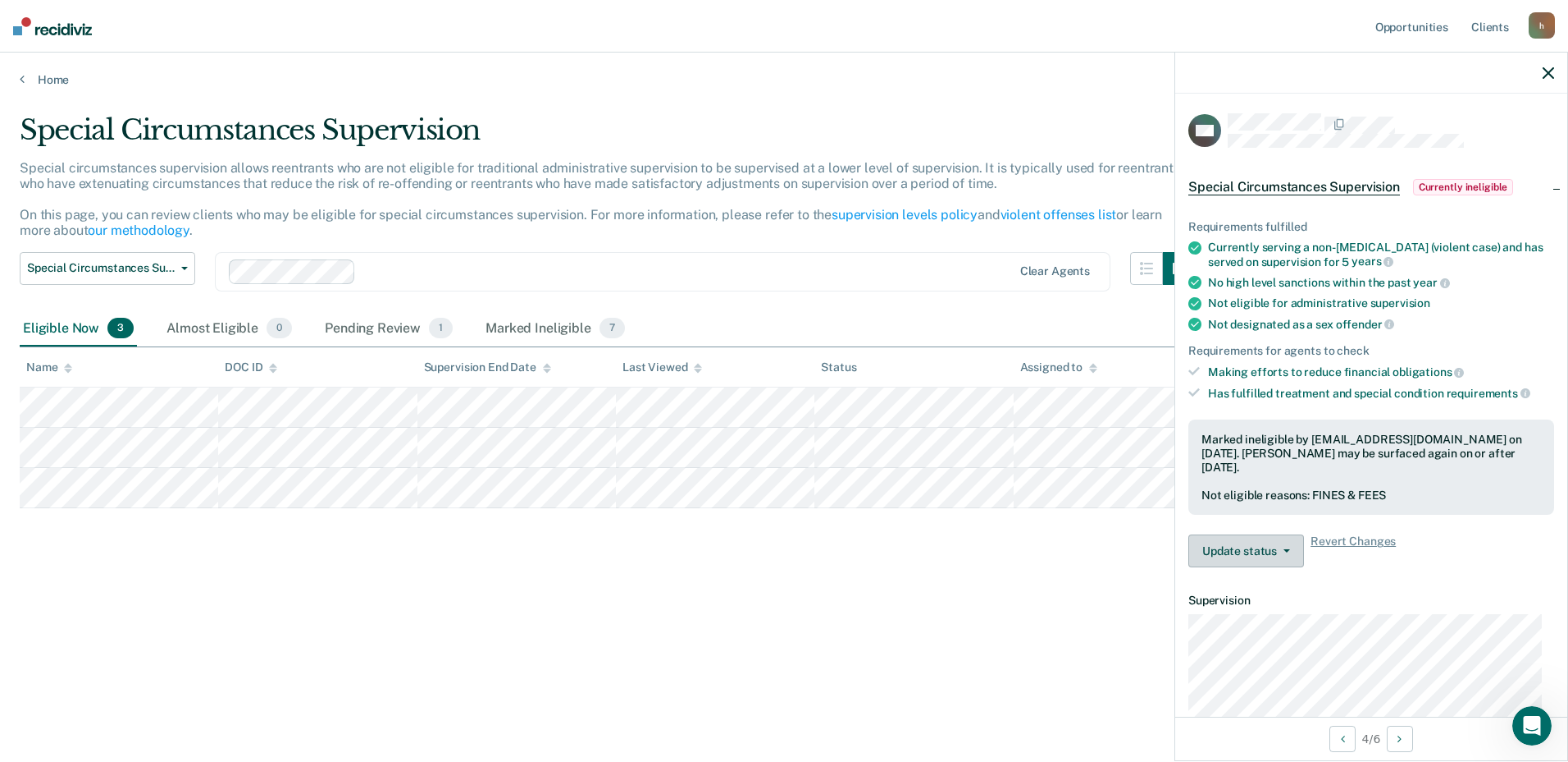
click at [1291, 549] on button "Update status" at bounding box center [1247, 550] width 116 height 33
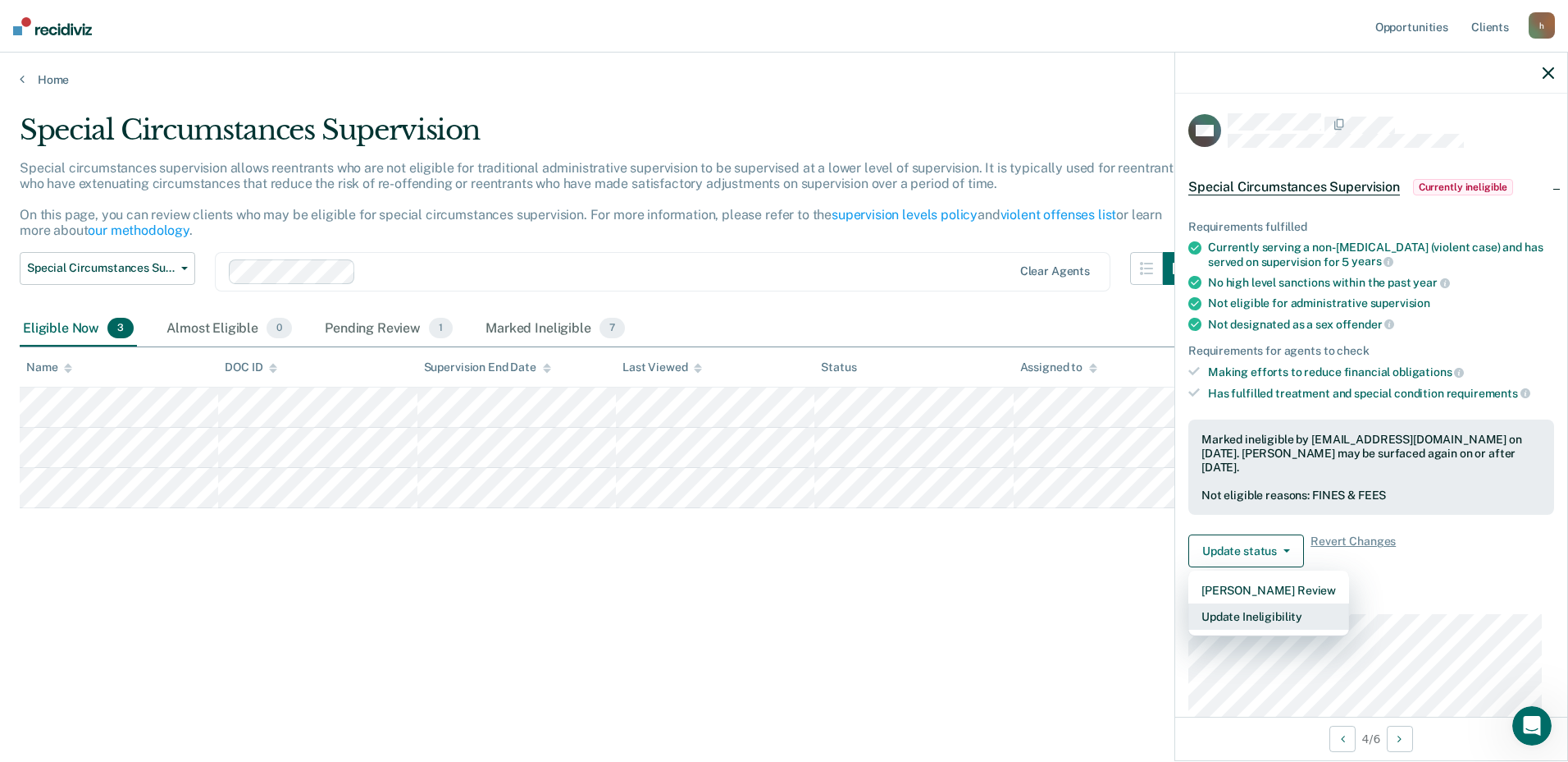
click at [1271, 615] on button "Update Ineligibility" at bounding box center [1269, 616] width 161 height 26
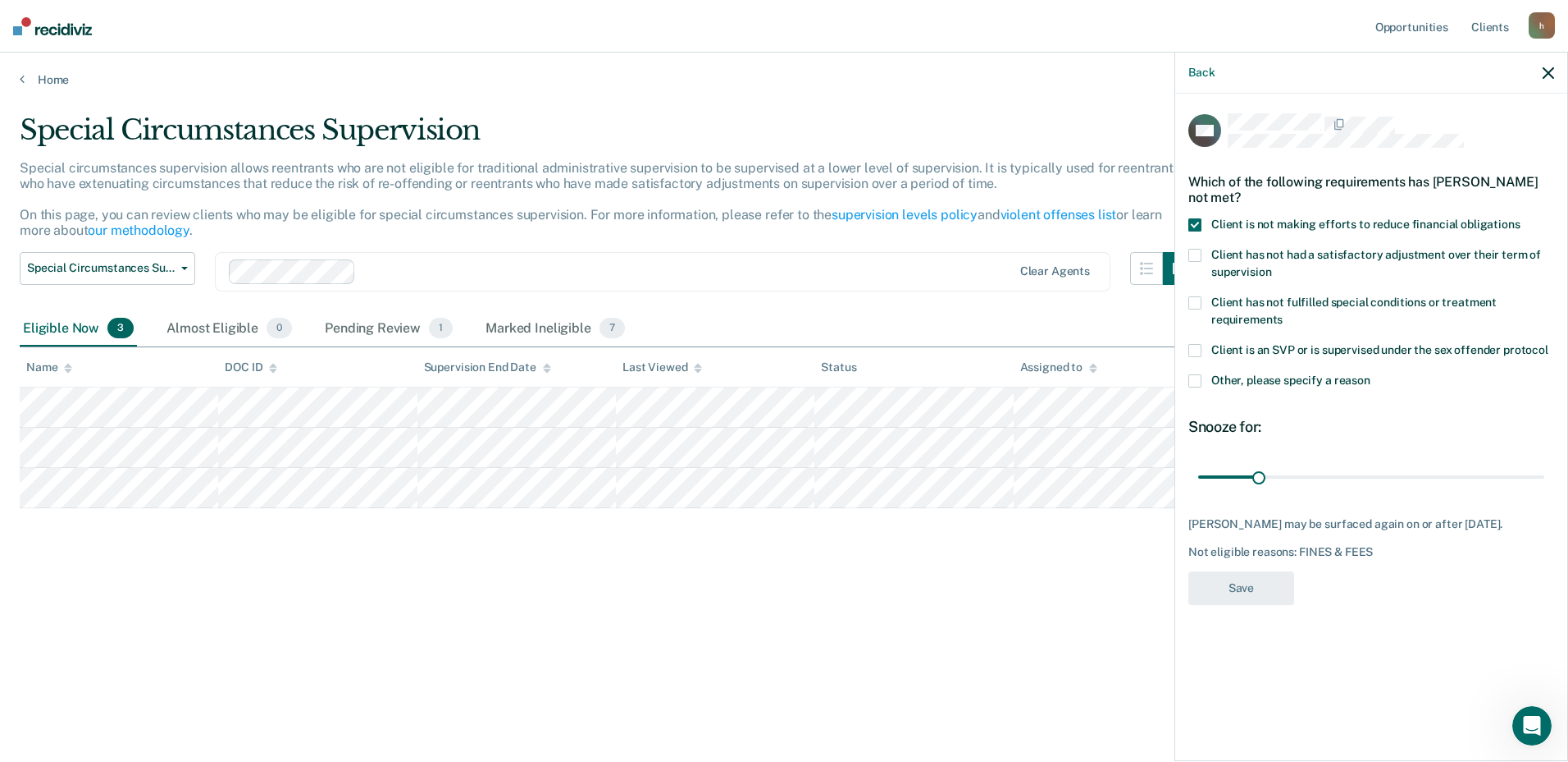
click at [1193, 223] on span at bounding box center [1195, 225] width 13 height 13
click at [1521, 219] on input "Client is not making efforts to reduce financial obligations" at bounding box center [1521, 219] width 0 height 0
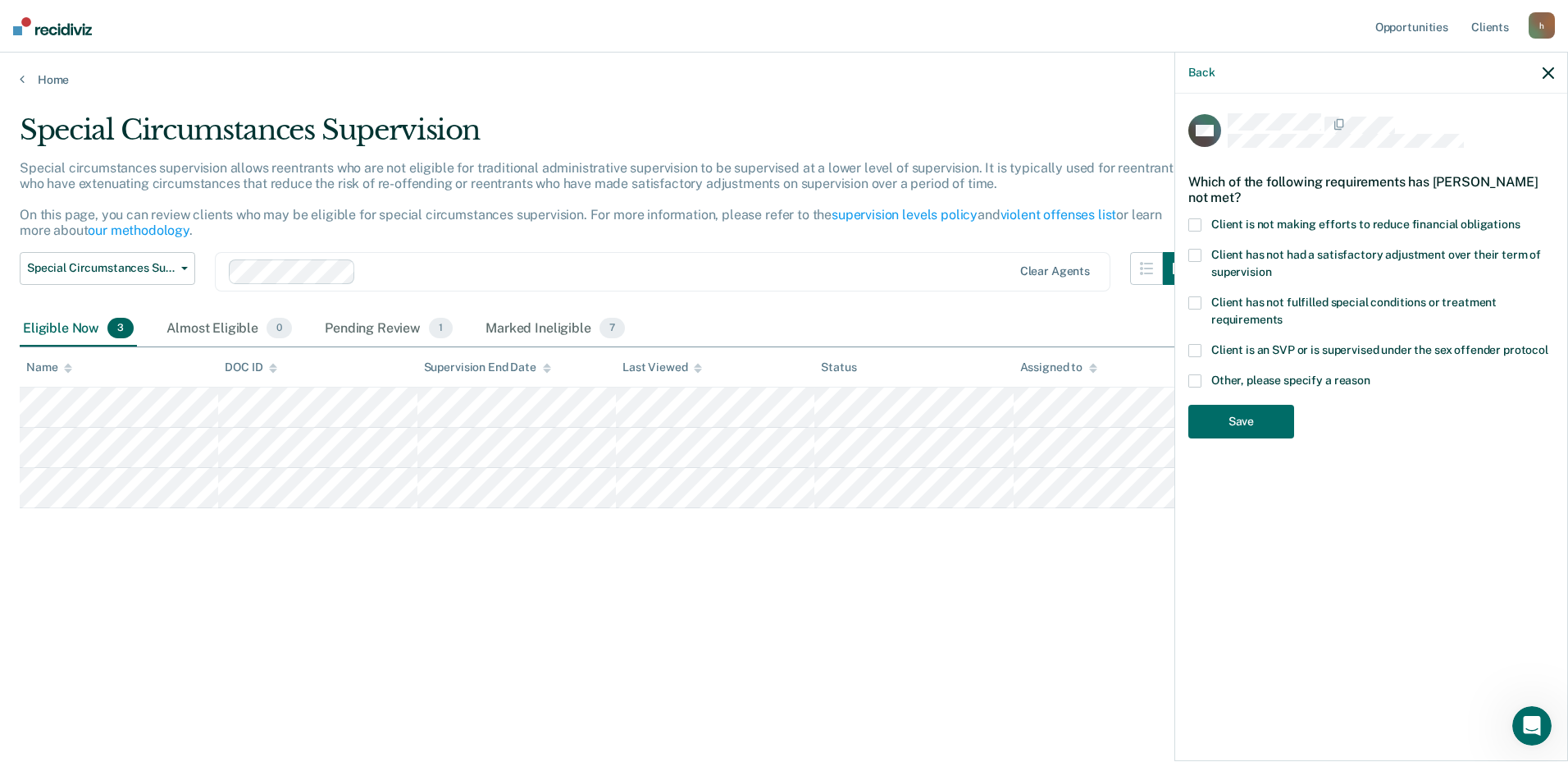
click at [1193, 223] on span at bounding box center [1195, 225] width 13 height 13
click at [1521, 219] on input "Client is not making efforts to reduce financial obligations" at bounding box center [1521, 219] width 0 height 0
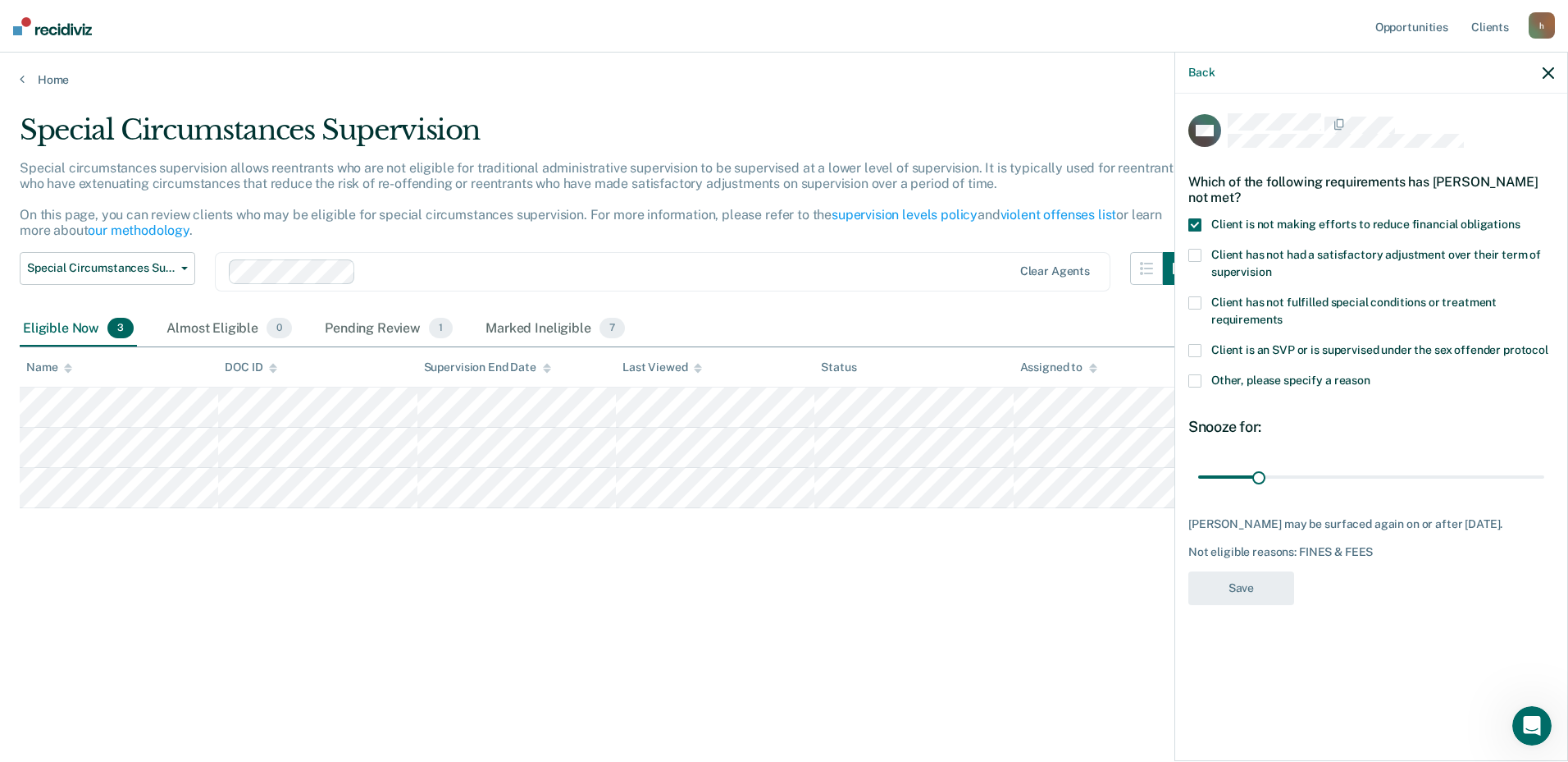
click at [1545, 68] on icon "button" at bounding box center [1549, 73] width 12 height 12
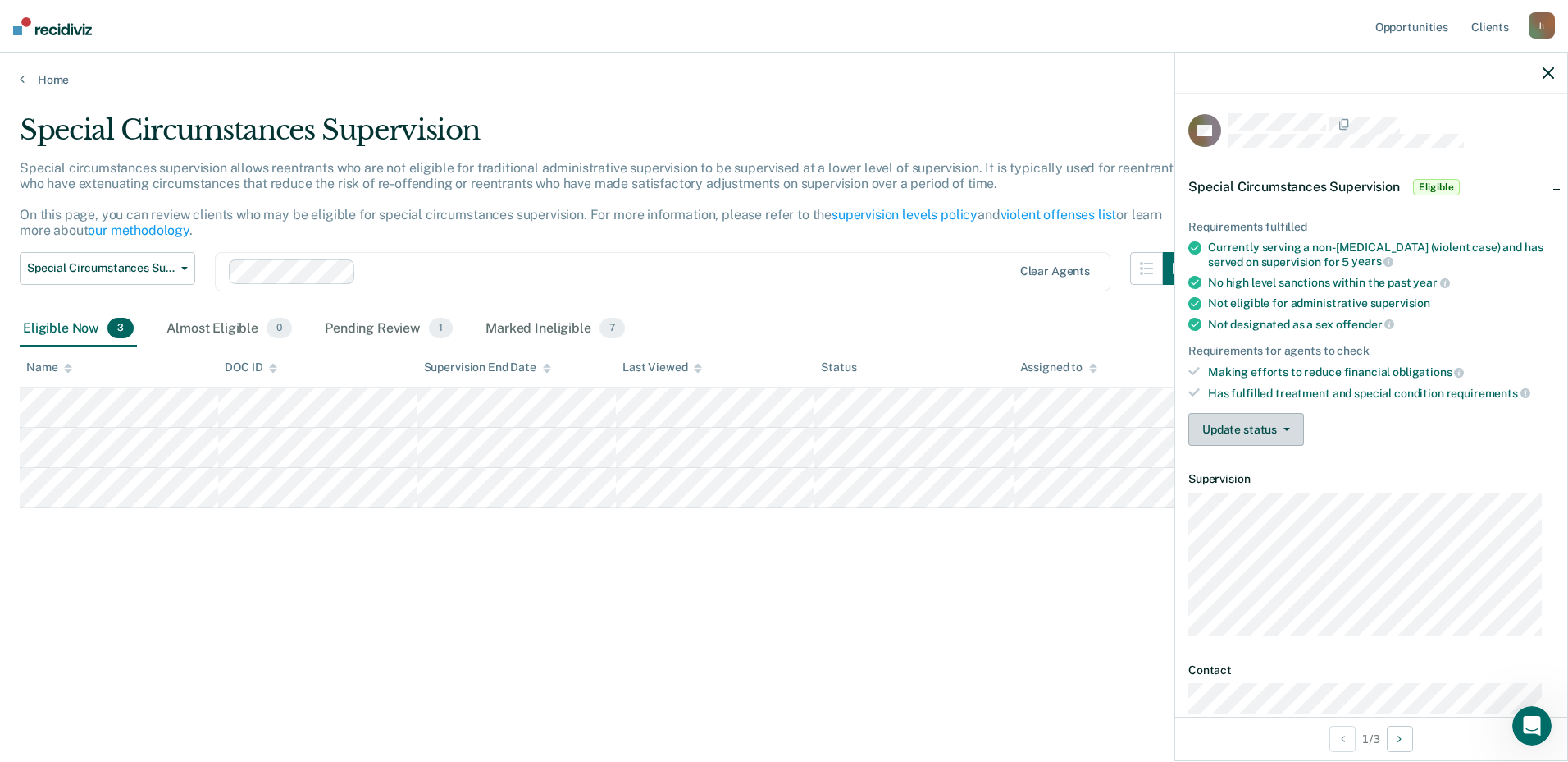
click at [1289, 435] on button "Update status" at bounding box center [1247, 428] width 116 height 33
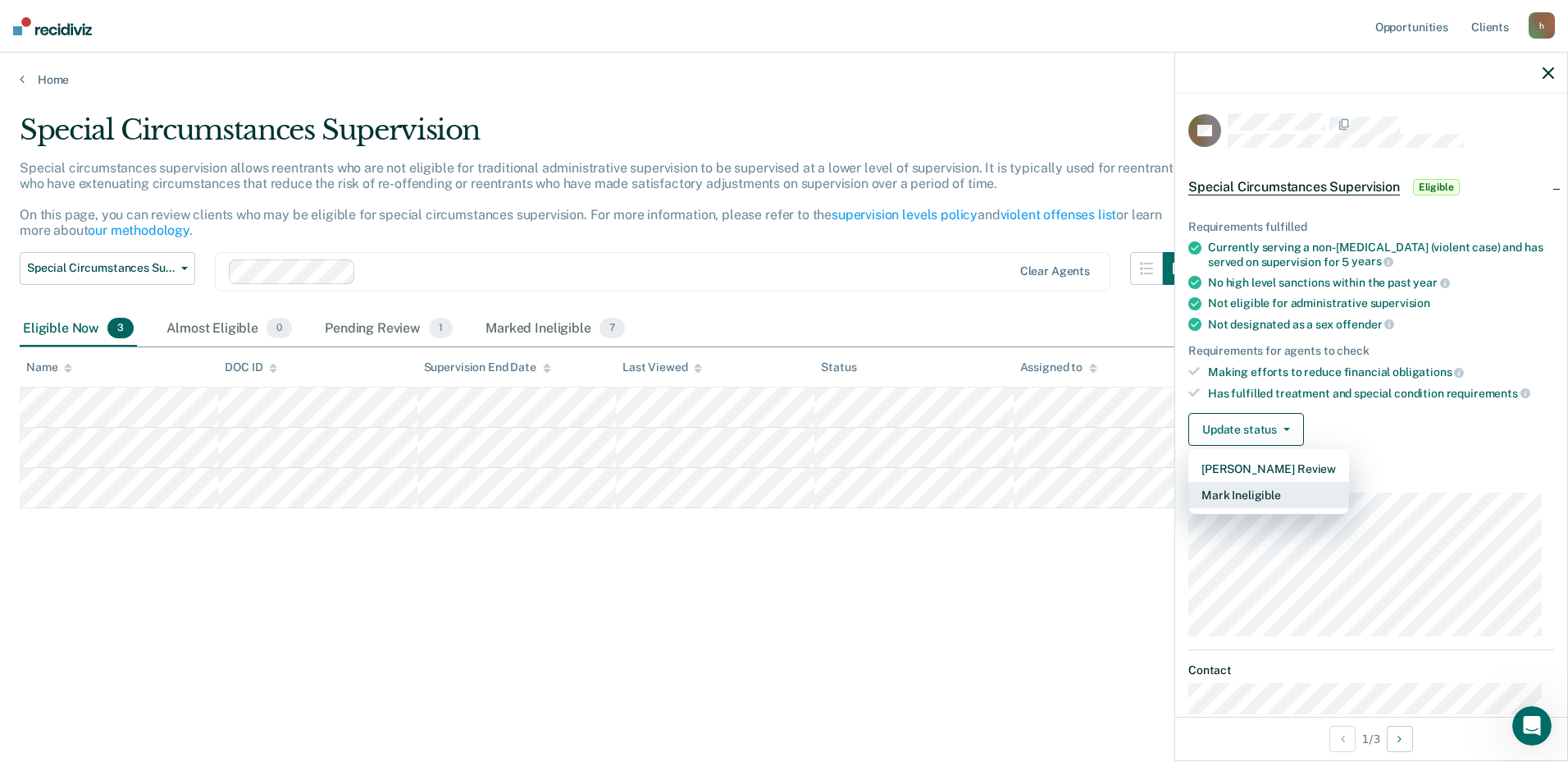
click at [1263, 487] on button "Mark Ineligible" at bounding box center [1269, 494] width 161 height 26
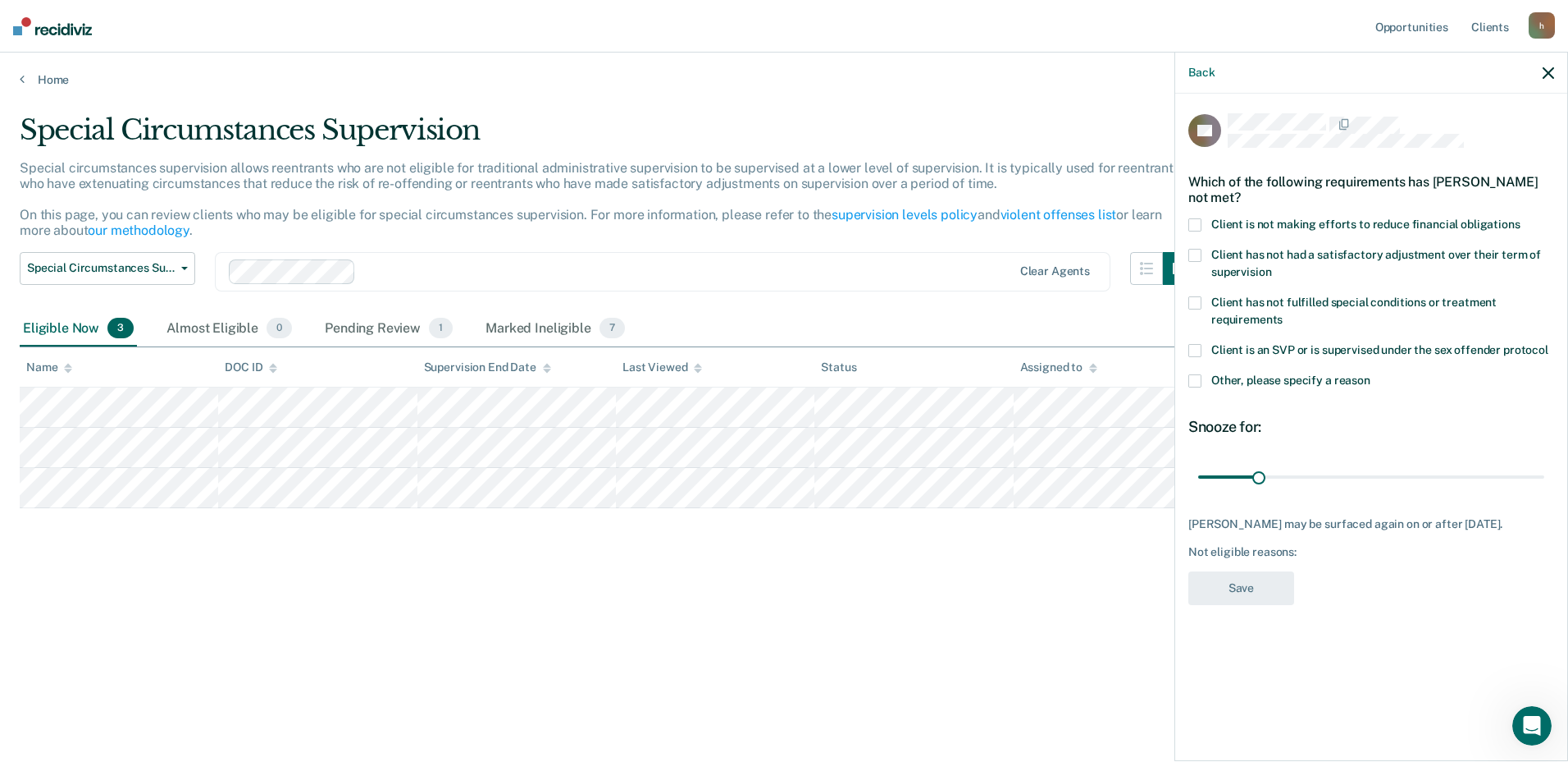
click at [1198, 224] on span at bounding box center [1195, 225] width 13 height 13
click at [1521, 219] on input "Client is not making efforts to reduce financial obligations" at bounding box center [1521, 219] width 0 height 0
click at [1260, 592] on button "Save" at bounding box center [1242, 588] width 106 height 34
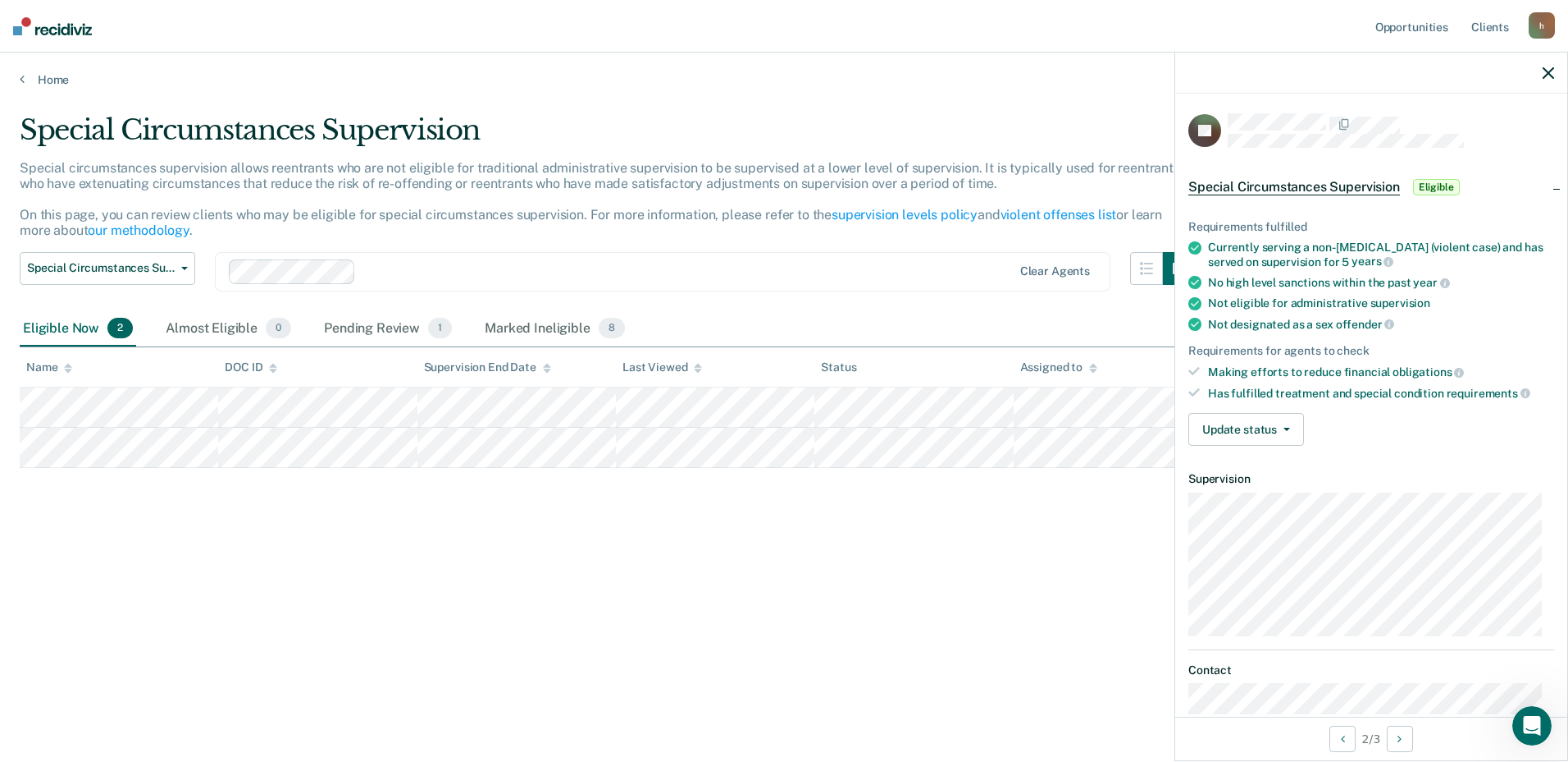
click at [1546, 64] on div at bounding box center [1371, 73] width 392 height 41
click at [1549, 63] on div at bounding box center [1371, 73] width 392 height 41
click at [1547, 73] on icon "button" at bounding box center [1549, 73] width 12 height 12
click at [1272, 430] on button "Update status" at bounding box center [1247, 428] width 116 height 33
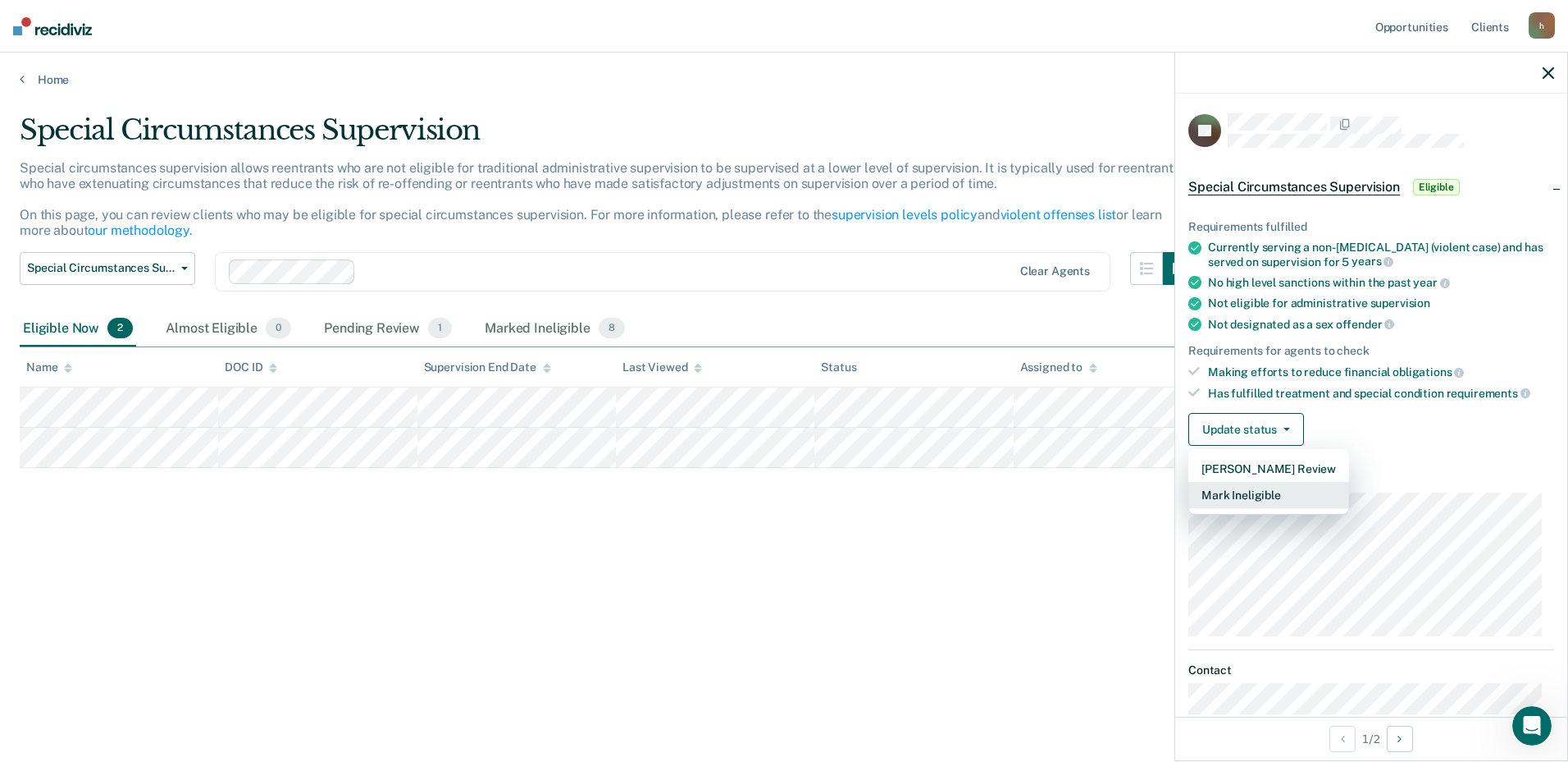
click at [1245, 493] on button "Mark Ineligible" at bounding box center [1269, 494] width 161 height 26
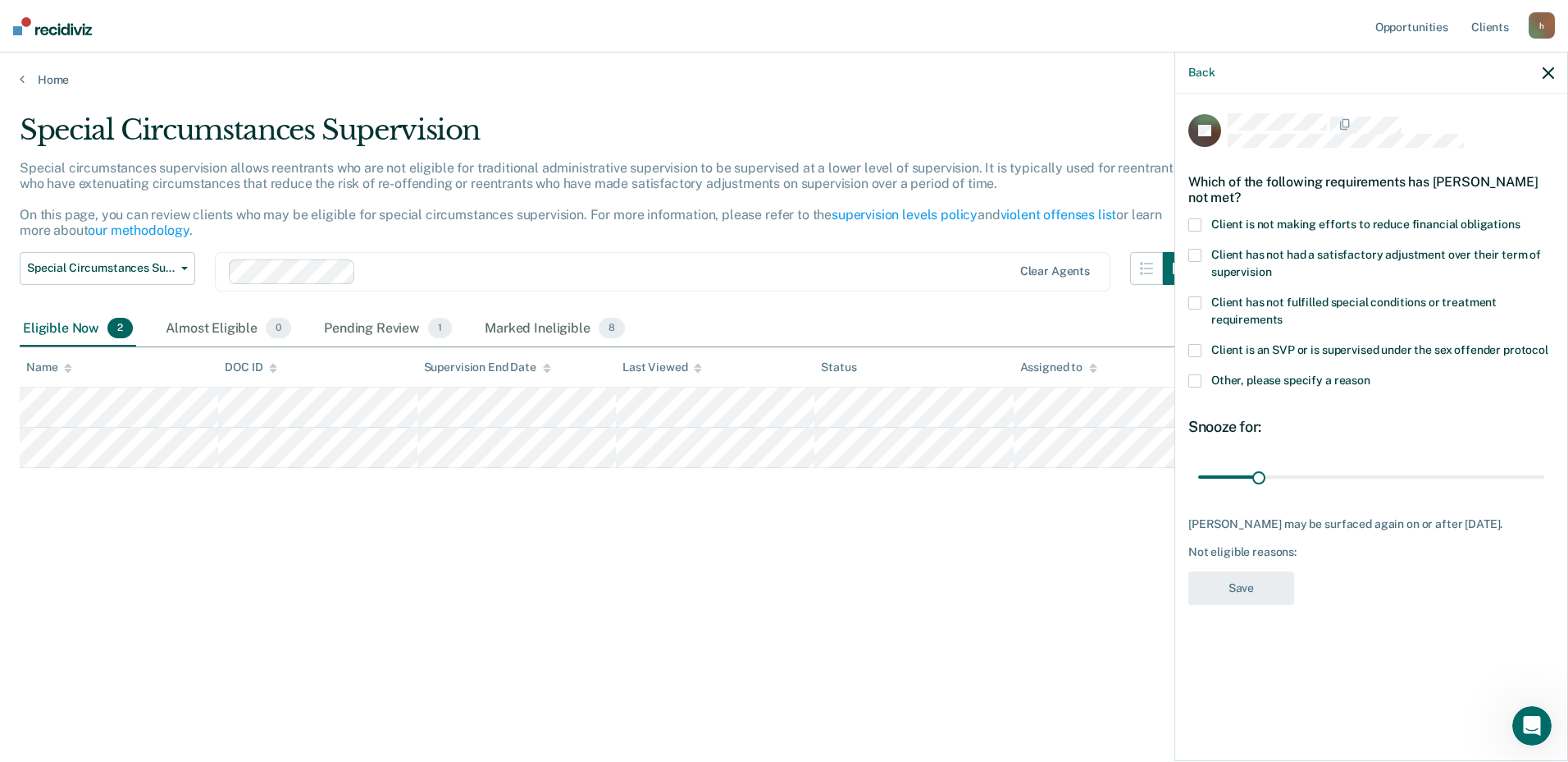
click at [1195, 223] on span at bounding box center [1195, 225] width 13 height 13
click at [1521, 219] on input "Client is not making efforts to reduce financial obligations" at bounding box center [1521, 219] width 0 height 0
click at [1243, 587] on button "Save" at bounding box center [1242, 588] width 106 height 34
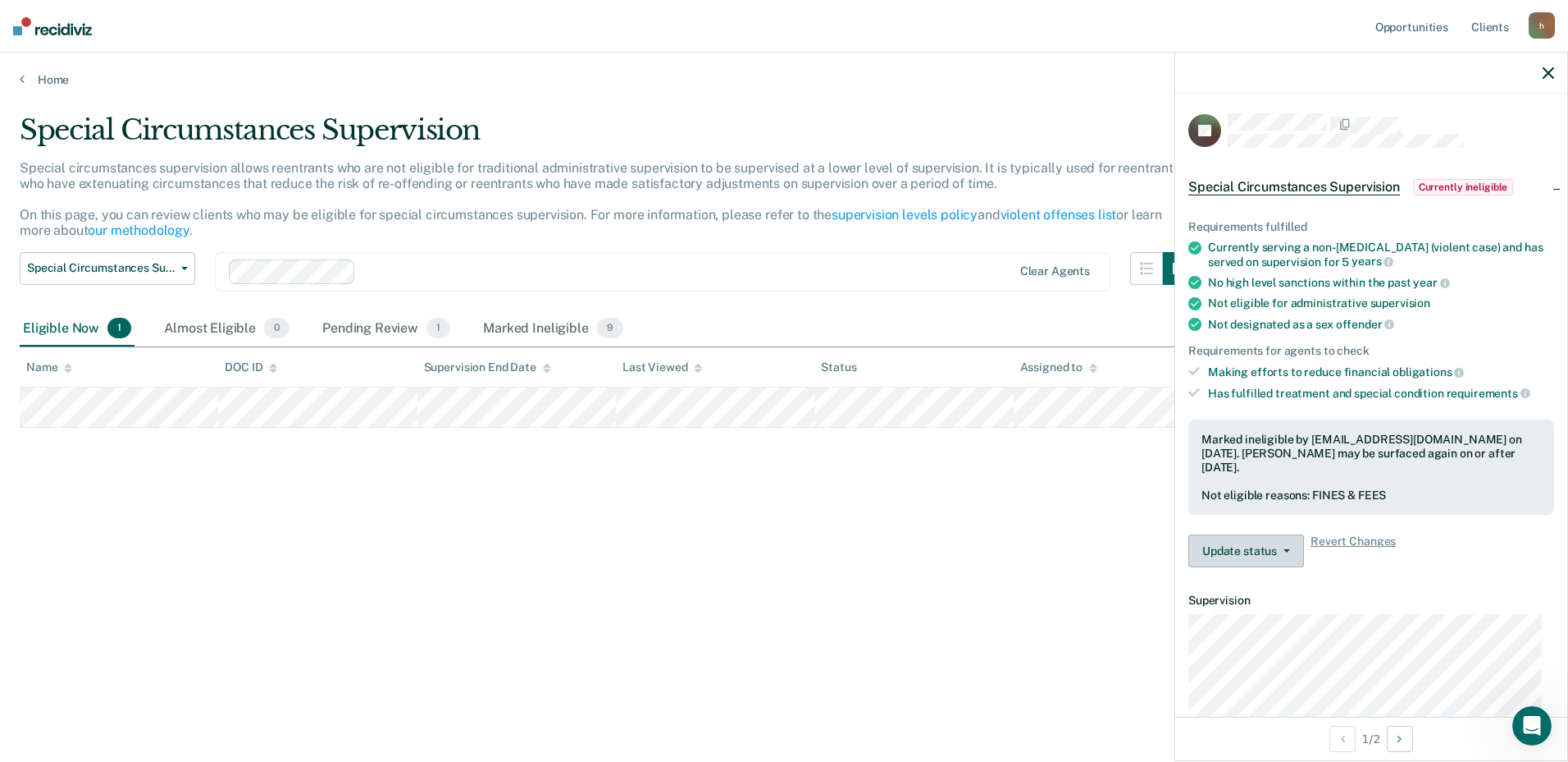
click at [1280, 554] on button "Update status" at bounding box center [1247, 550] width 116 height 33
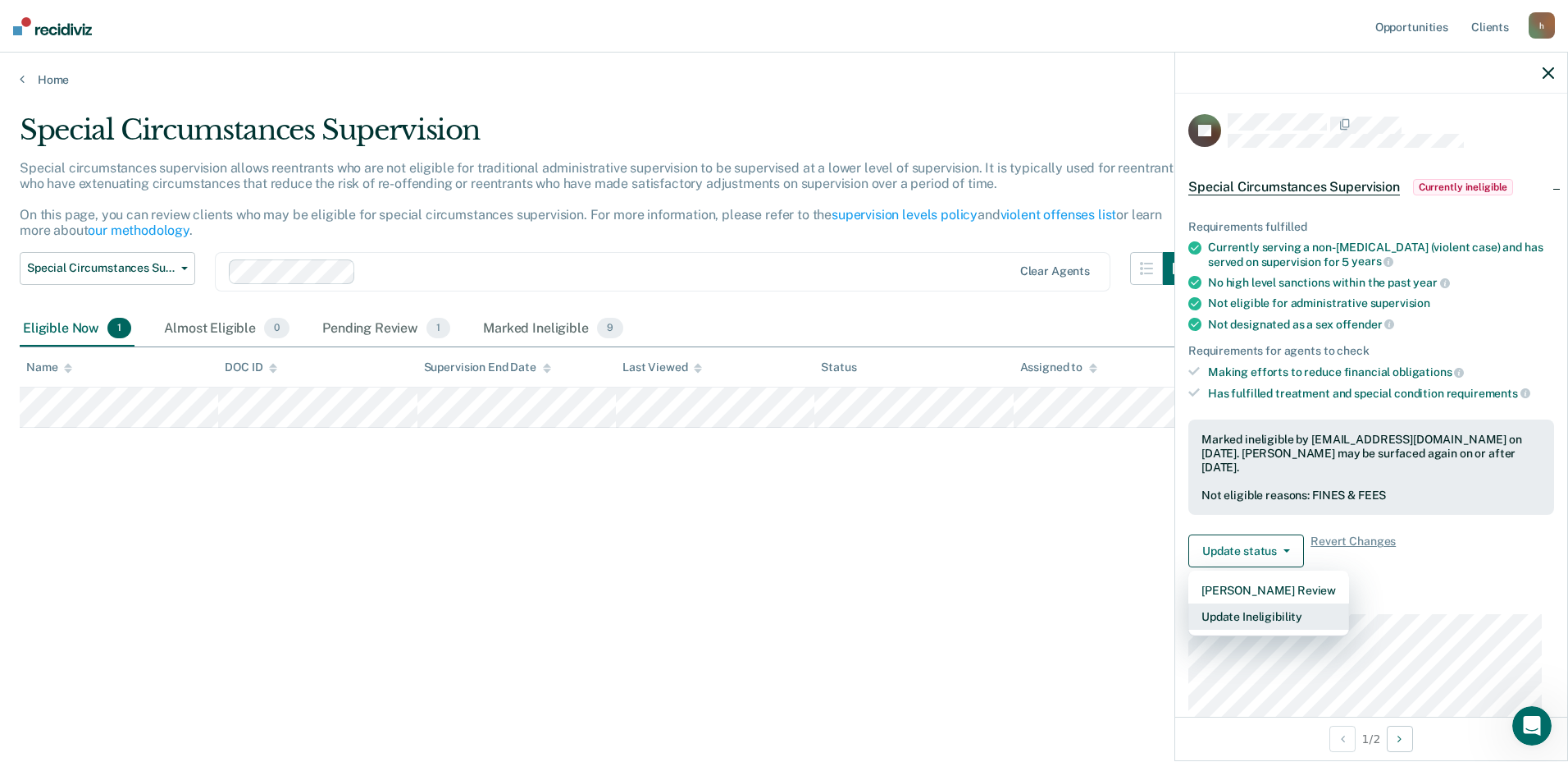
click at [1255, 617] on button "Update Ineligibility" at bounding box center [1269, 616] width 161 height 26
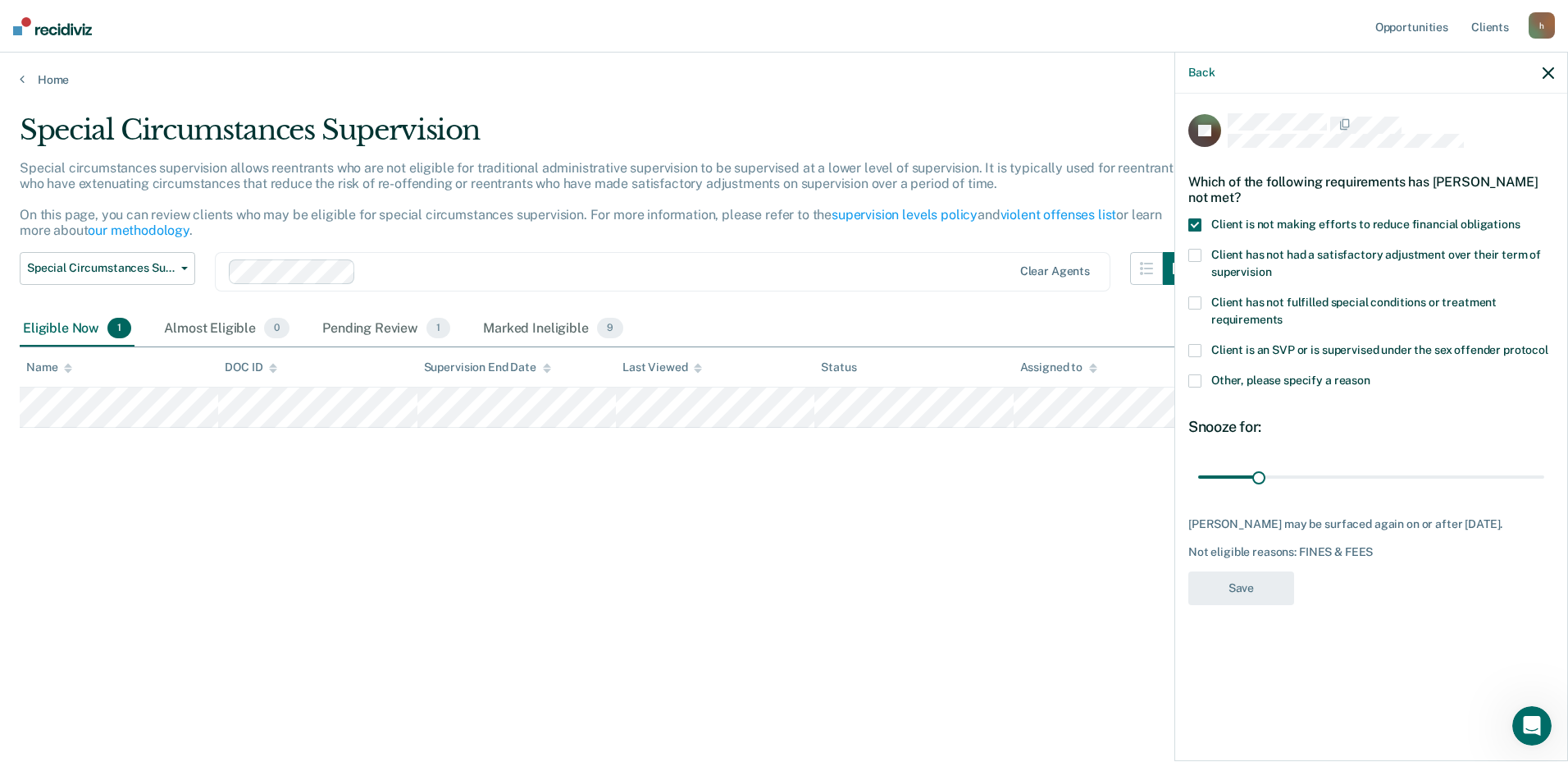
click at [1548, 74] on icon "button" at bounding box center [1549, 73] width 12 height 12
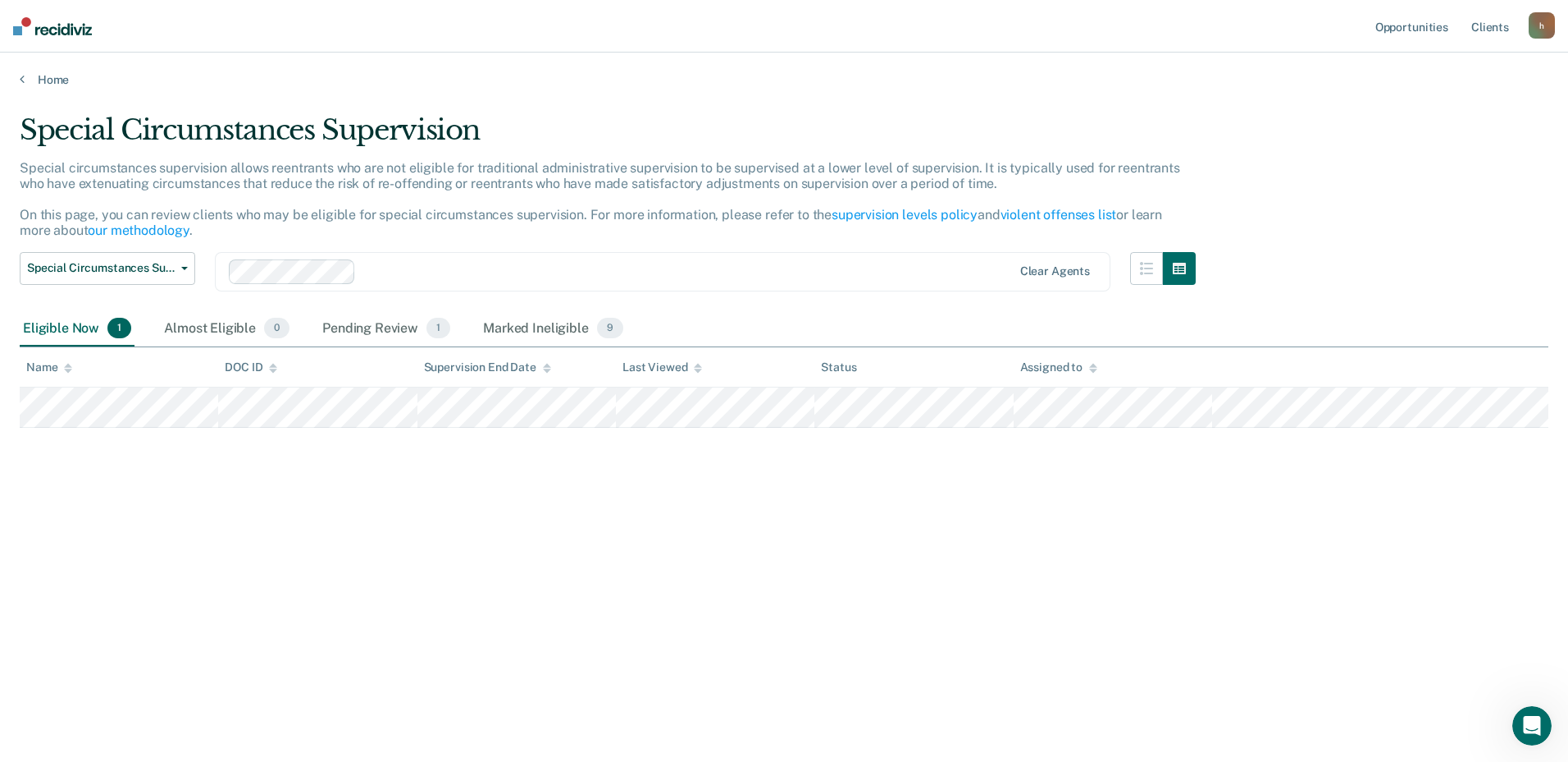
click at [859, 459] on div "Special Circumstances Supervision Special circumstances supervision allows reen…" at bounding box center [784, 376] width 1529 height 525
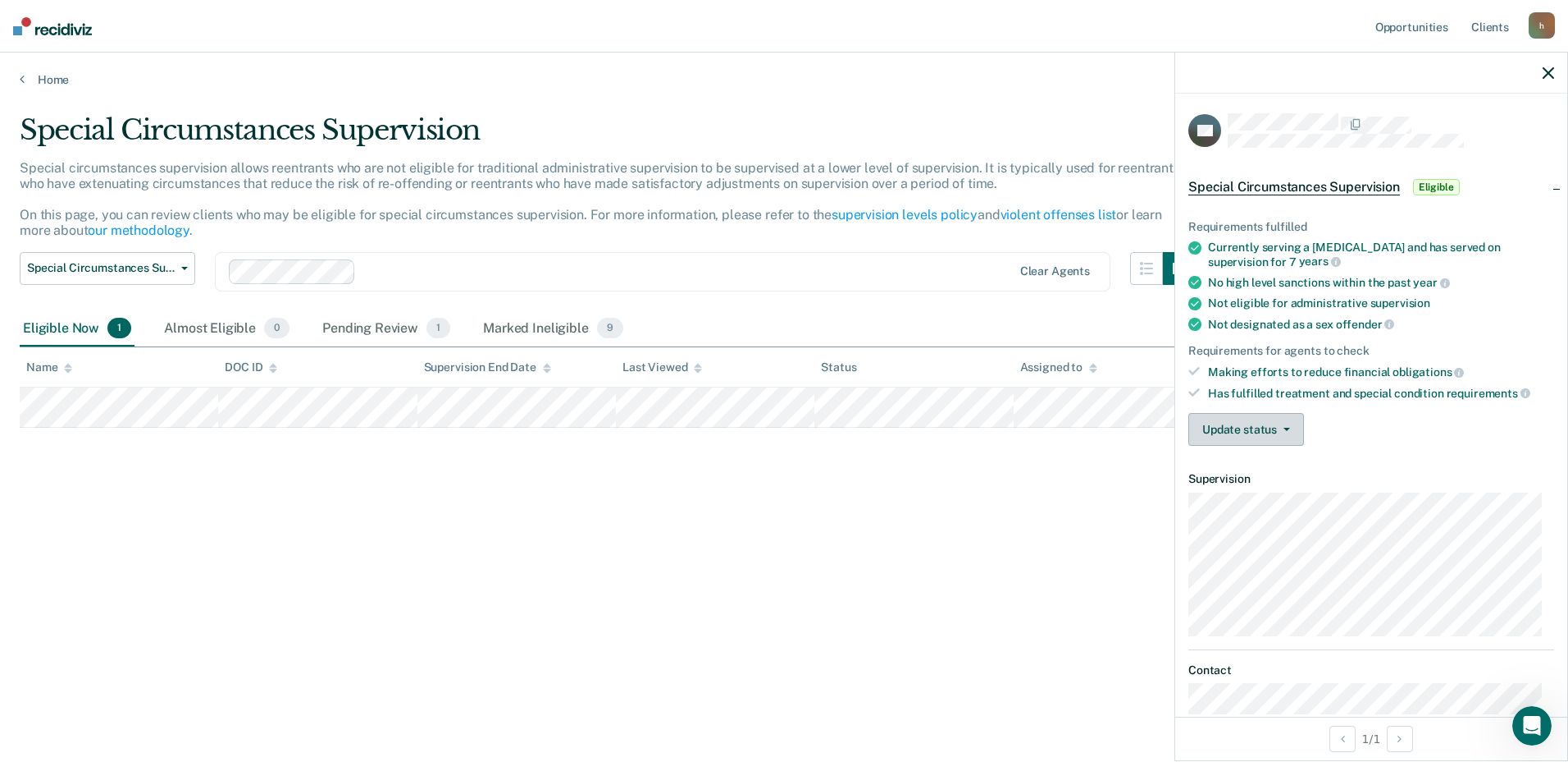
click at [1286, 435] on button "Update status" at bounding box center [1247, 428] width 116 height 33
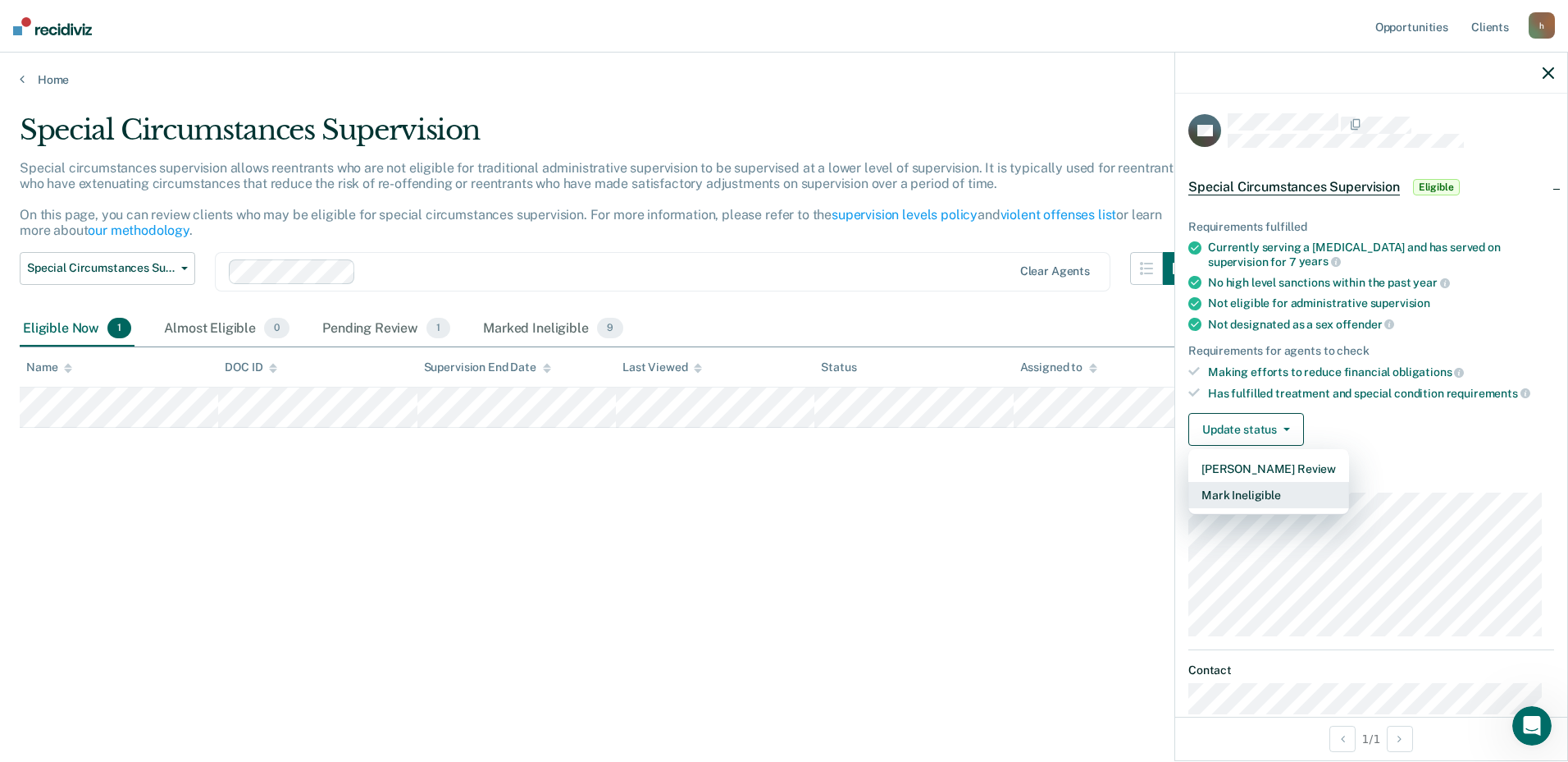
click at [1252, 492] on button "Mark Ineligible" at bounding box center [1269, 494] width 161 height 26
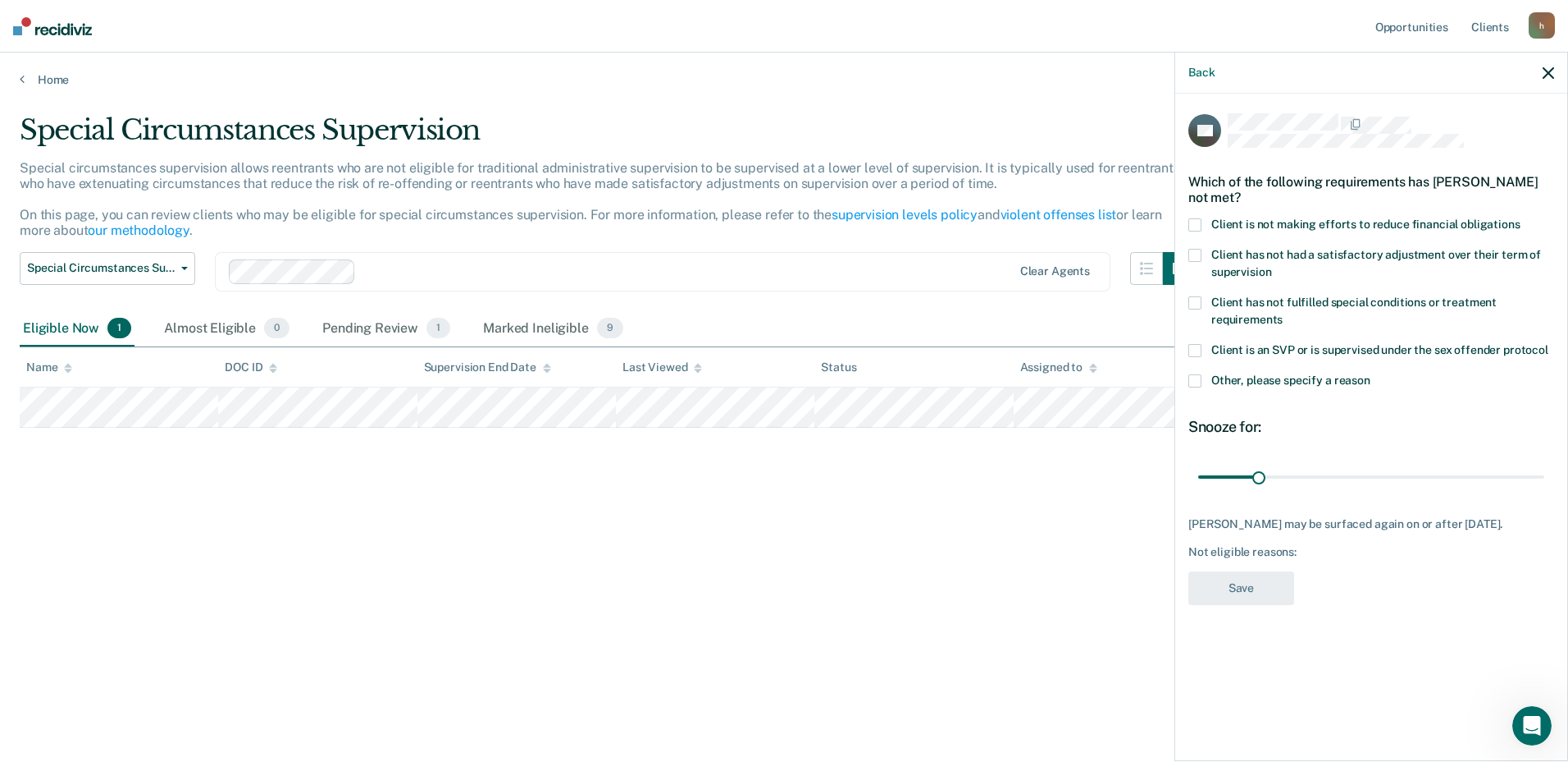
click at [1200, 223] on span at bounding box center [1195, 225] width 13 height 13
click at [1521, 219] on input "Client is not making efforts to reduce financial obligations" at bounding box center [1521, 219] width 0 height 0
click at [1257, 580] on button "Save" at bounding box center [1242, 588] width 106 height 34
